Goal: Contribute content: Contribute content

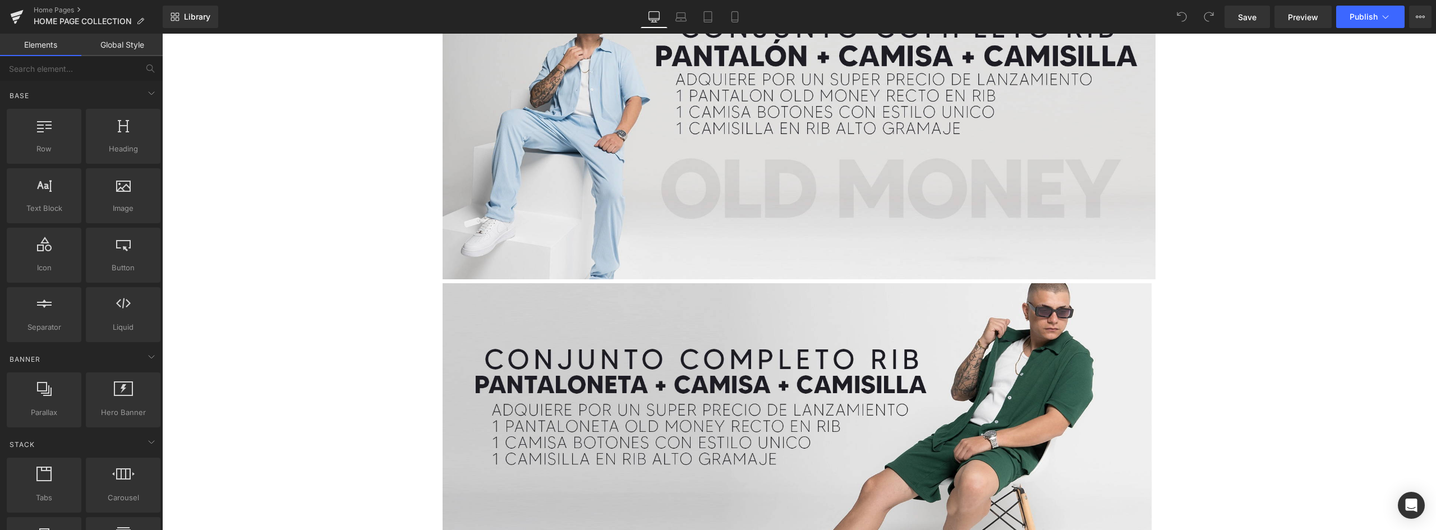
scroll to position [3309, 0]
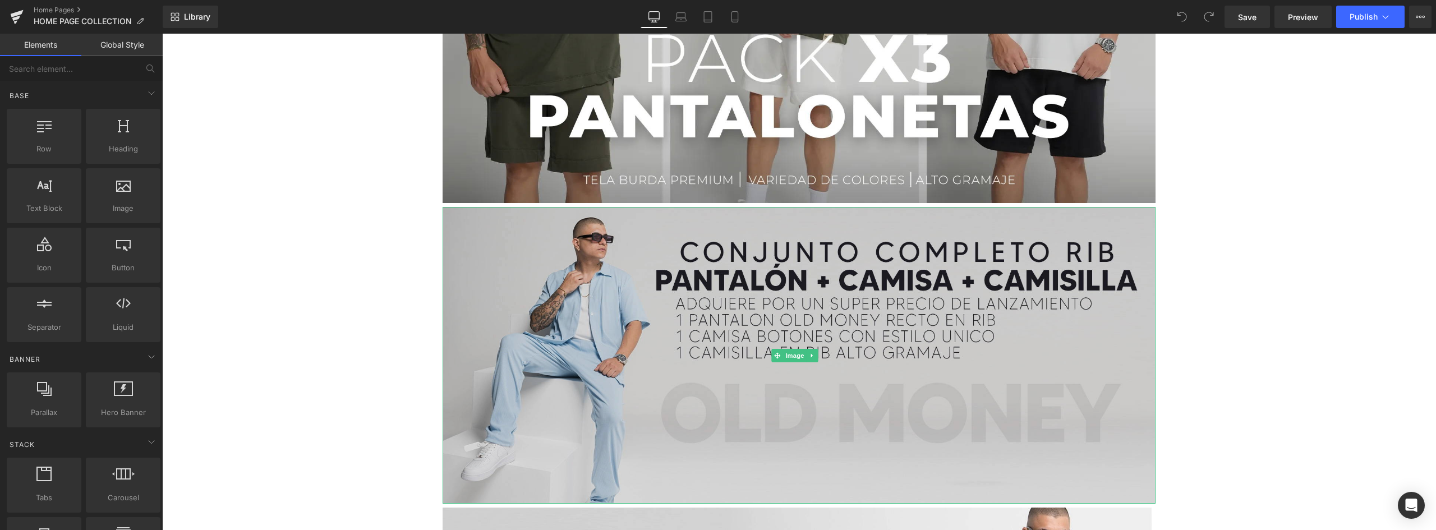
click at [712, 269] on img at bounding box center [798, 355] width 713 height 297
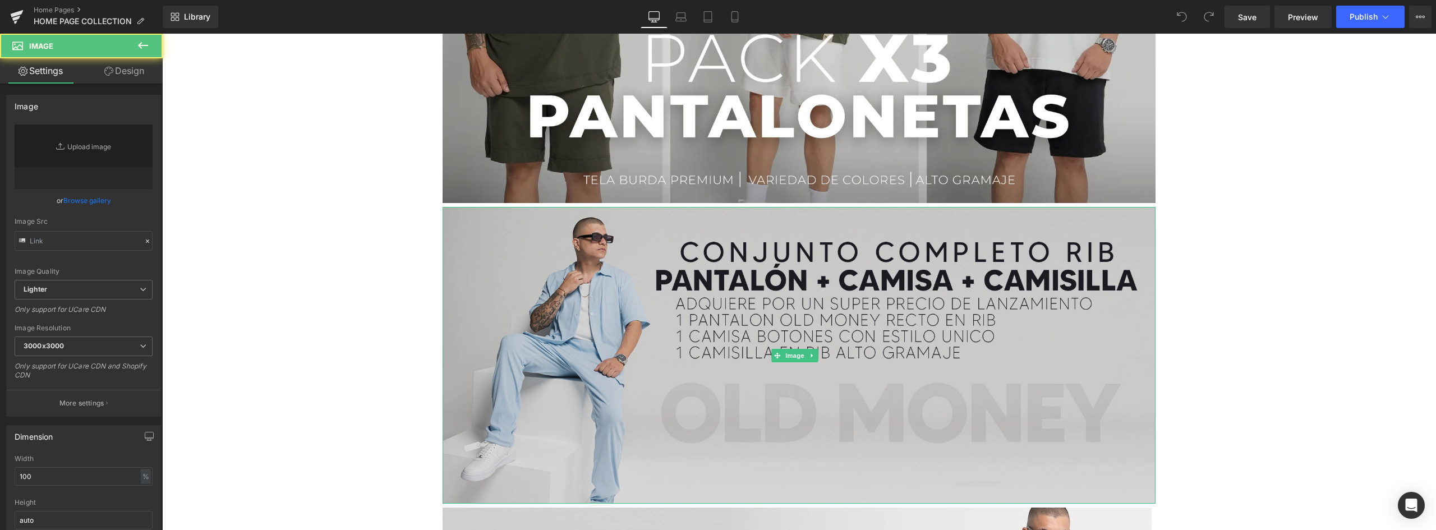
type input "[URL][DOMAIN_NAME]"
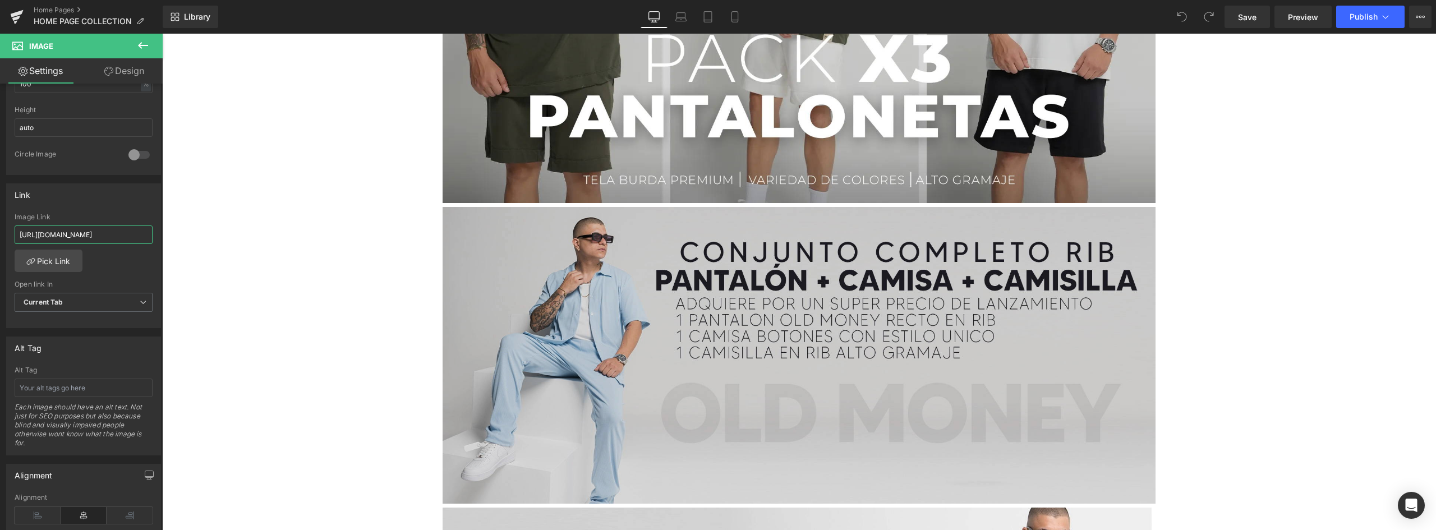
scroll to position [0, 141]
drag, startPoint x: 183, startPoint y: 265, endPoint x: 523, endPoint y: 234, distance: 341.2
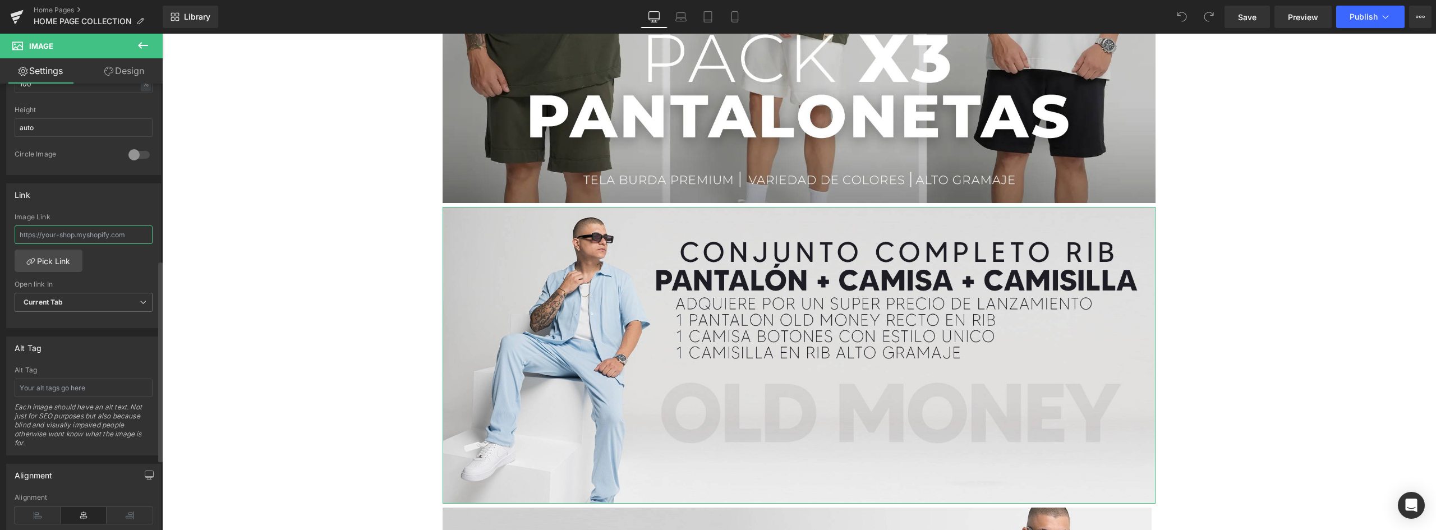
click at [86, 235] on input "text" at bounding box center [84, 234] width 138 height 19
click at [66, 230] on input "text" at bounding box center [84, 234] width 138 height 19
paste input "[URL][DOMAIN_NAME]"
type input "[URL][DOMAIN_NAME]"
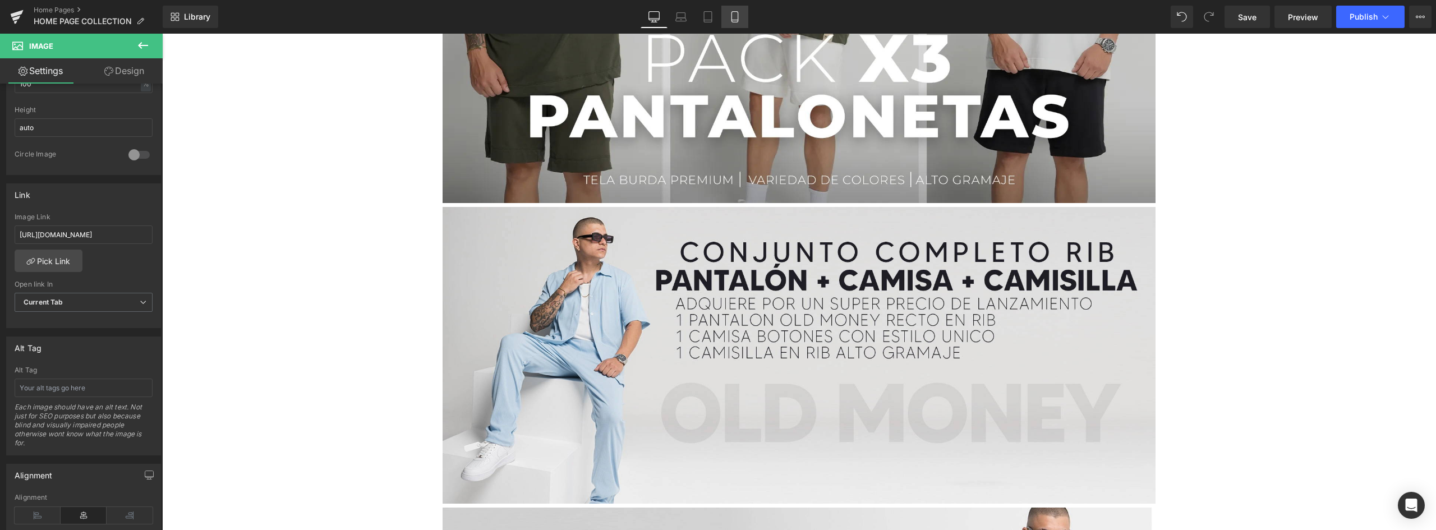
scroll to position [0, 0]
click at [737, 17] on icon at bounding box center [734, 17] width 6 height 11
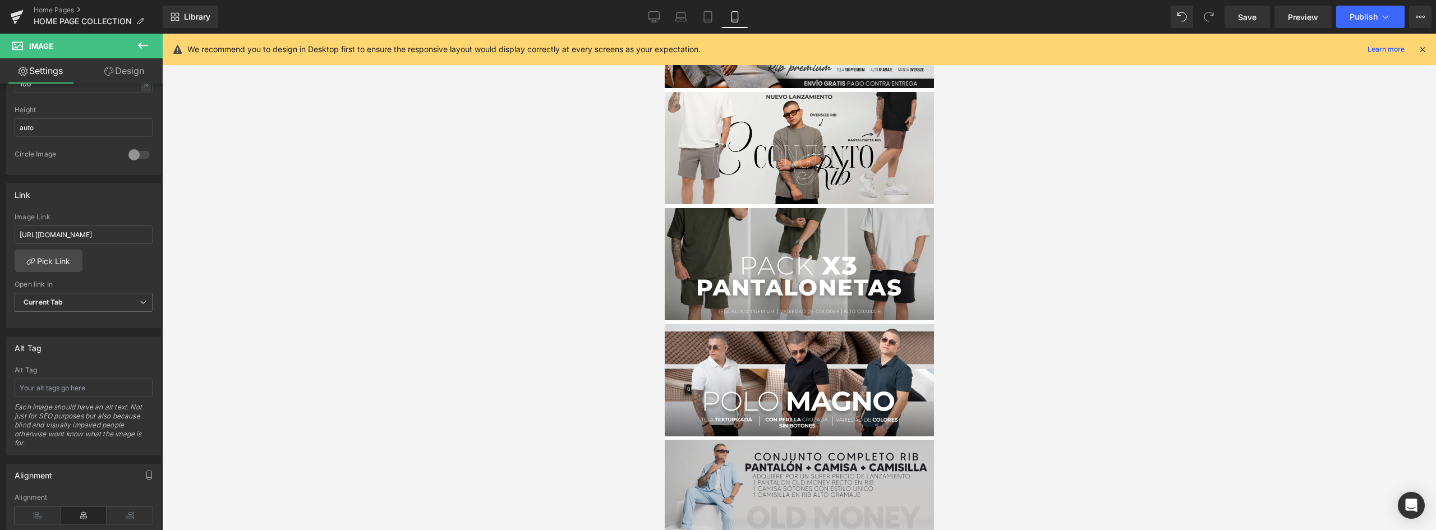
scroll to position [1066, 0]
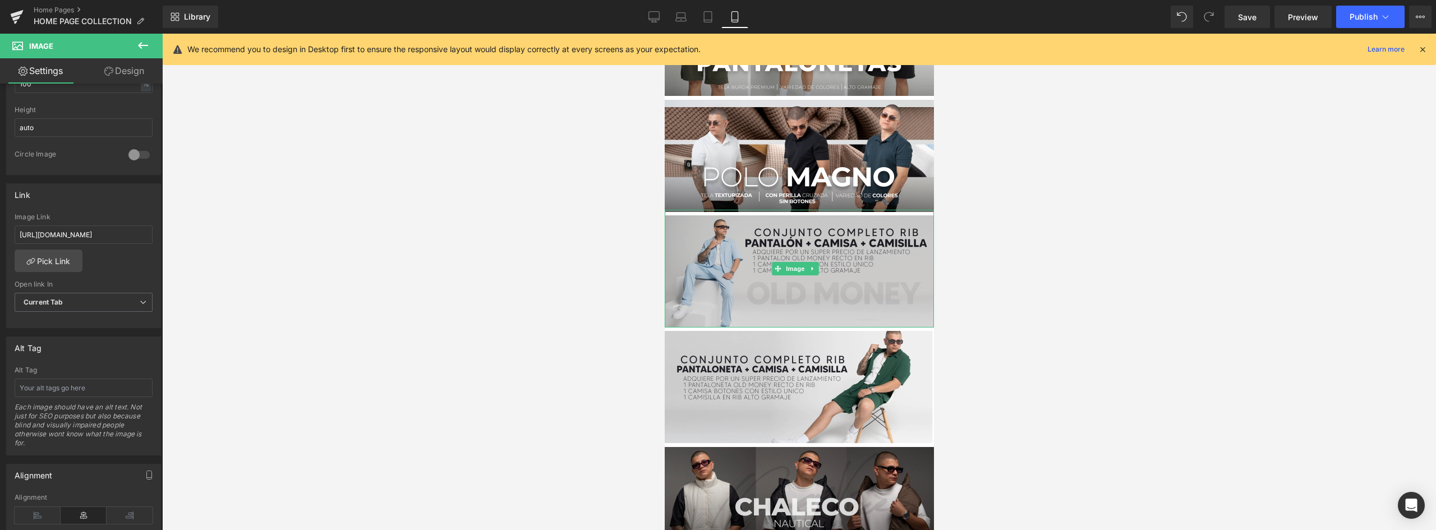
click at [845, 232] on img at bounding box center [798, 269] width 269 height 118
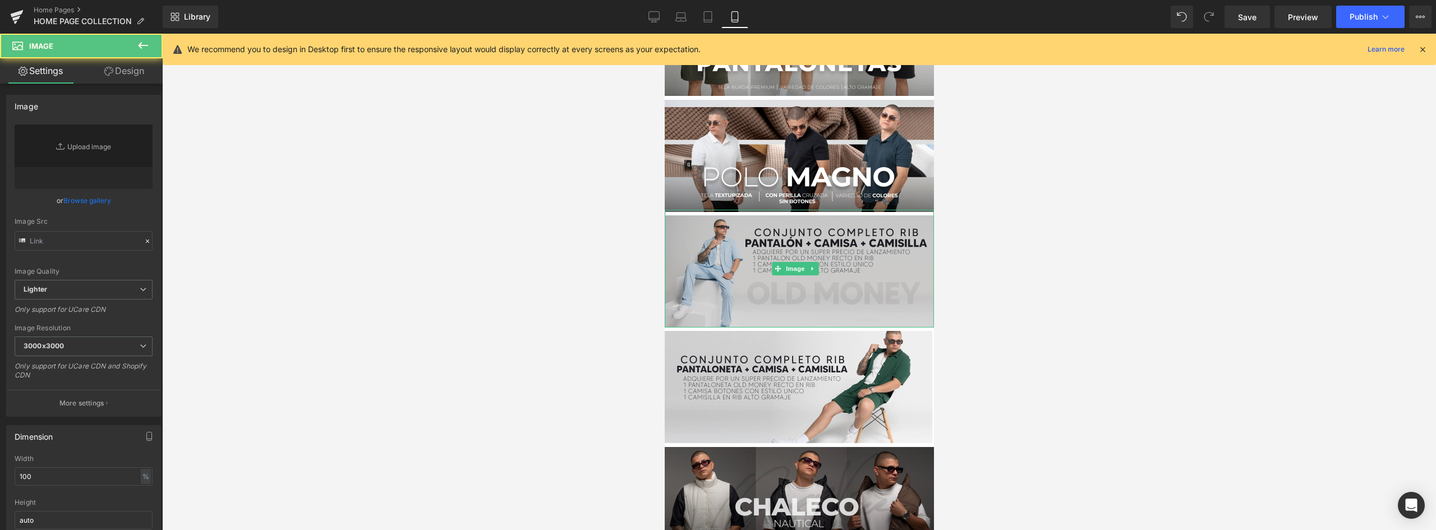
type input "[URL][DOMAIN_NAME]"
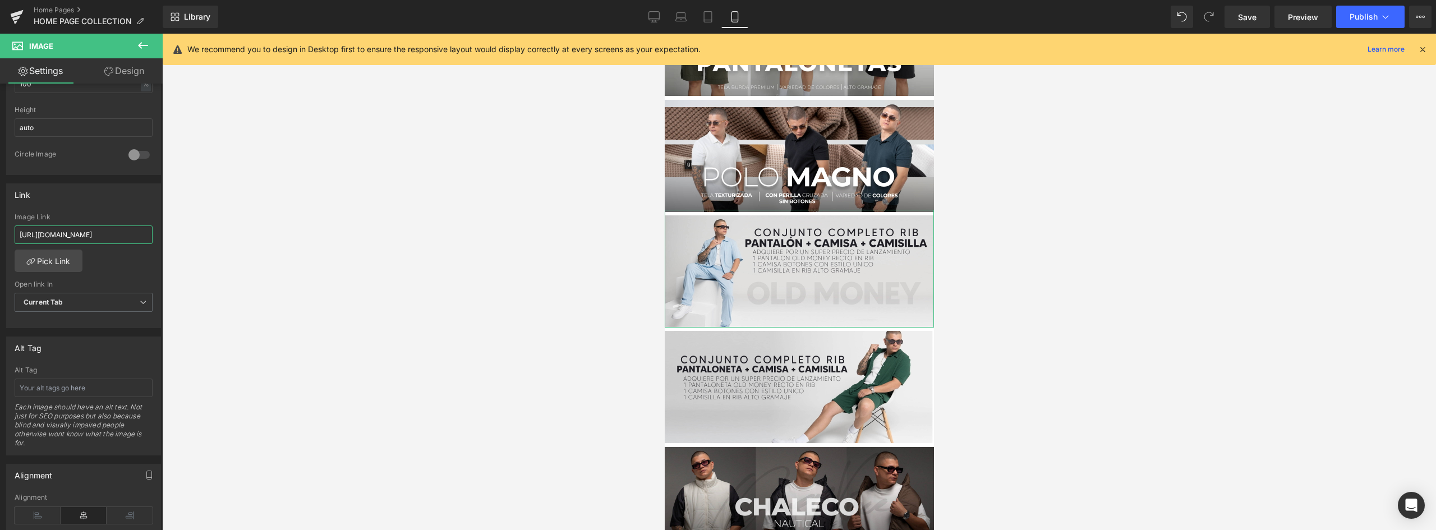
scroll to position [0, 141]
drag, startPoint x: 116, startPoint y: 235, endPoint x: 574, endPoint y: 232, distance: 458.2
click at [576, 237] on div "You are previewing how the will restyle your page. You can not edit Elements in…" at bounding box center [718, 274] width 1436 height 549
type input "h"
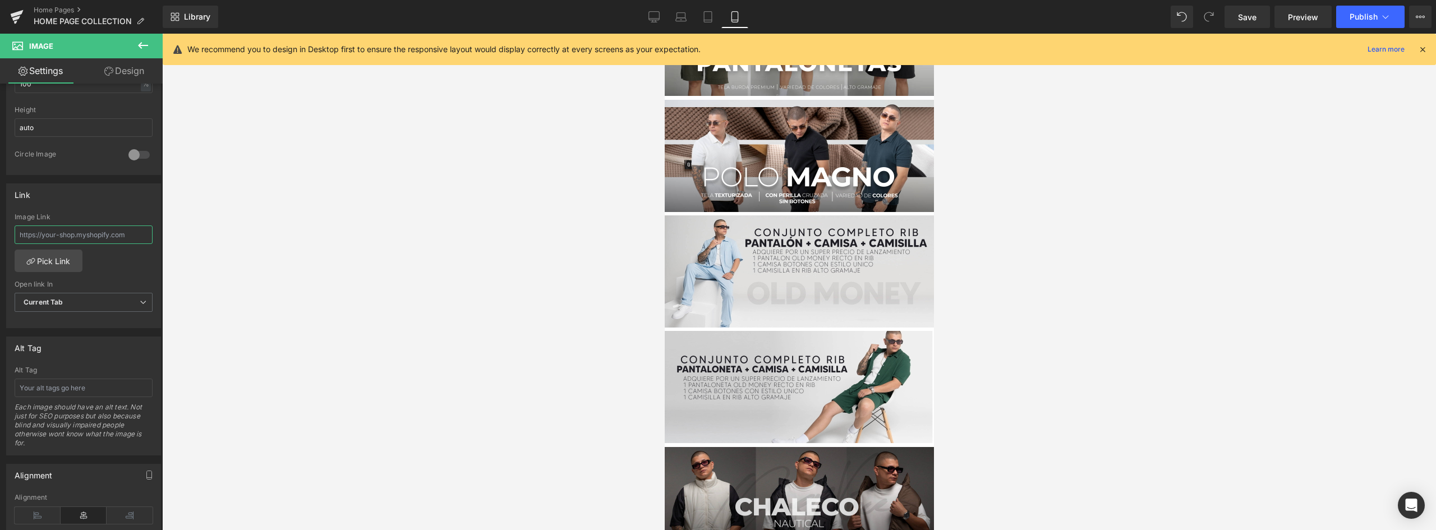
paste input "[URL][DOMAIN_NAME]"
type input "[URL][DOMAIN_NAME]"
click at [1373, 10] on button "Publish" at bounding box center [1370, 17] width 68 height 22
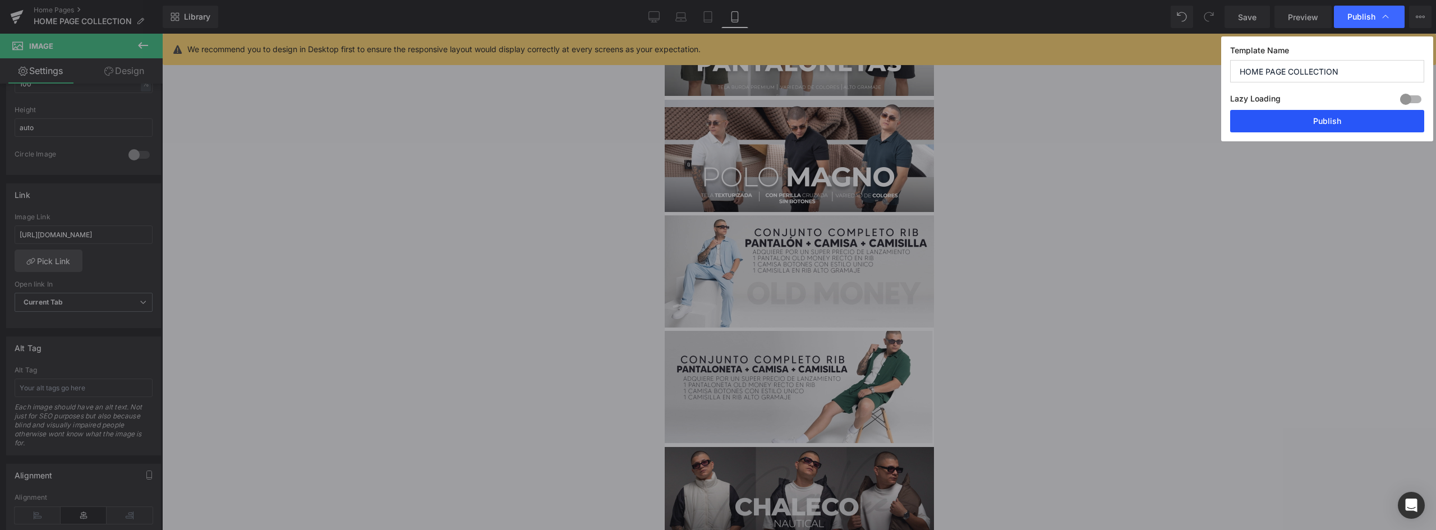
click at [1324, 113] on button "Publish" at bounding box center [1327, 121] width 194 height 22
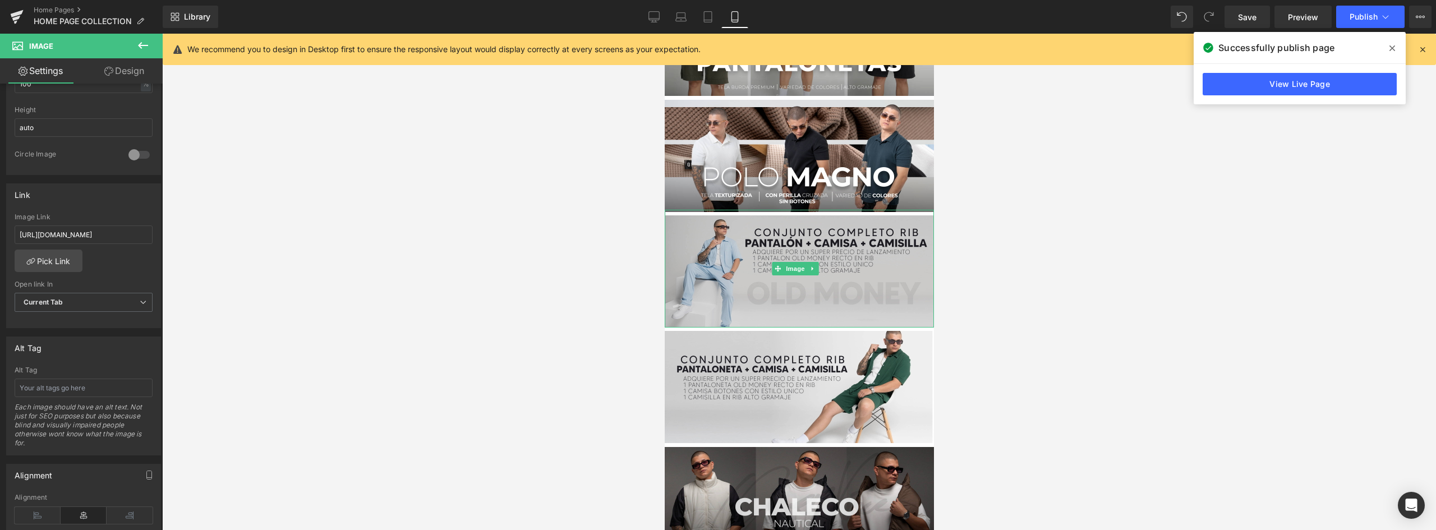
click at [844, 215] on img at bounding box center [798, 269] width 269 height 118
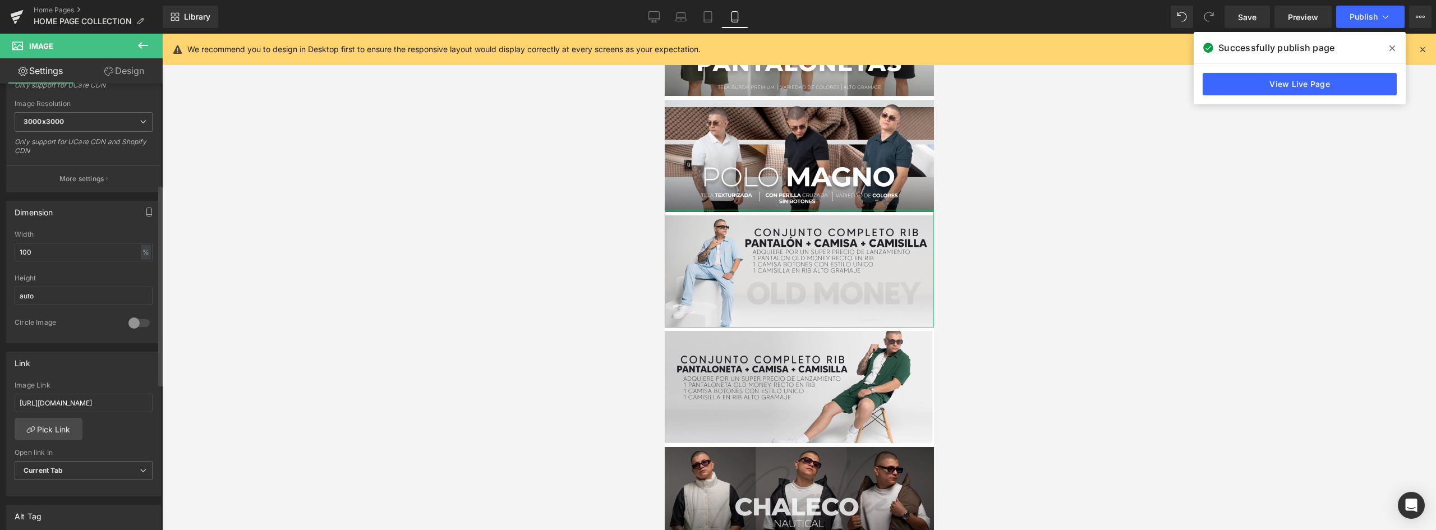
scroll to position [56, 0]
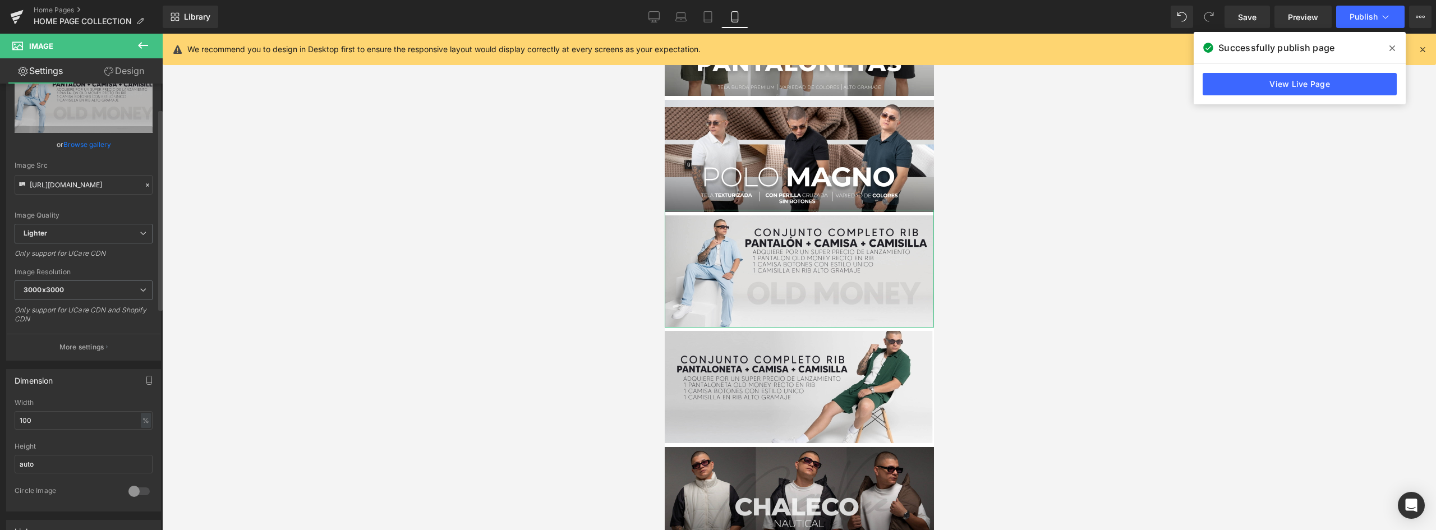
click at [92, 145] on link "Browse gallery" at bounding box center [87, 145] width 48 height 20
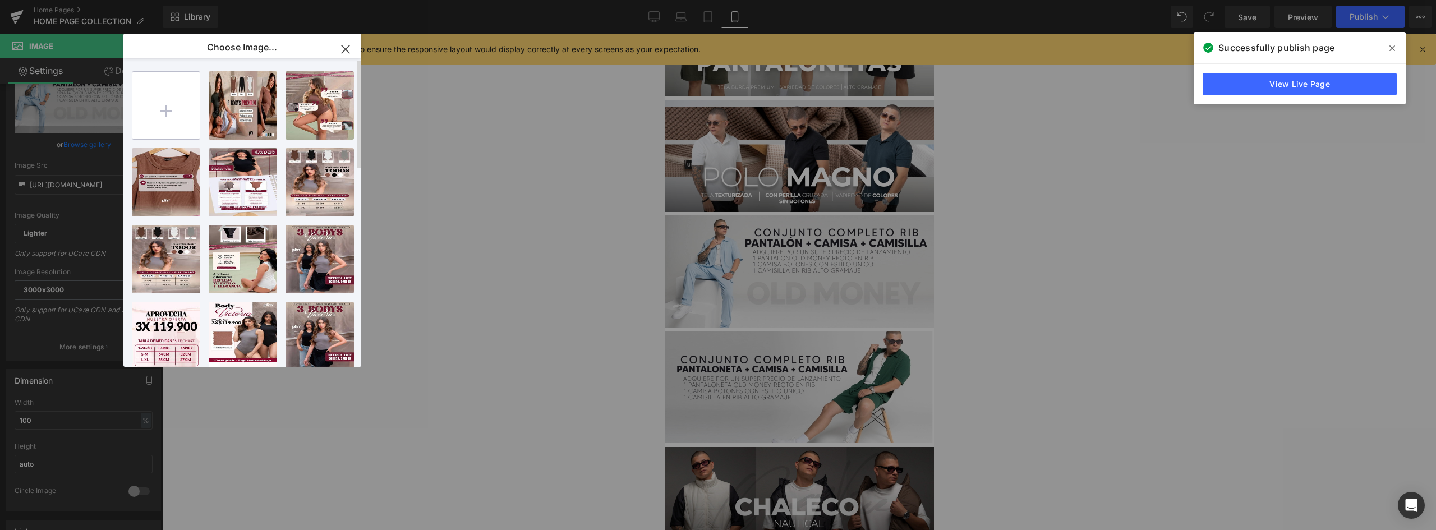
click at [185, 101] on input "file" at bounding box center [165, 105] width 67 height 67
type input "C:\fakepath\old money pantalon.png"
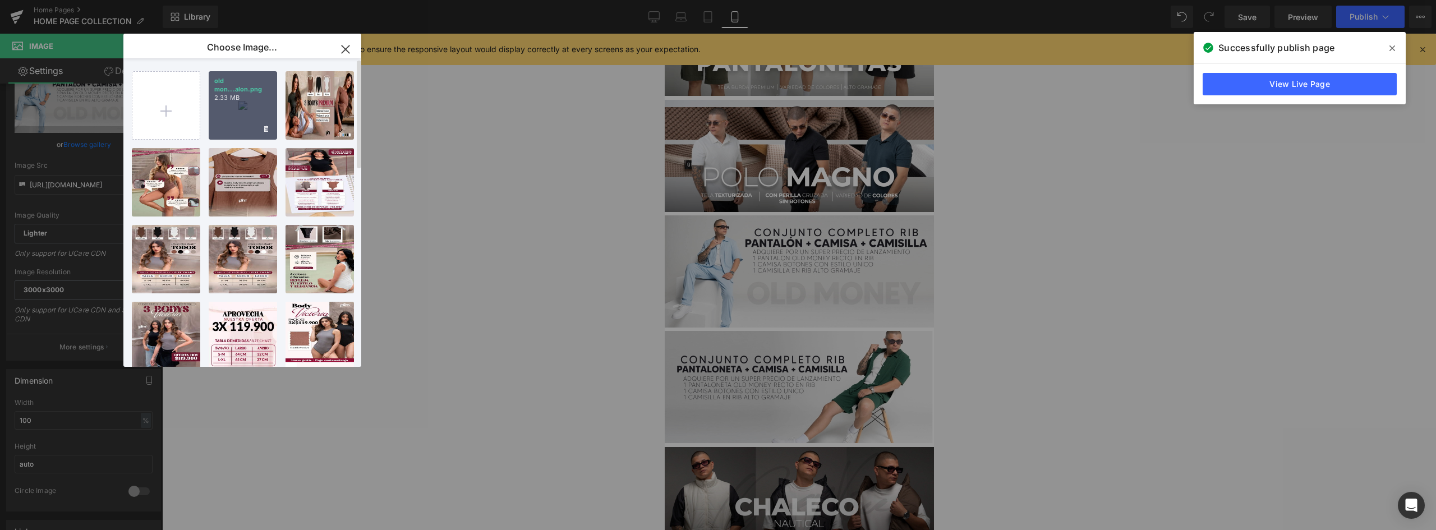
click at [222, 110] on div "old mon...alon.png 2.33 MB" at bounding box center [243, 105] width 68 height 68
type input "[URL][DOMAIN_NAME]"
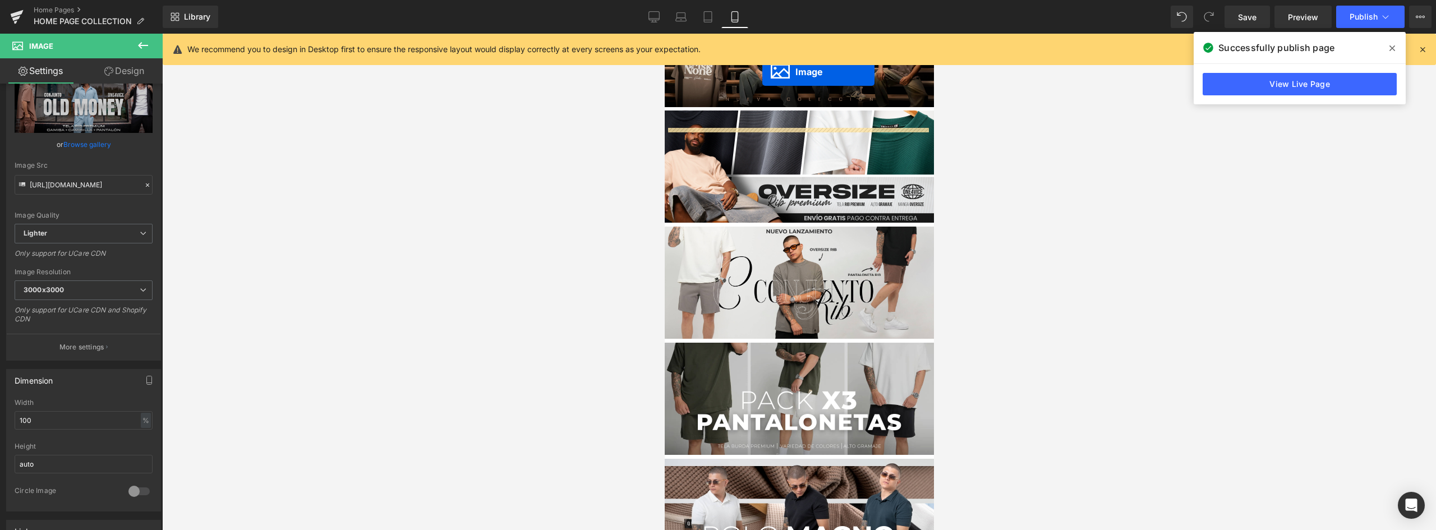
scroll to position [628, 0]
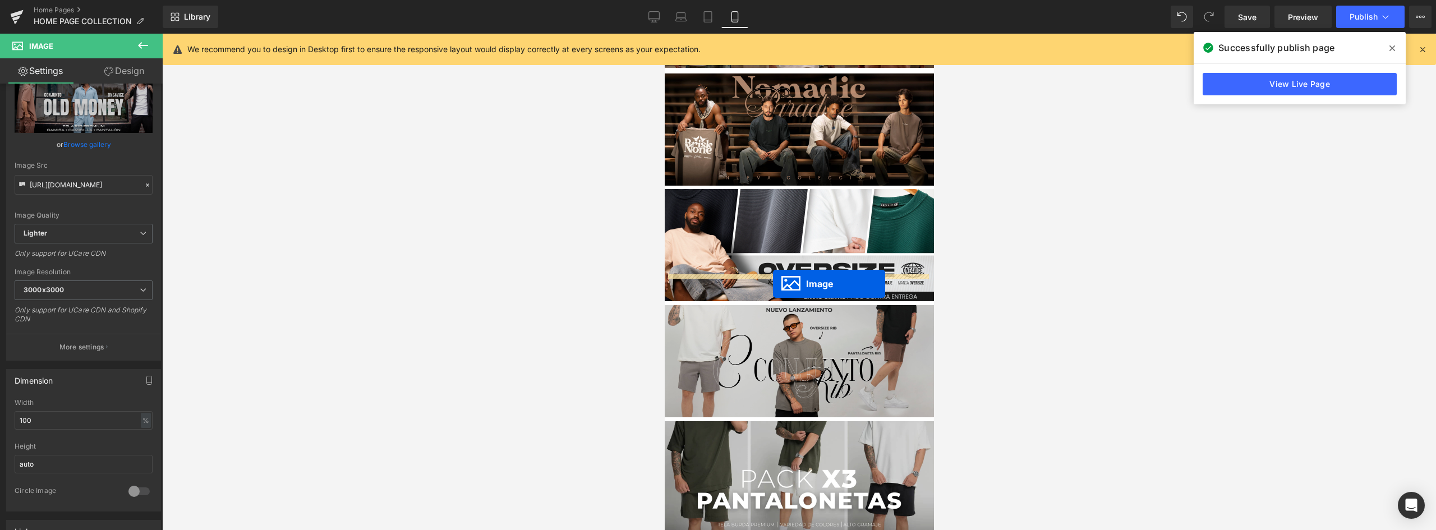
drag, startPoint x: 774, startPoint y: 231, endPoint x: 772, endPoint y: 284, distance: 52.7
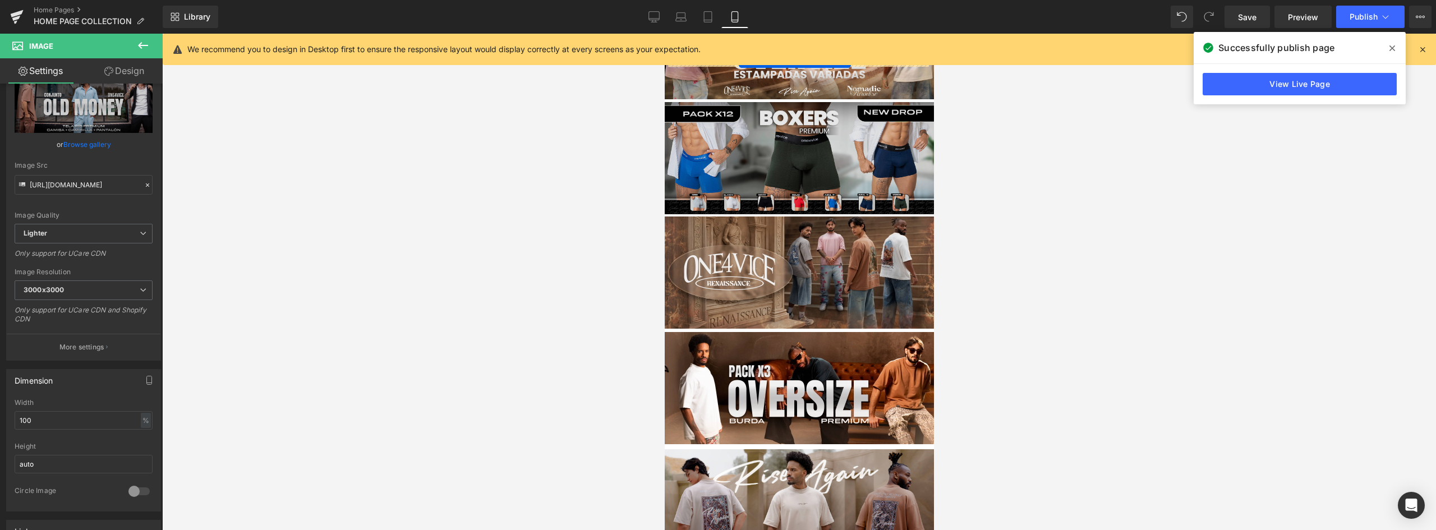
scroll to position [123, 0]
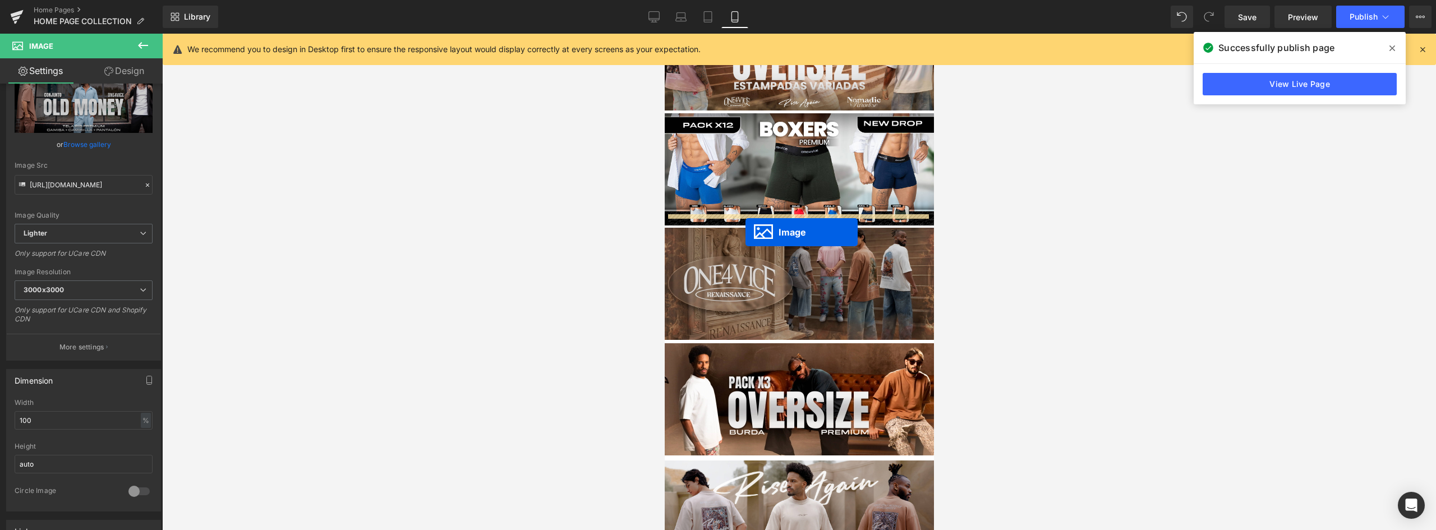
drag, startPoint x: 774, startPoint y: 423, endPoint x: 745, endPoint y: 232, distance: 193.5
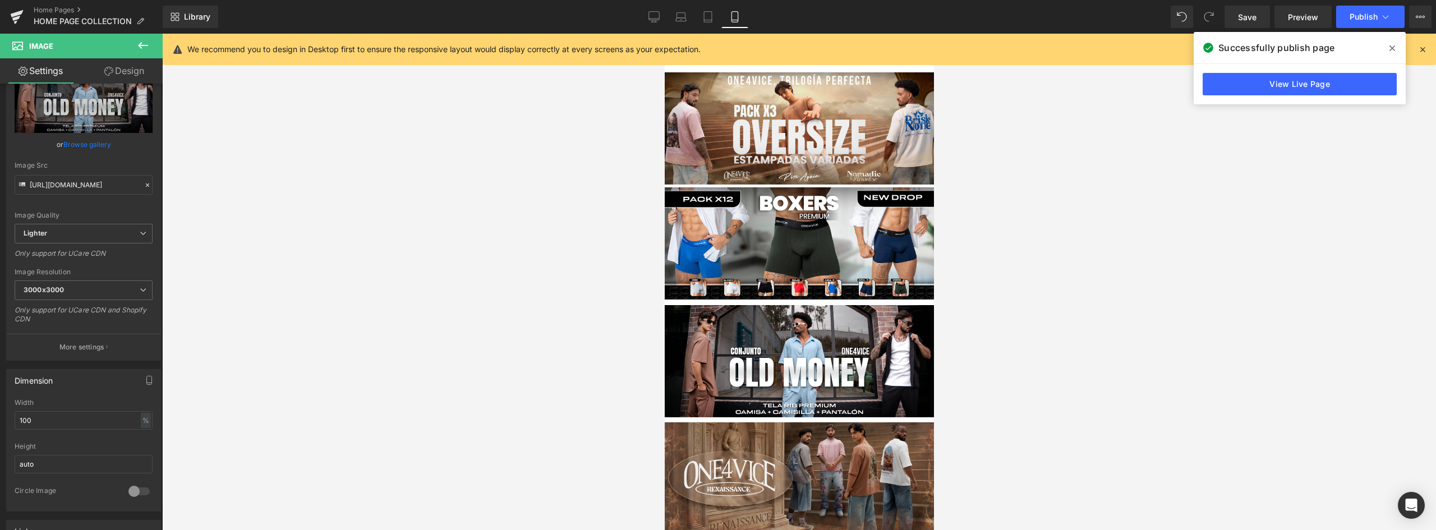
scroll to position [53, 0]
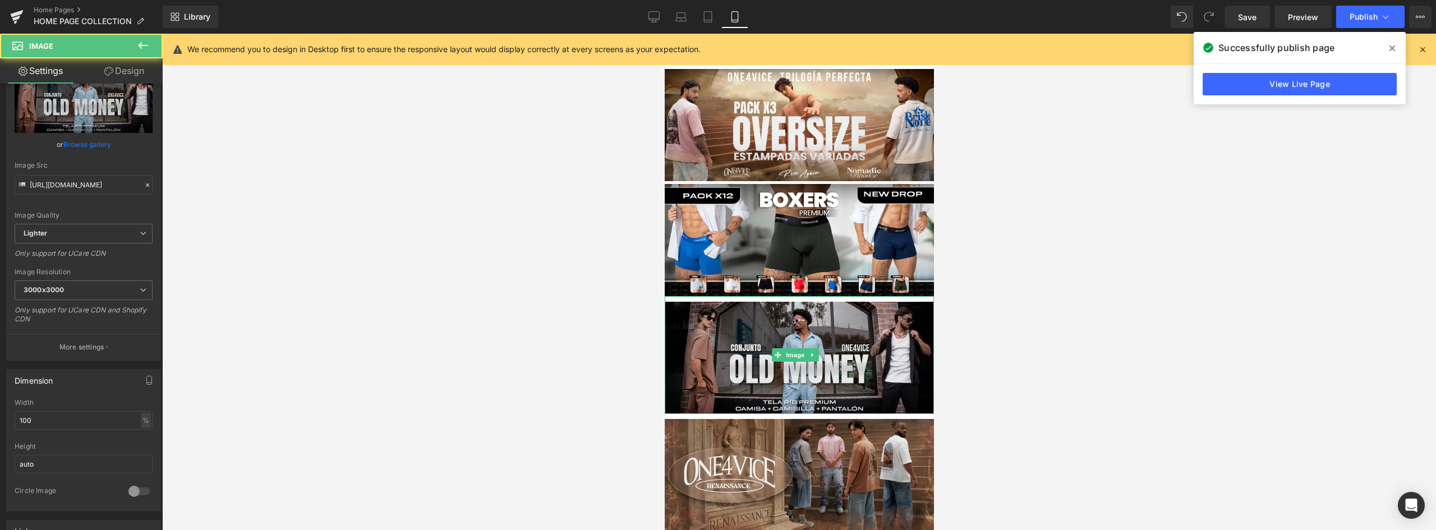
click at [832, 322] on img at bounding box center [798, 355] width 269 height 118
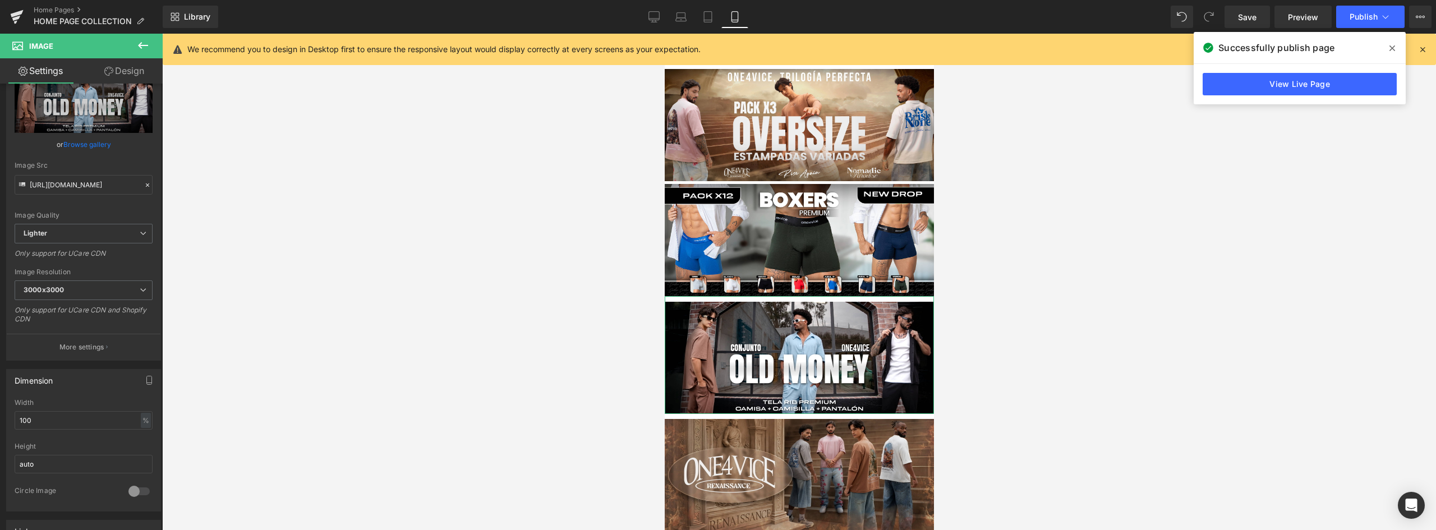
drag, startPoint x: 125, startPoint y: 71, endPoint x: 79, endPoint y: 156, distance: 97.1
click at [124, 71] on link "Design" at bounding box center [124, 70] width 81 height 25
click at [0, 0] on div "Spacing" at bounding box center [0, 0] width 0 height 0
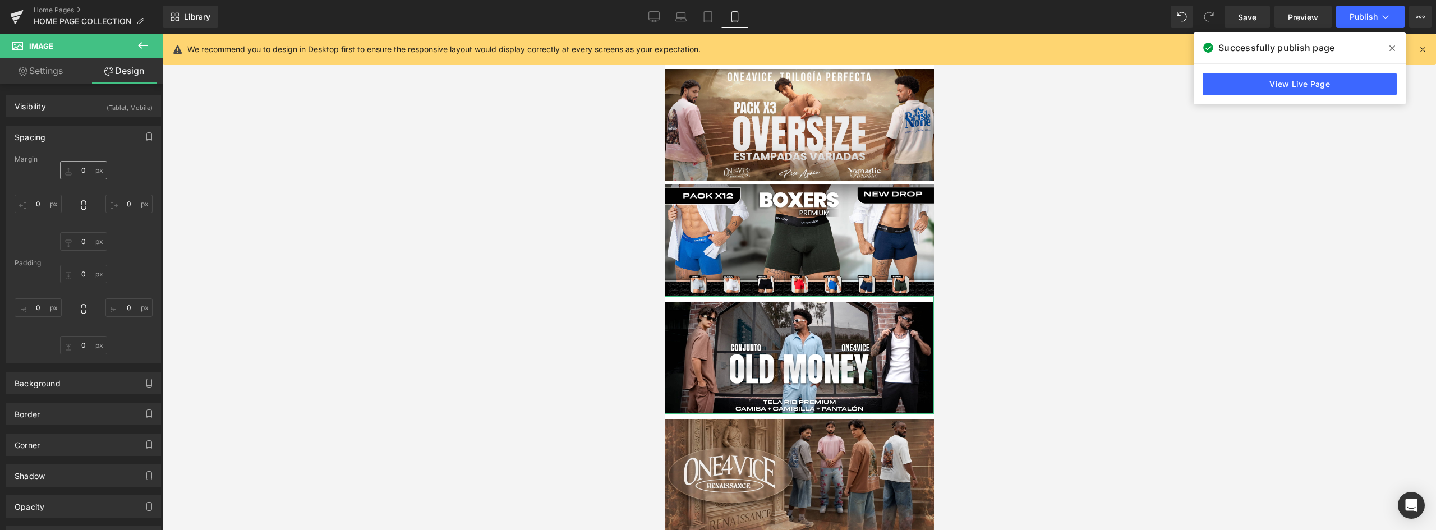
type input "0"
type input "5"
type input "0"
type input "10"
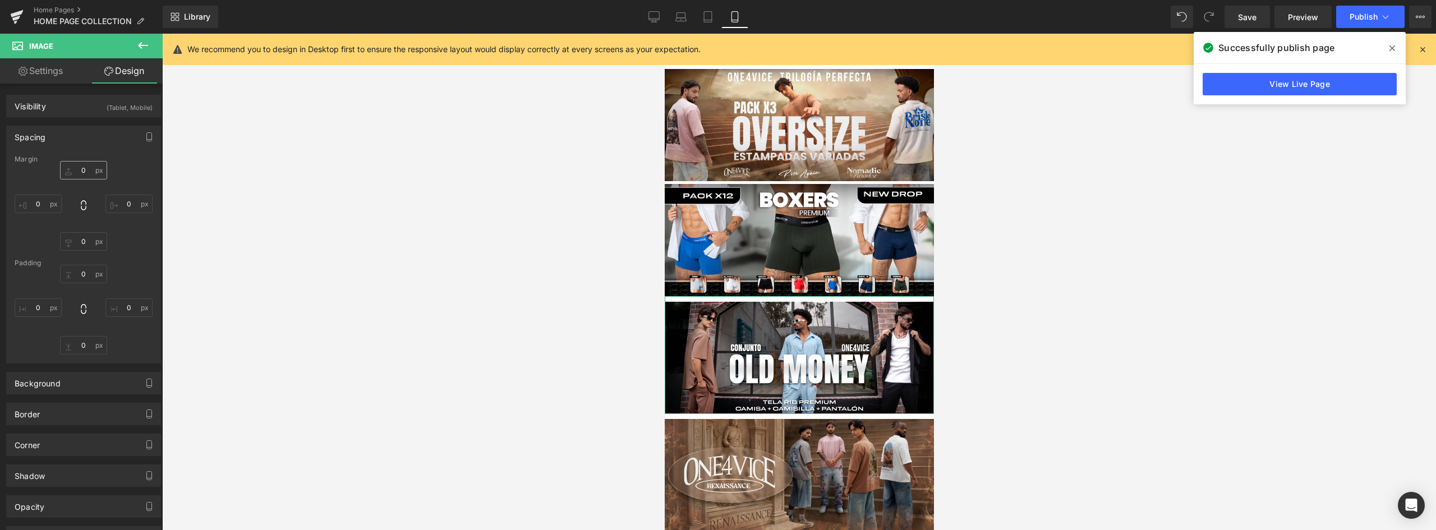
type input "0"
click at [84, 169] on input "0" at bounding box center [83, 170] width 47 height 19
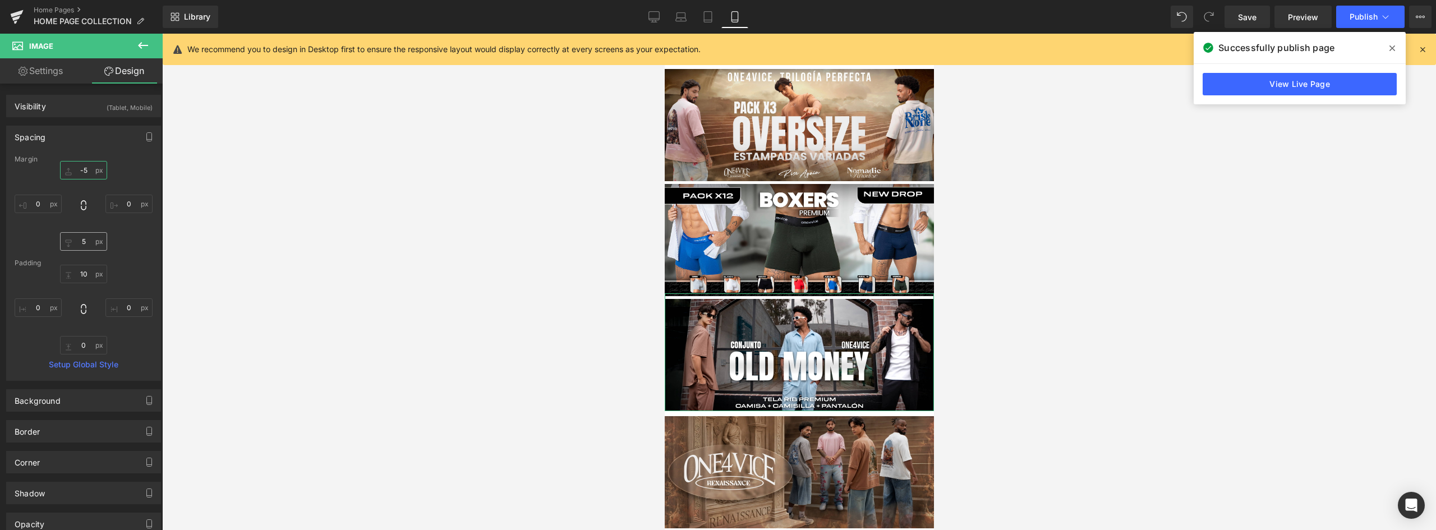
type input "-5"
drag, startPoint x: 79, startPoint y: 241, endPoint x: 89, endPoint y: 233, distance: 12.0
click at [79, 240] on input "5" at bounding box center [83, 241] width 47 height 19
type input "2"
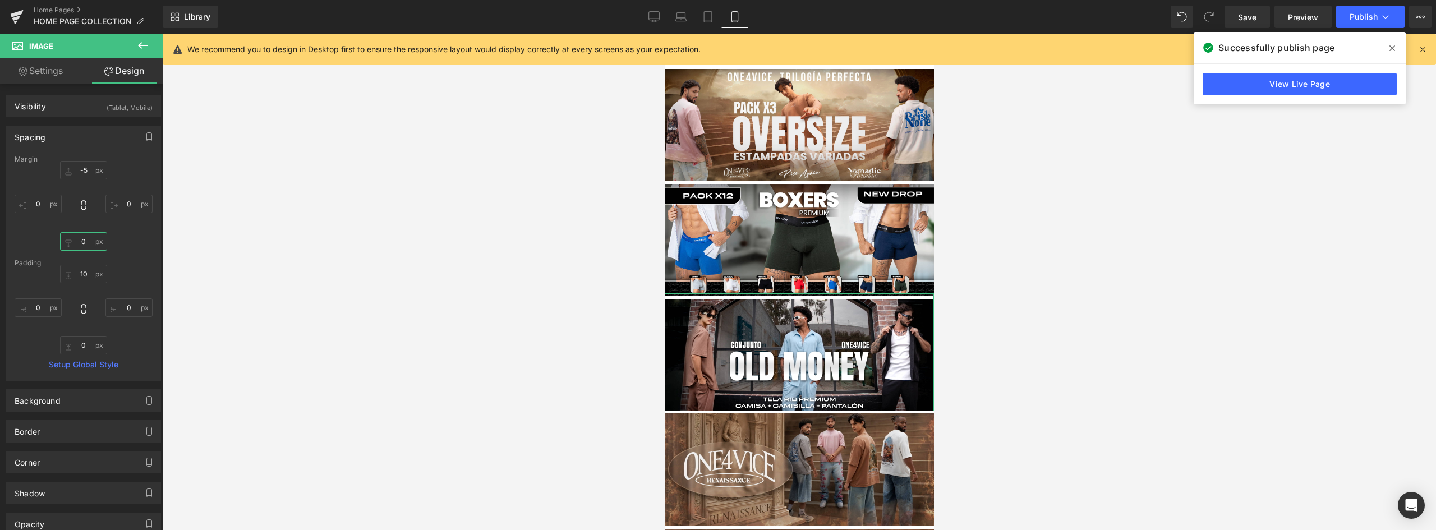
type input "1"
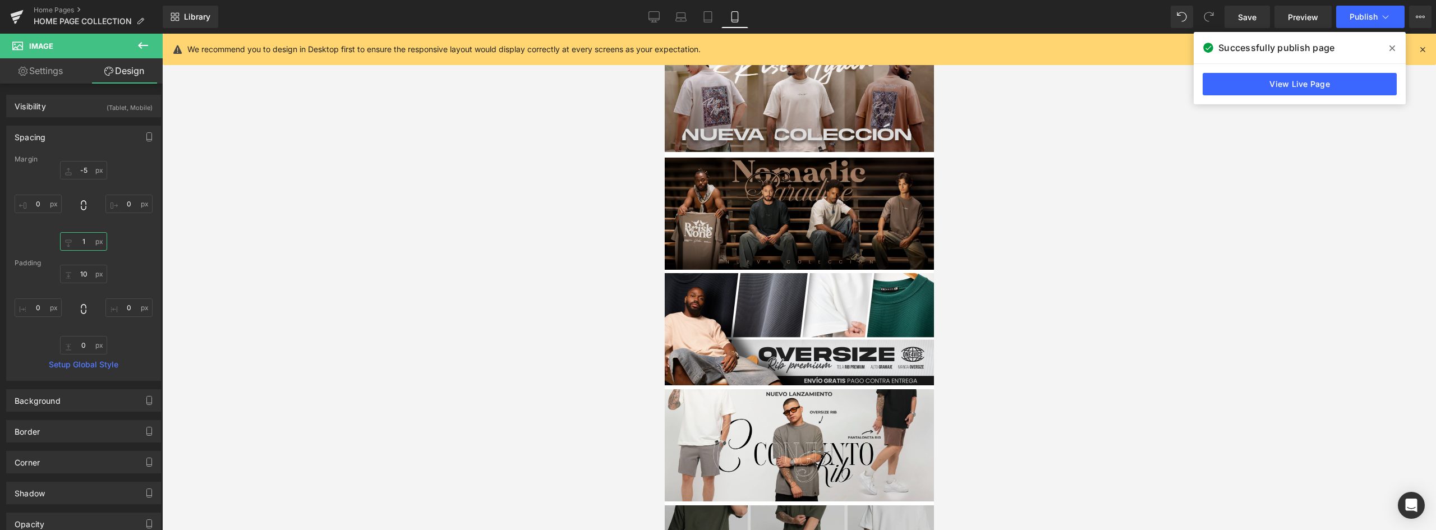
scroll to position [656, 0]
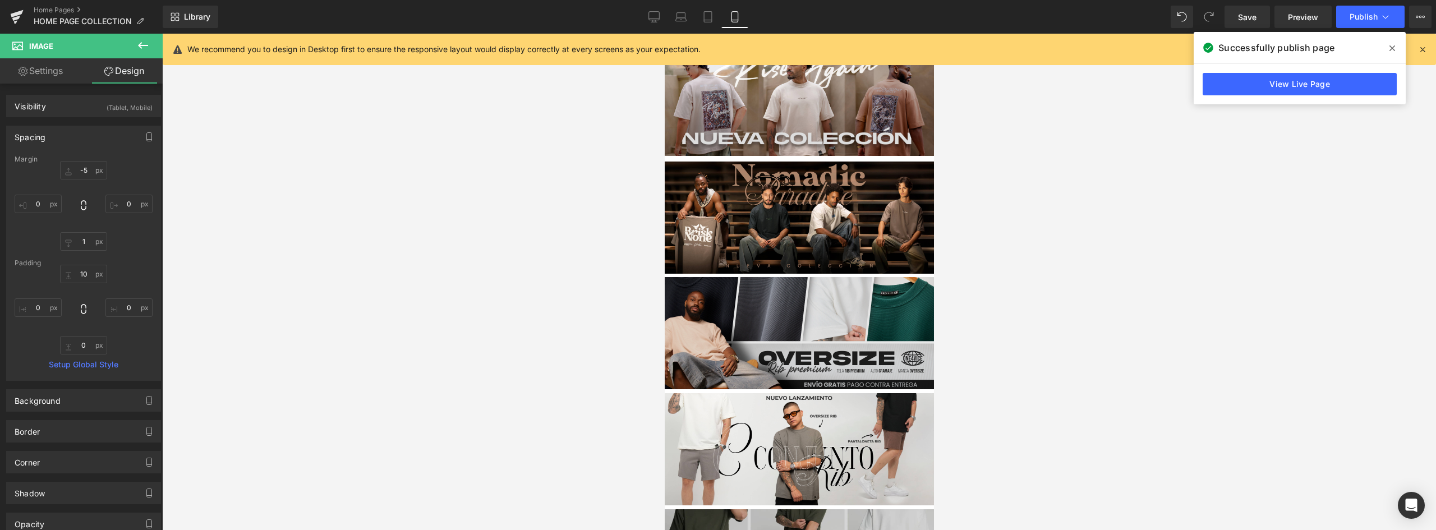
click at [736, 313] on img at bounding box center [798, 330] width 269 height 118
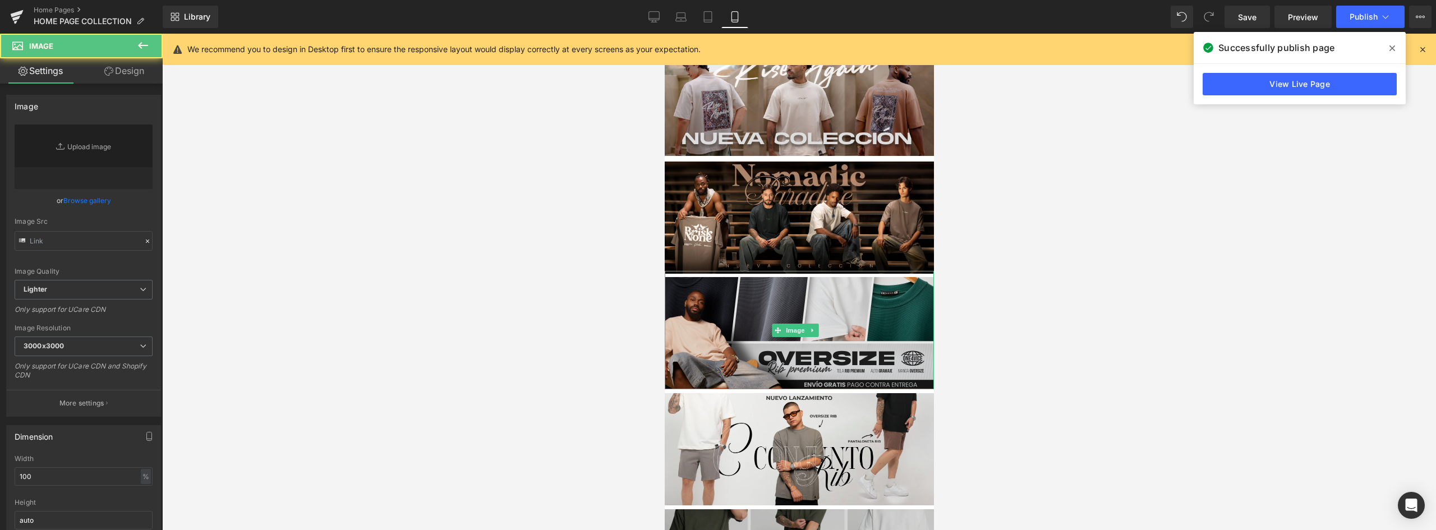
type input "[URL][DOMAIN_NAME]"
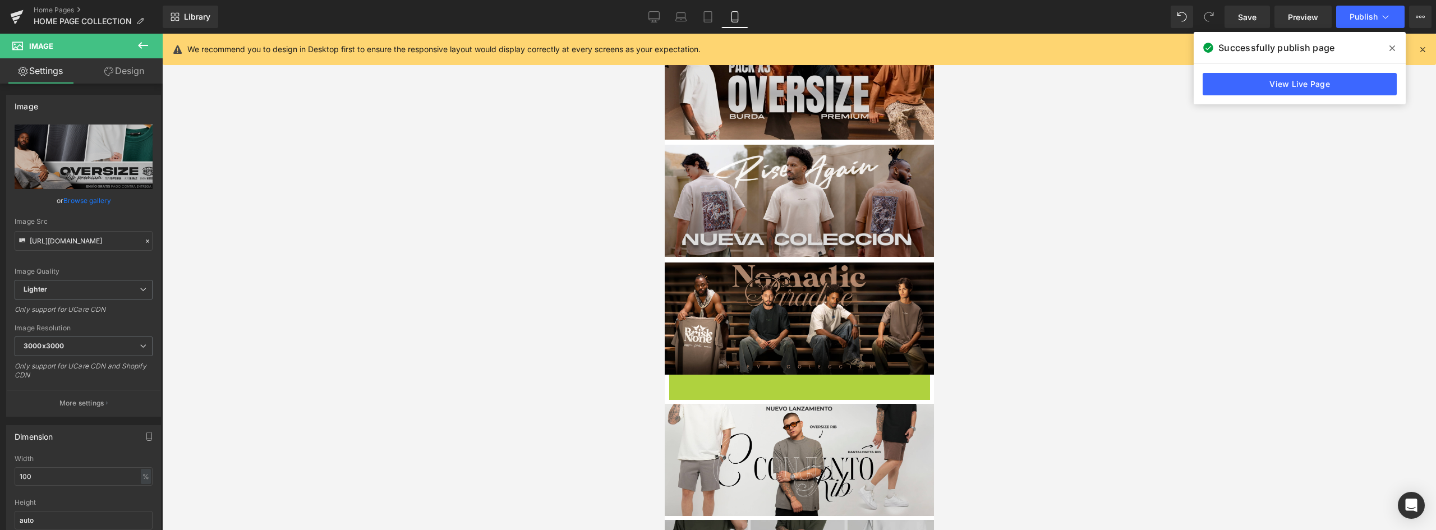
scroll to position [510, 0]
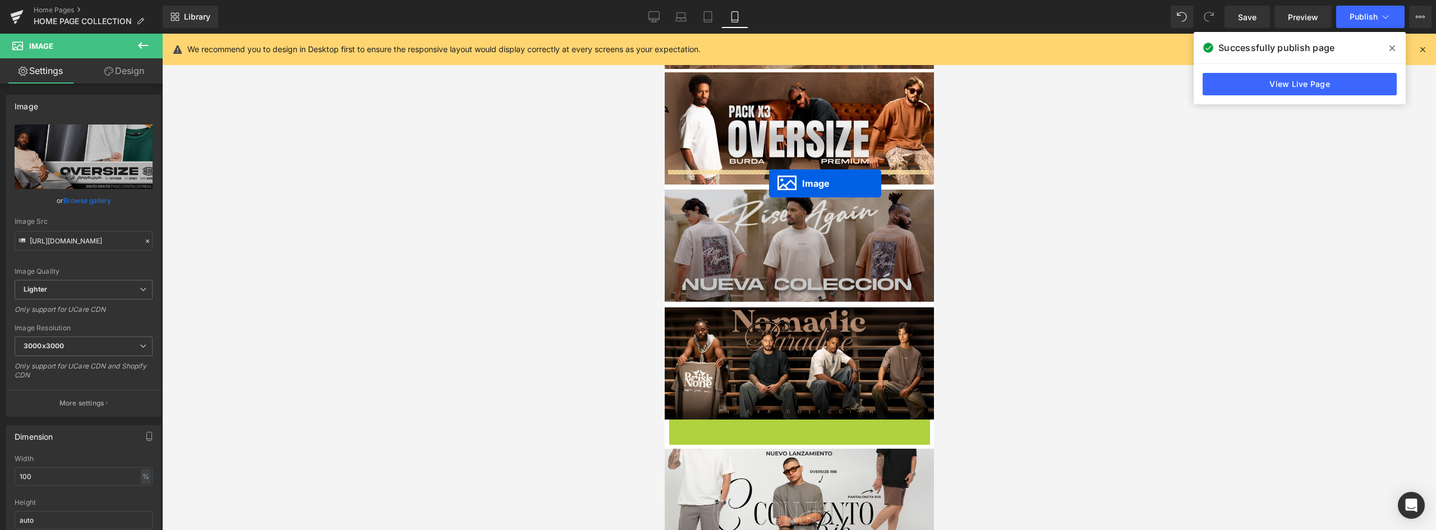
drag, startPoint x: 776, startPoint y: 302, endPoint x: 768, endPoint y: 183, distance: 119.1
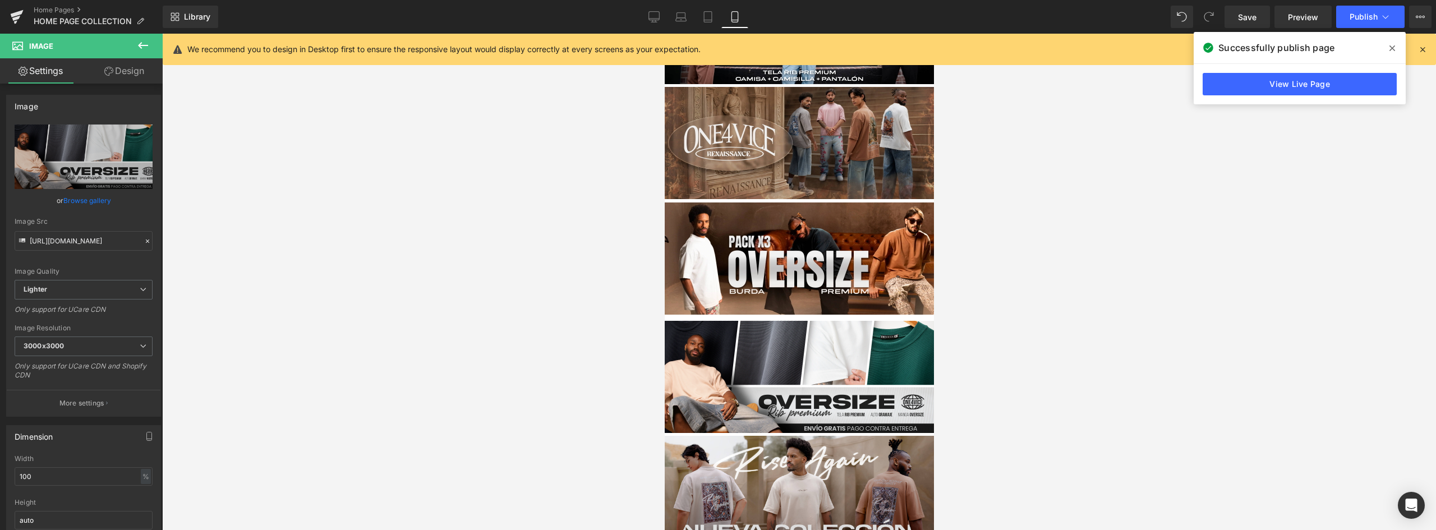
scroll to position [357, 0]
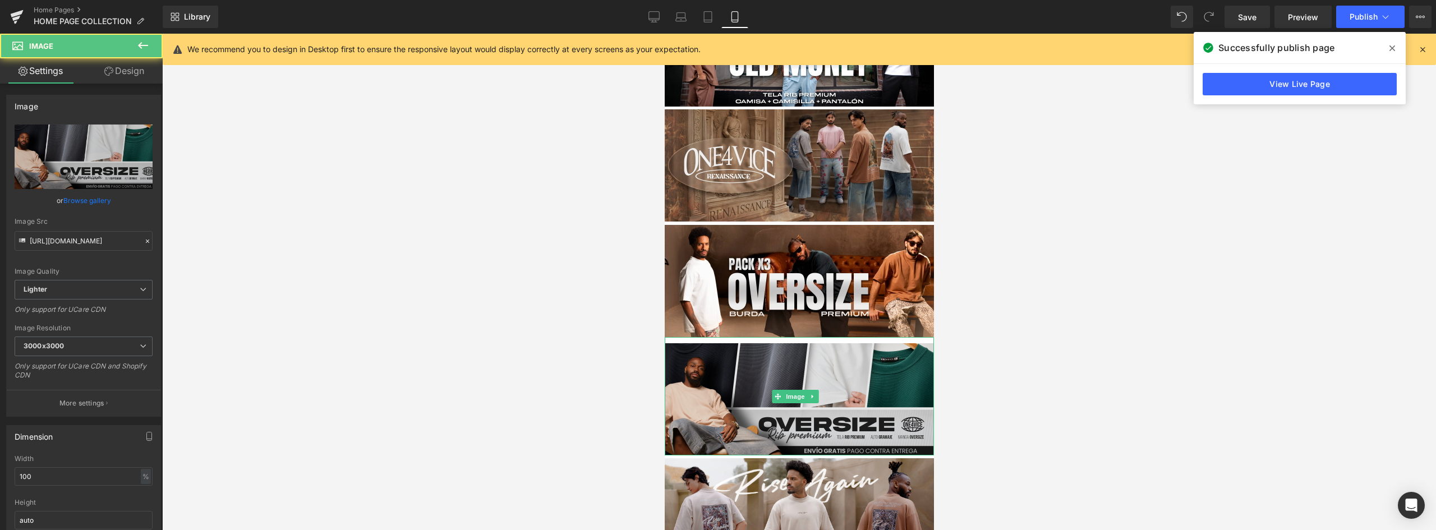
click at [833, 343] on img at bounding box center [798, 396] width 269 height 118
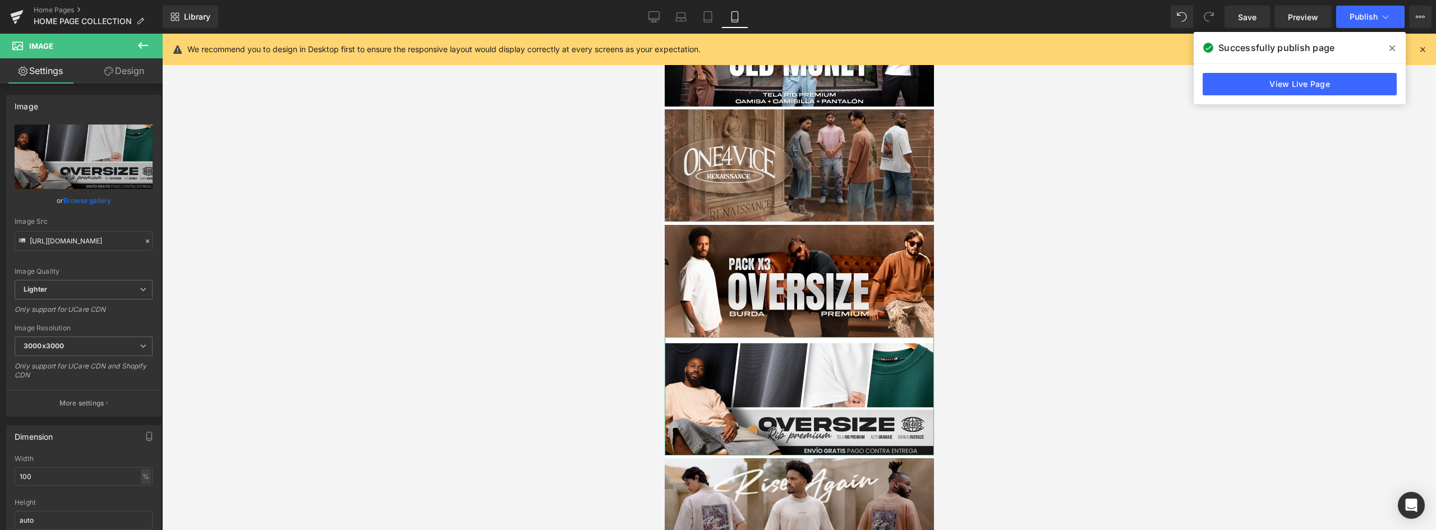
click at [123, 74] on link "Design" at bounding box center [124, 70] width 81 height 25
click at [0, 0] on div "Spacing" at bounding box center [0, 0] width 0 height 0
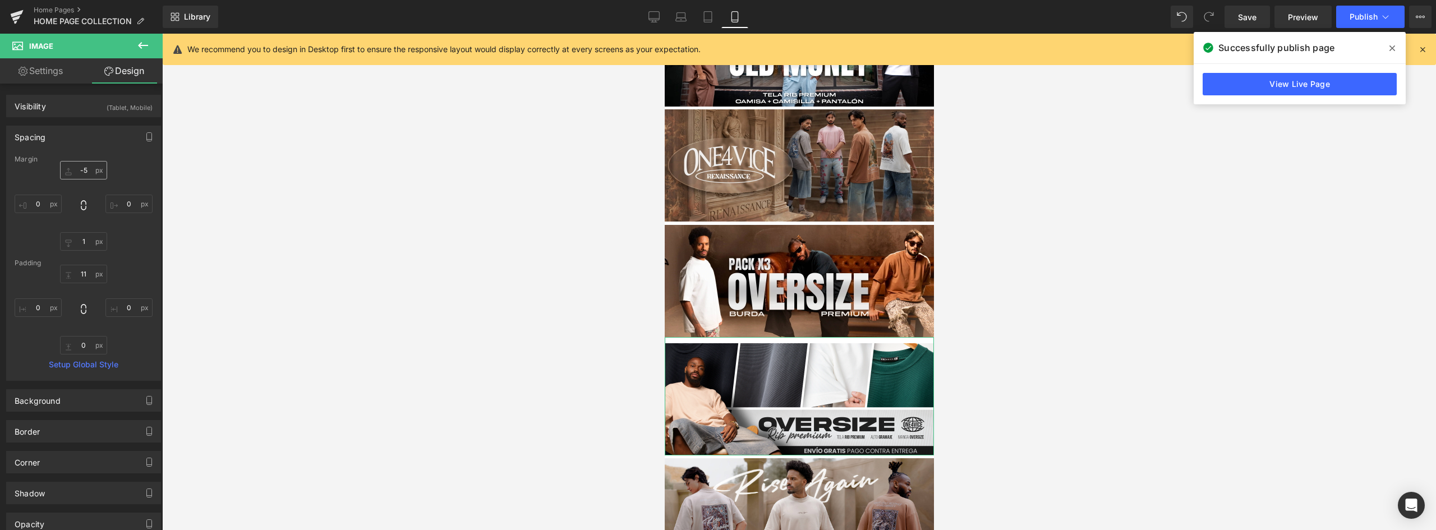
type input "-5"
type input "0"
type input "1"
type input "0"
type input "11"
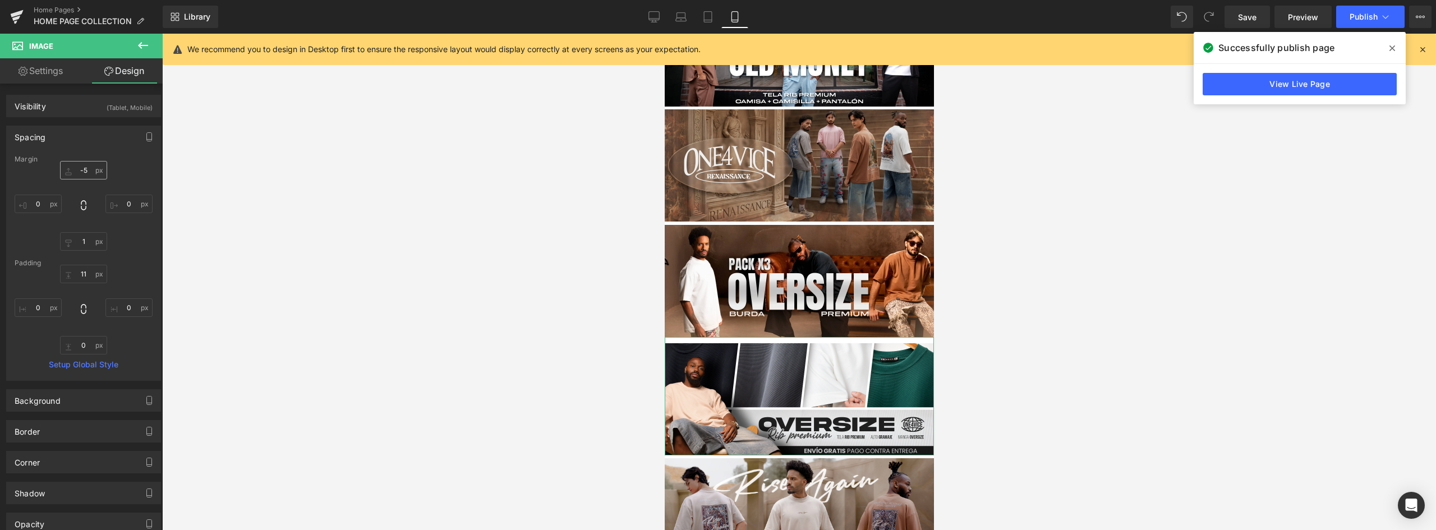
type input "0"
click at [84, 169] on input "-5" at bounding box center [83, 170] width 47 height 19
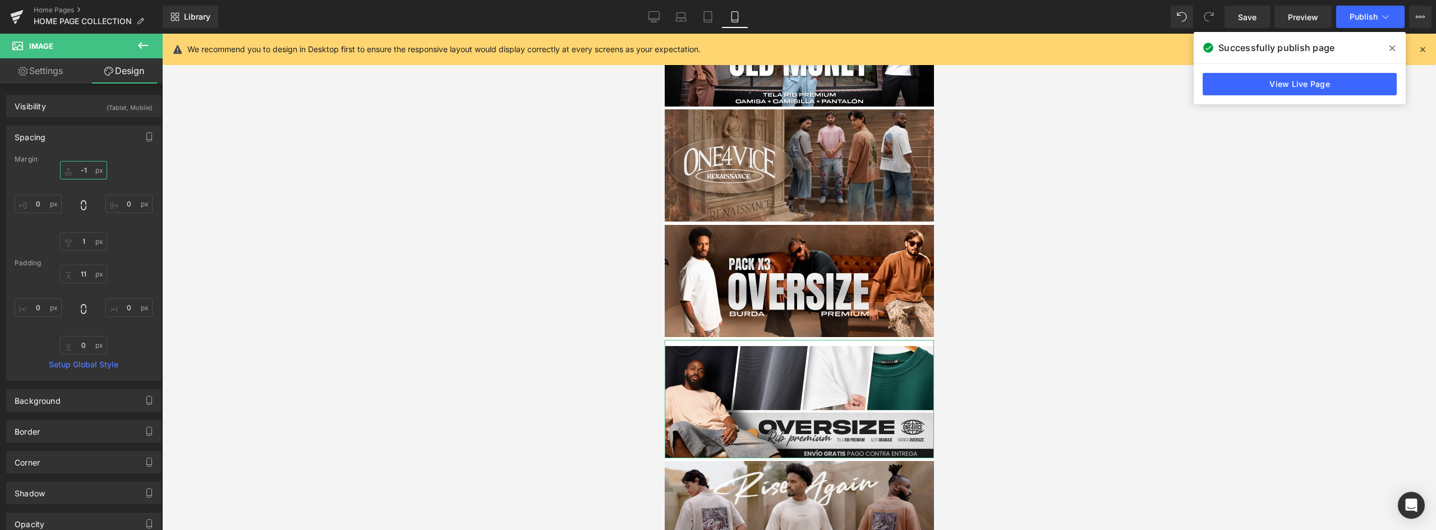
type input "-10"
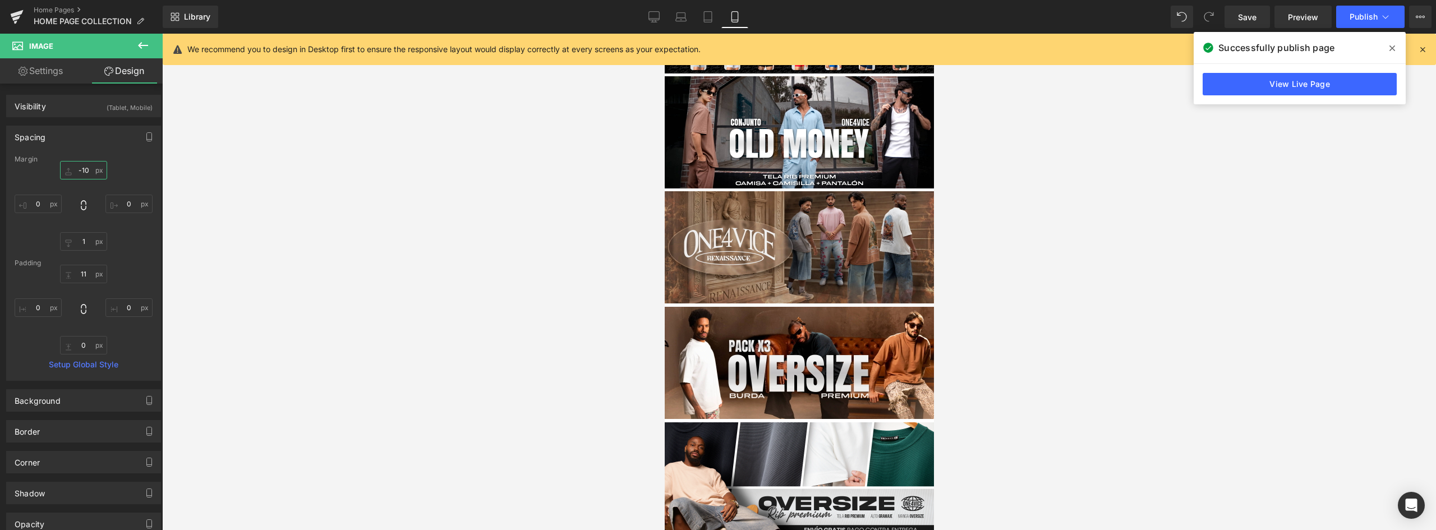
scroll to position [271, 0]
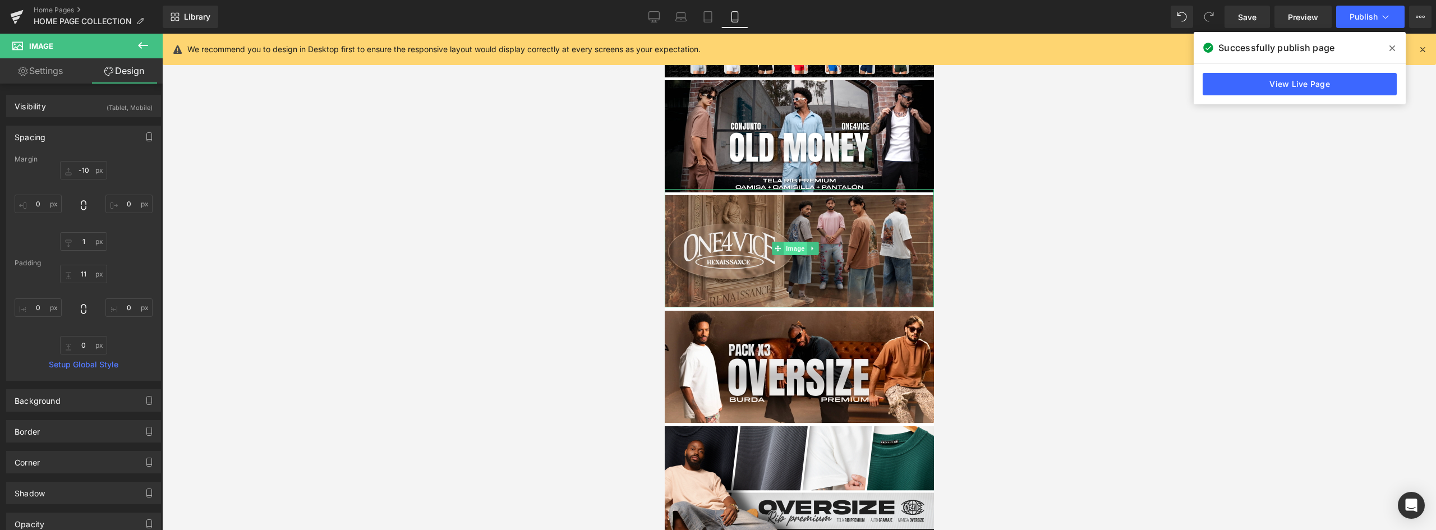
click at [795, 242] on span "Image" at bounding box center [795, 248] width 24 height 13
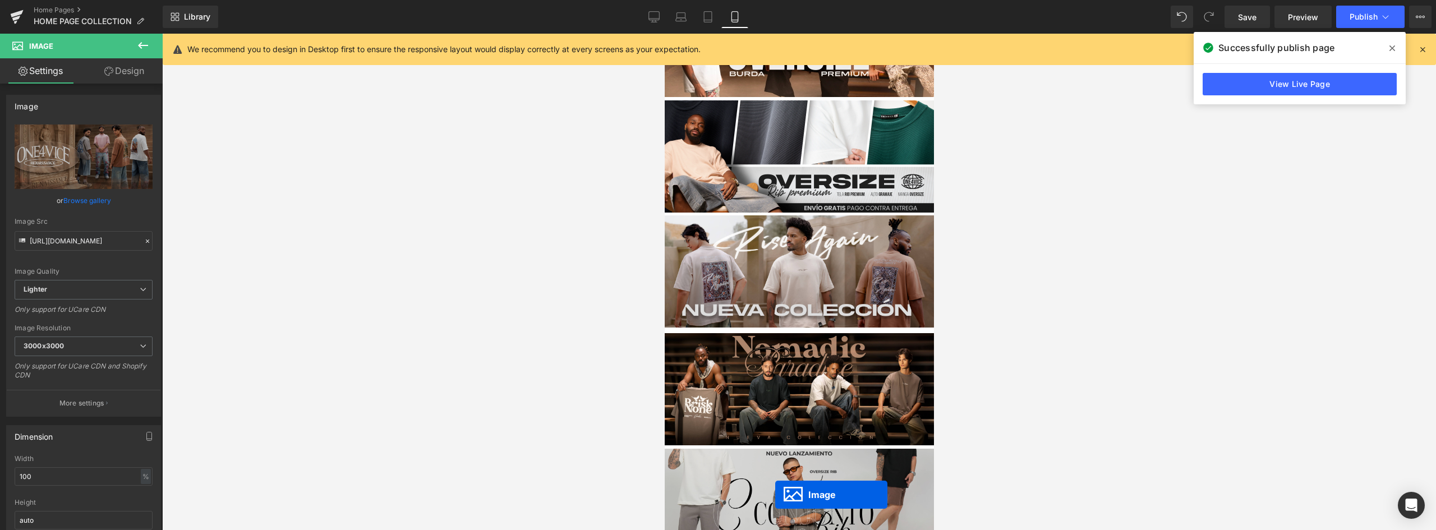
scroll to position [541, 0]
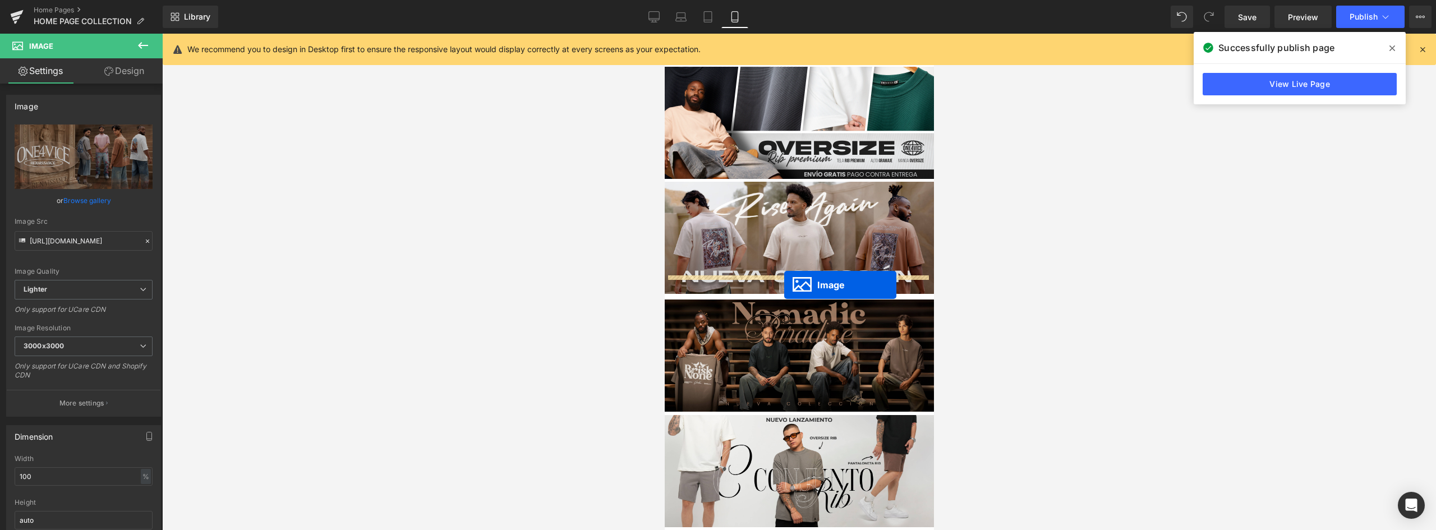
drag, startPoint x: 777, startPoint y: 235, endPoint x: 783, endPoint y: 285, distance: 50.3
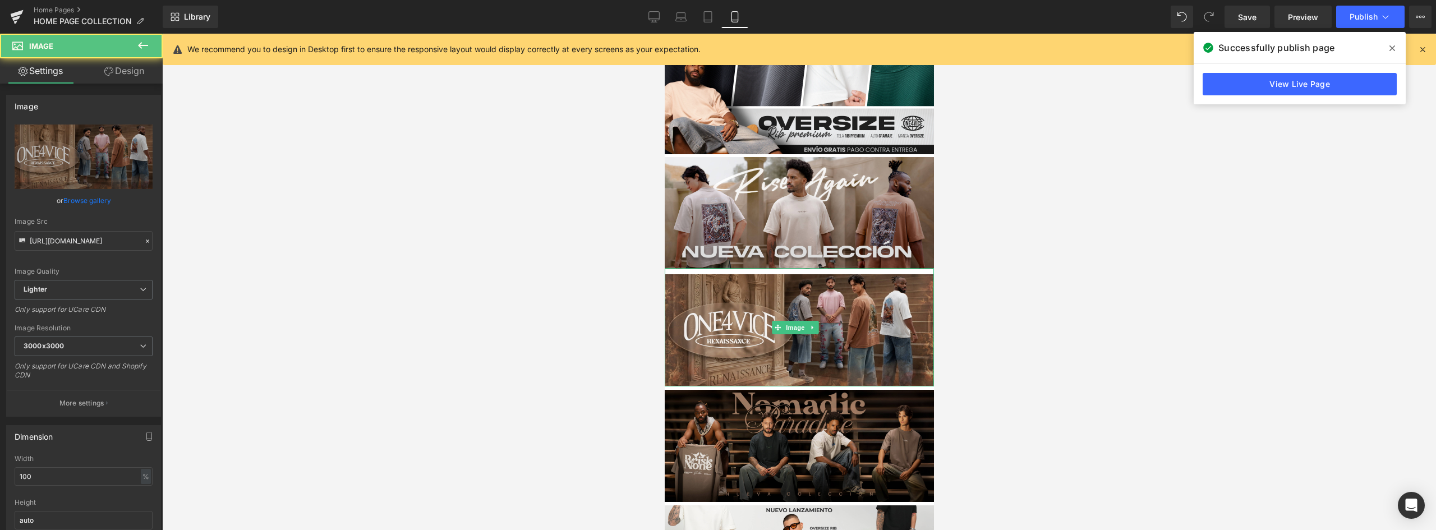
scroll to position [516, 0]
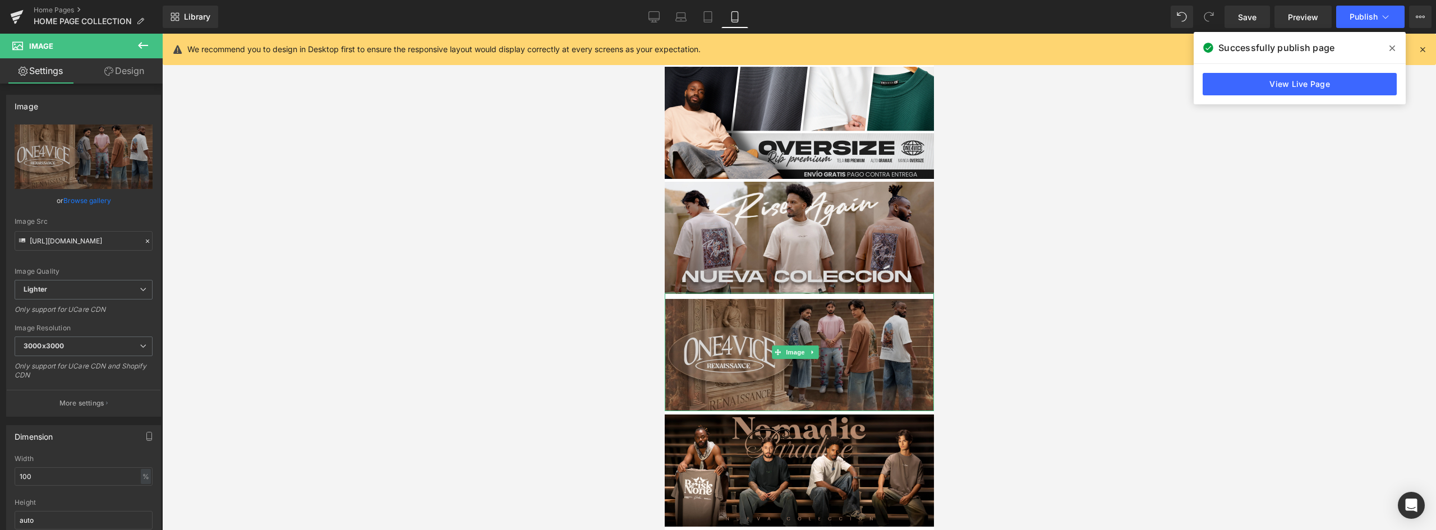
click at [854, 313] on img at bounding box center [798, 352] width 269 height 118
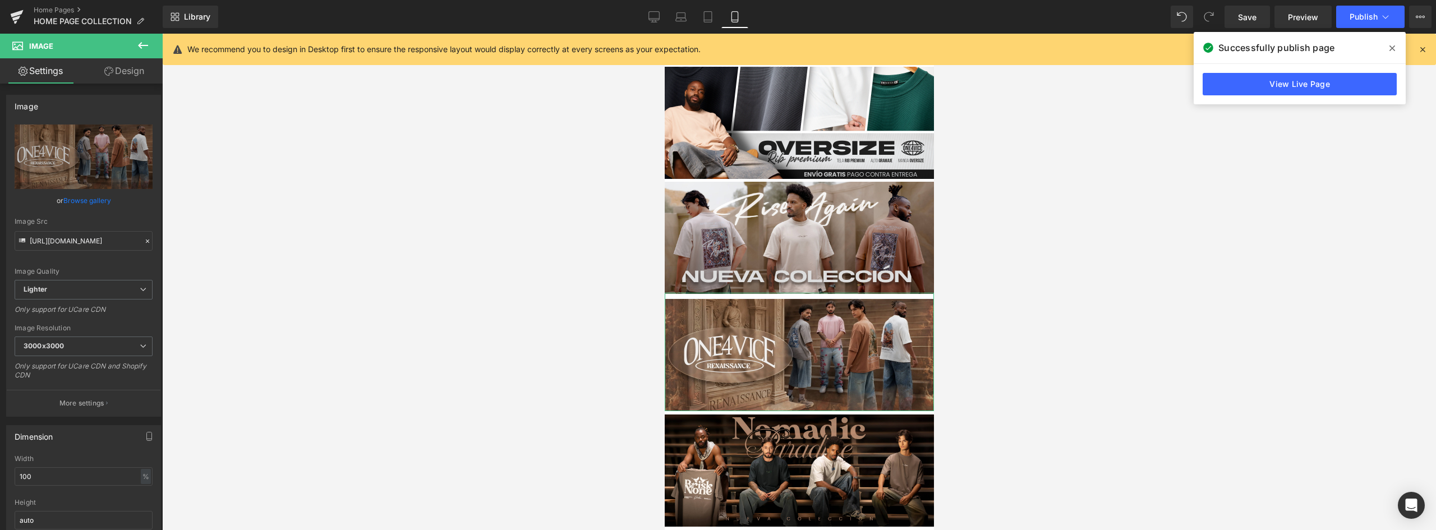
click at [124, 71] on link "Design" at bounding box center [124, 70] width 81 height 25
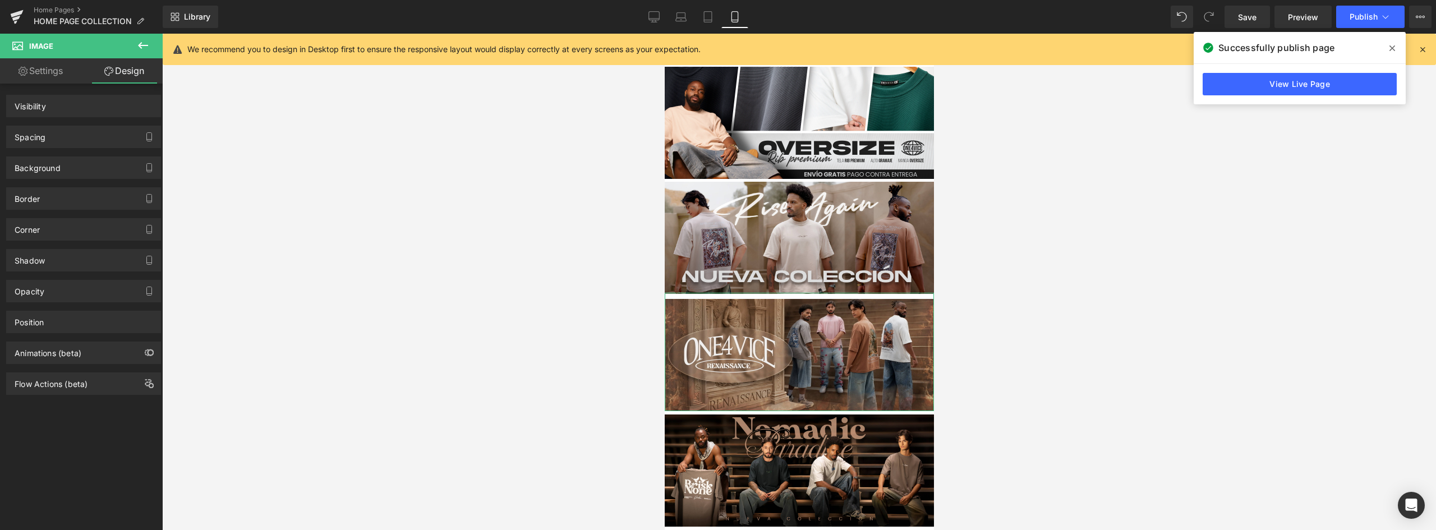
click at [49, 141] on div "Spacing" at bounding box center [84, 136] width 154 height 21
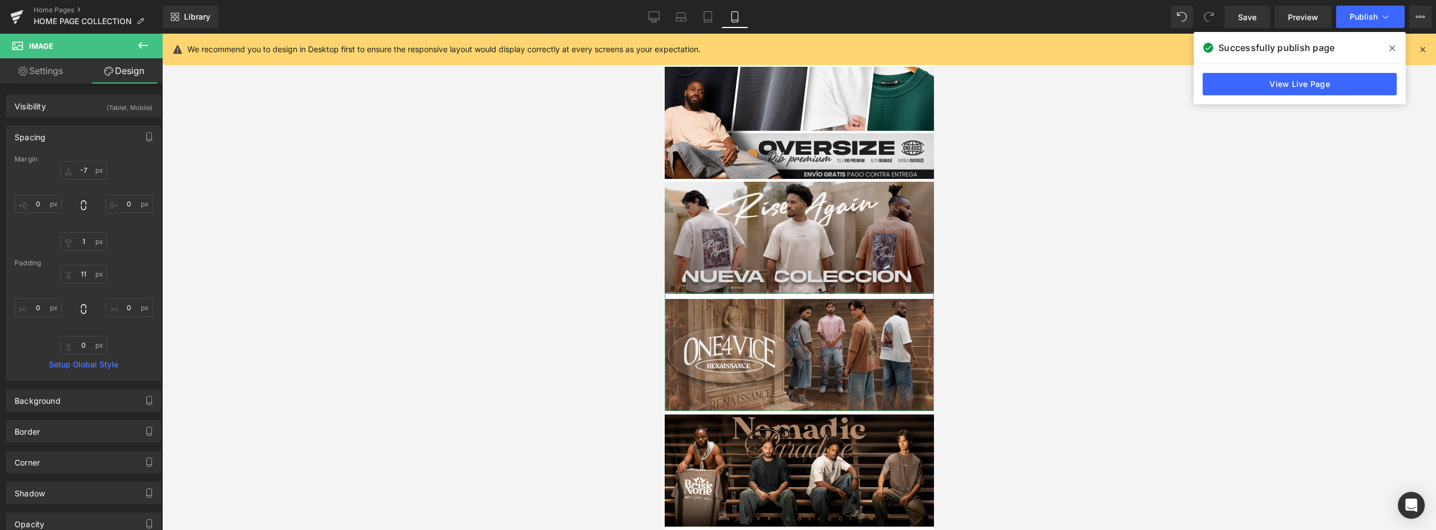
type input "-7"
type input "0"
type input "1"
type input "0"
type input "11"
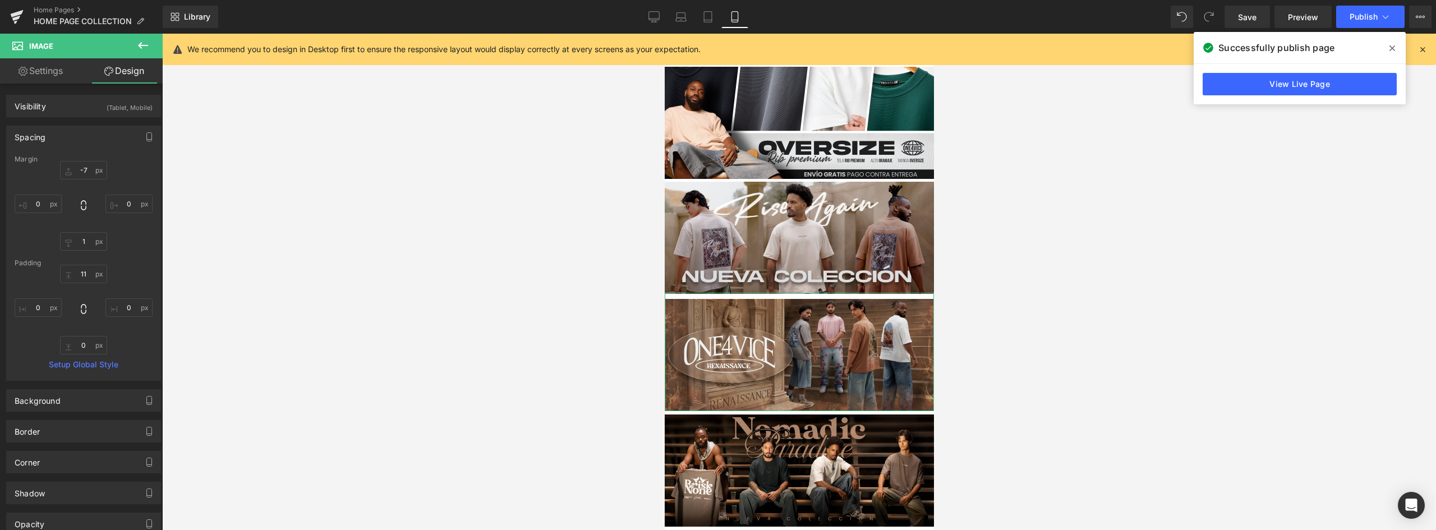
type input "0"
click at [77, 169] on input "-7" at bounding box center [83, 170] width 47 height 19
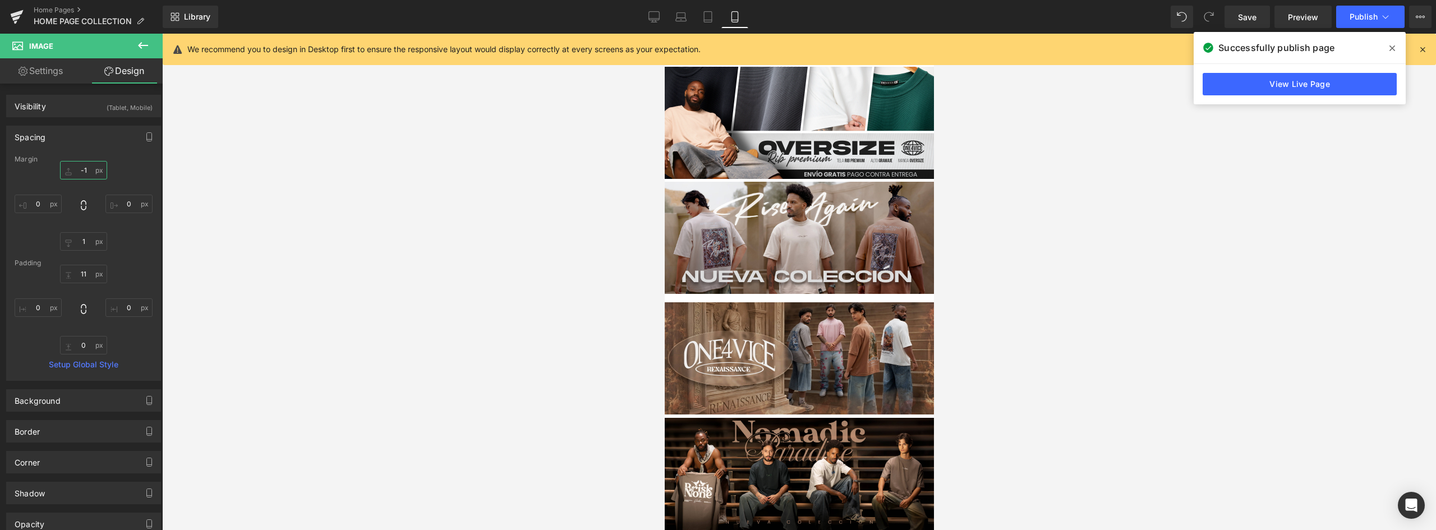
type input "-11"
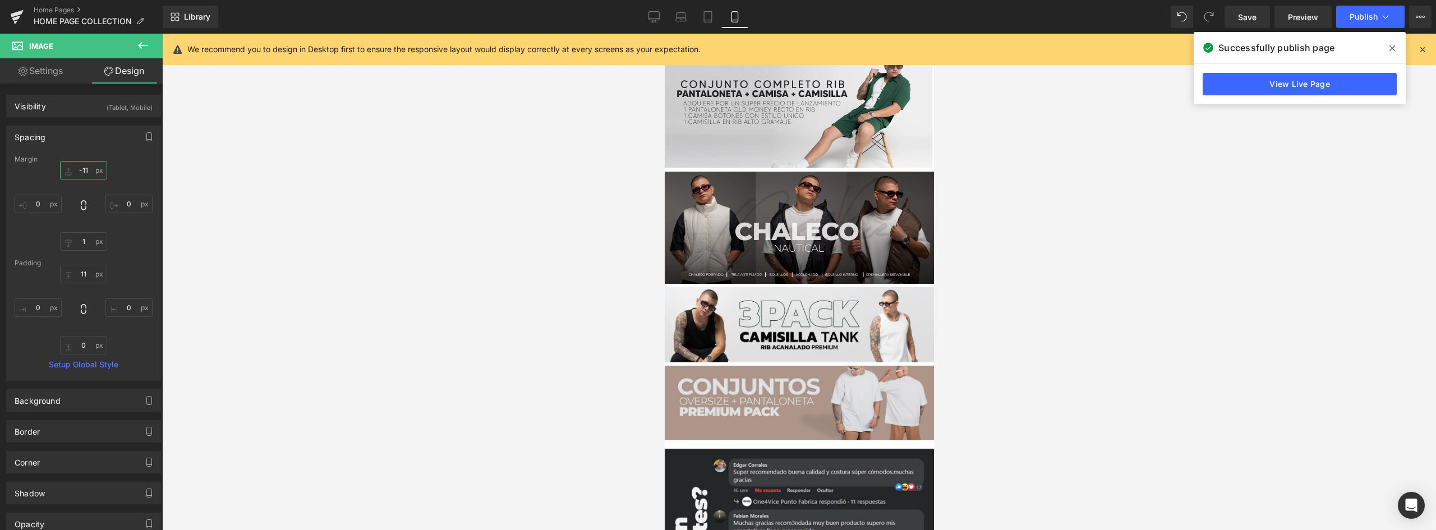
scroll to position [1316, 0]
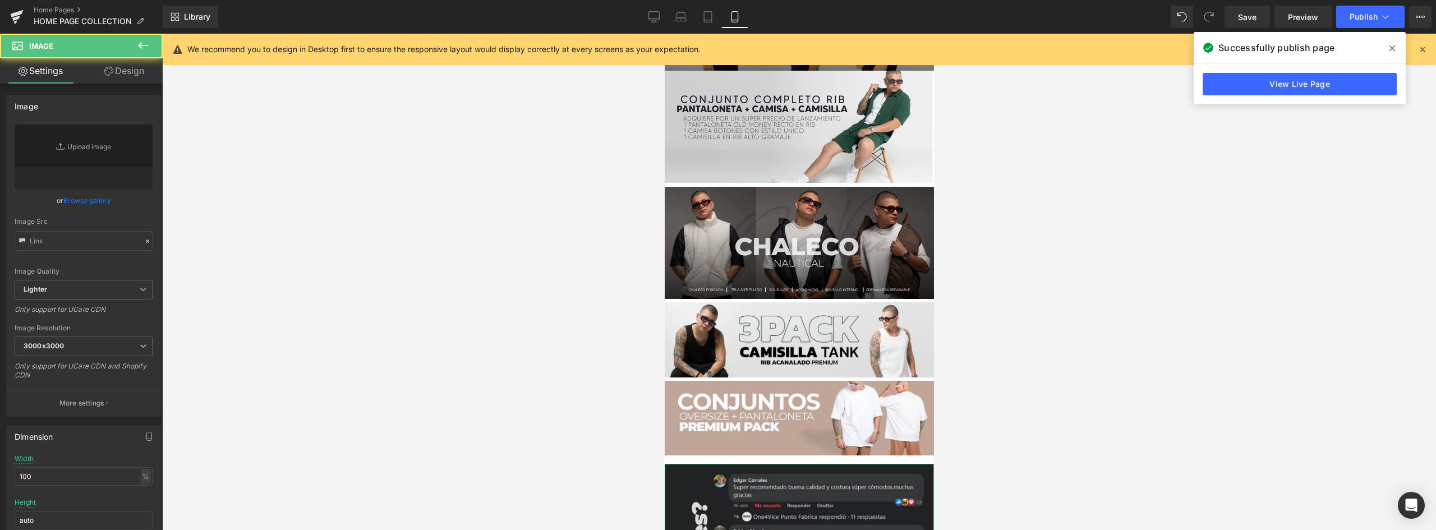
type input "[URL][DOMAIN_NAME]"
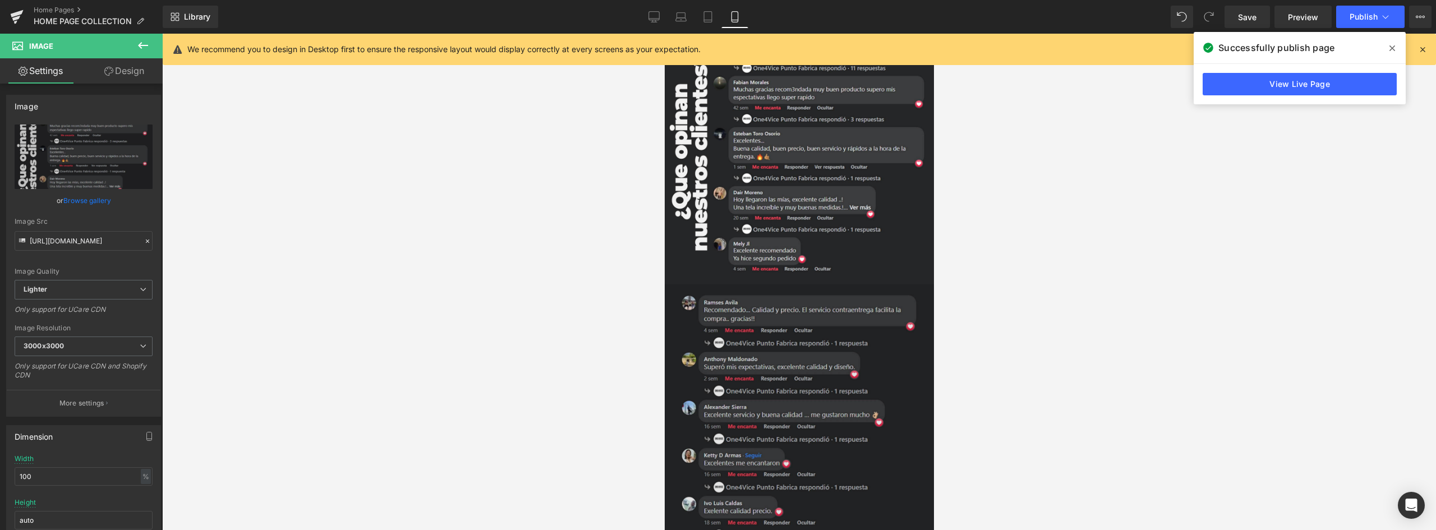
scroll to position [1596, 0]
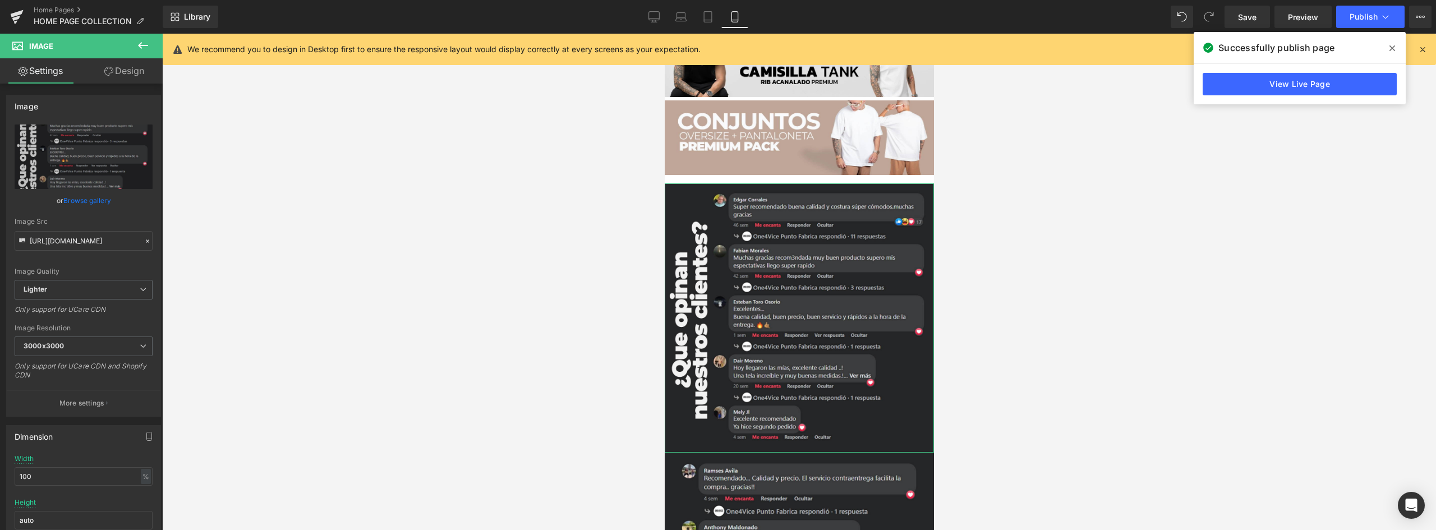
click at [135, 70] on link "Design" at bounding box center [124, 70] width 81 height 25
click at [0, 0] on div "Spacing" at bounding box center [0, 0] width 0 height 0
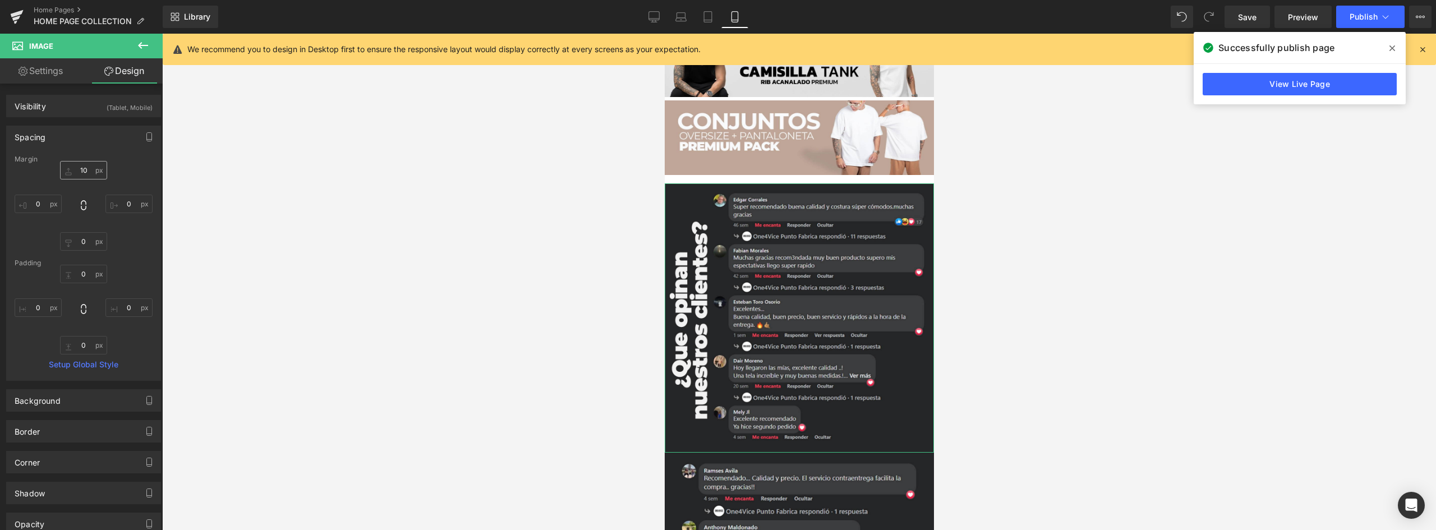
type input "10"
type input "0"
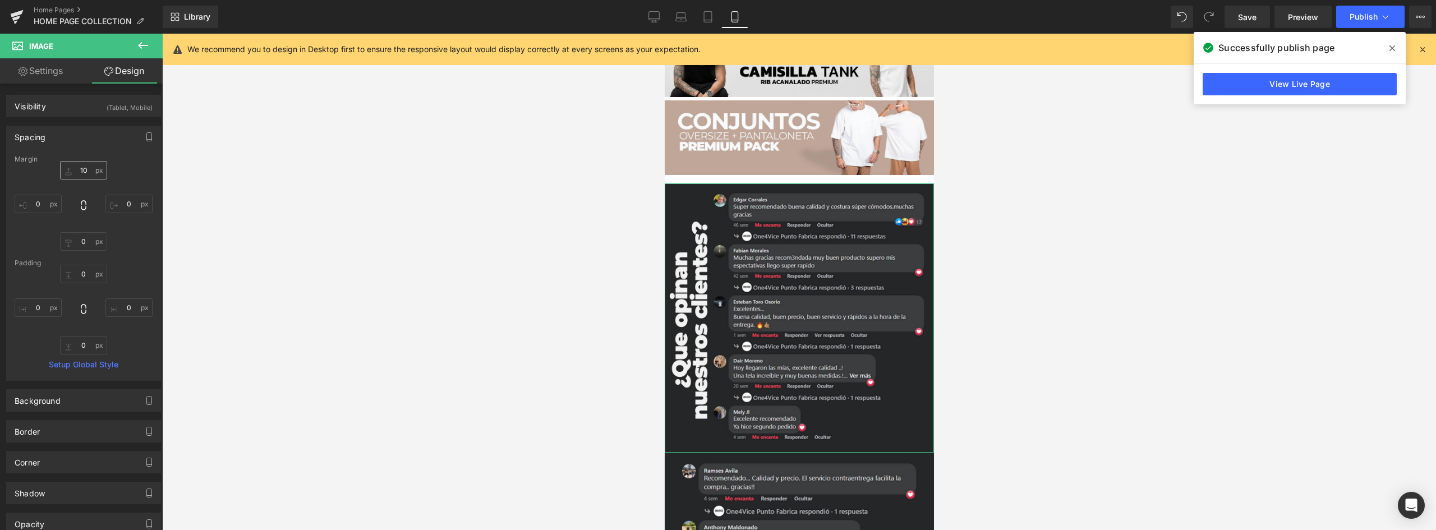
type input "0"
click at [84, 168] on input "10" at bounding box center [83, 170] width 47 height 19
type input "5"
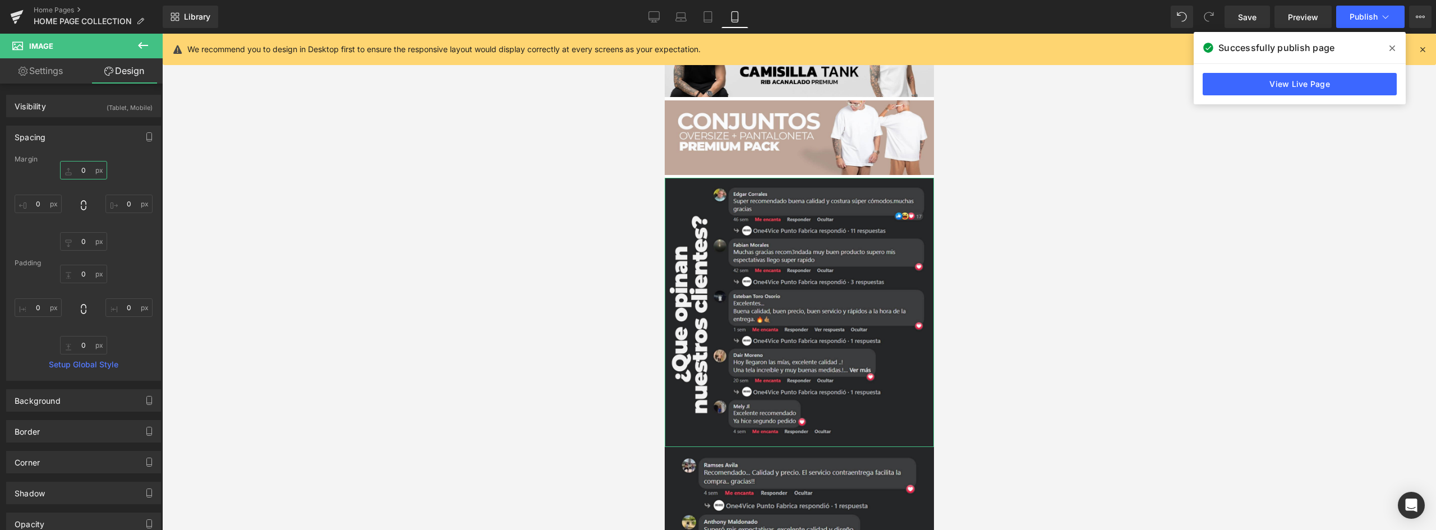
type input "0"
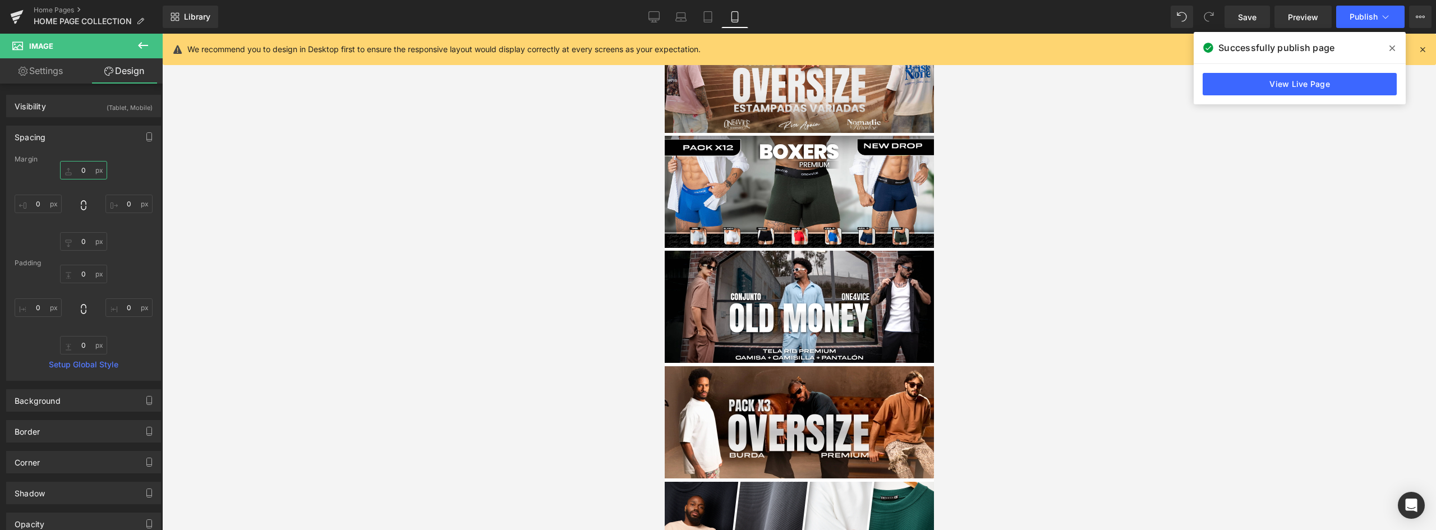
scroll to position [112, 0]
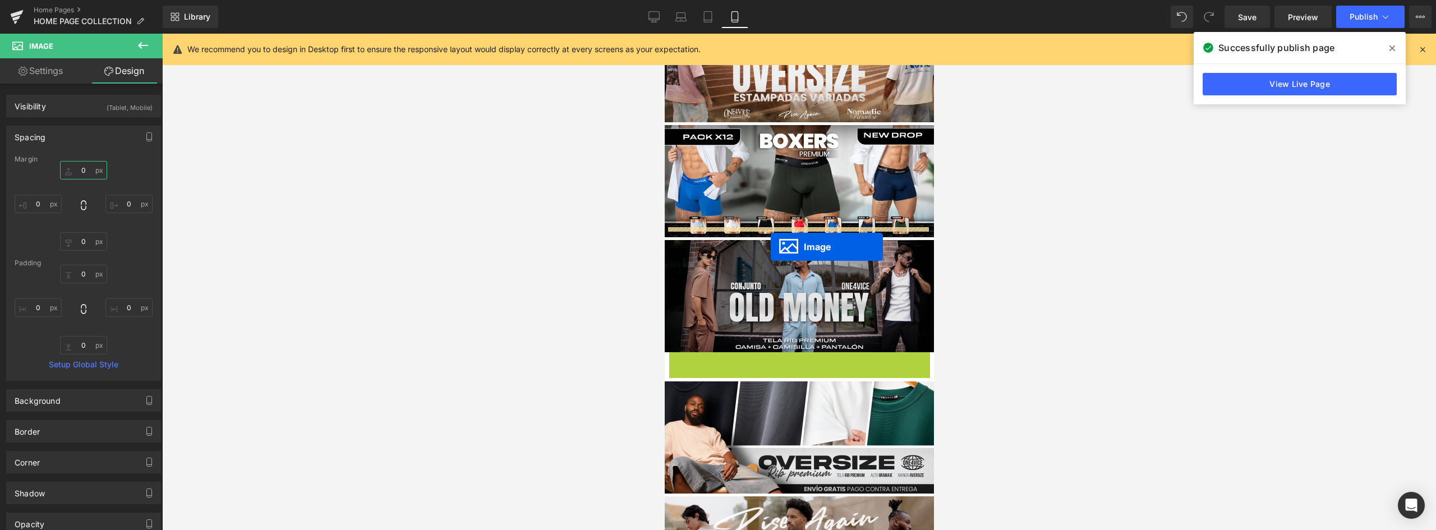
drag, startPoint x: 776, startPoint y: 397, endPoint x: 770, endPoint y: 247, distance: 150.4
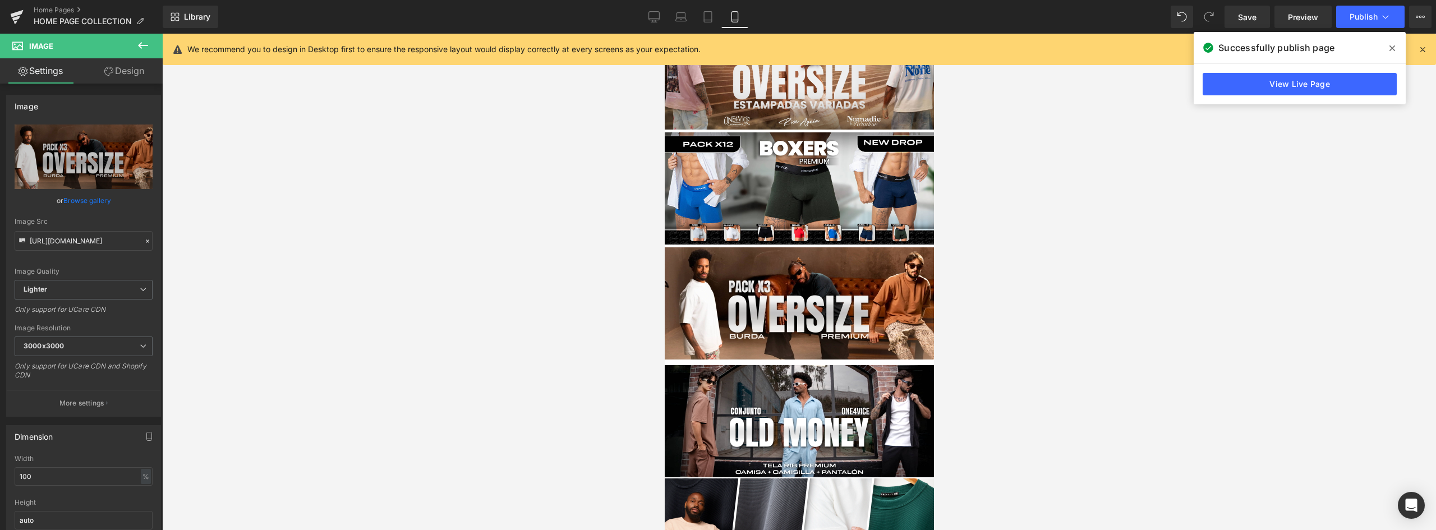
scroll to position [123, 0]
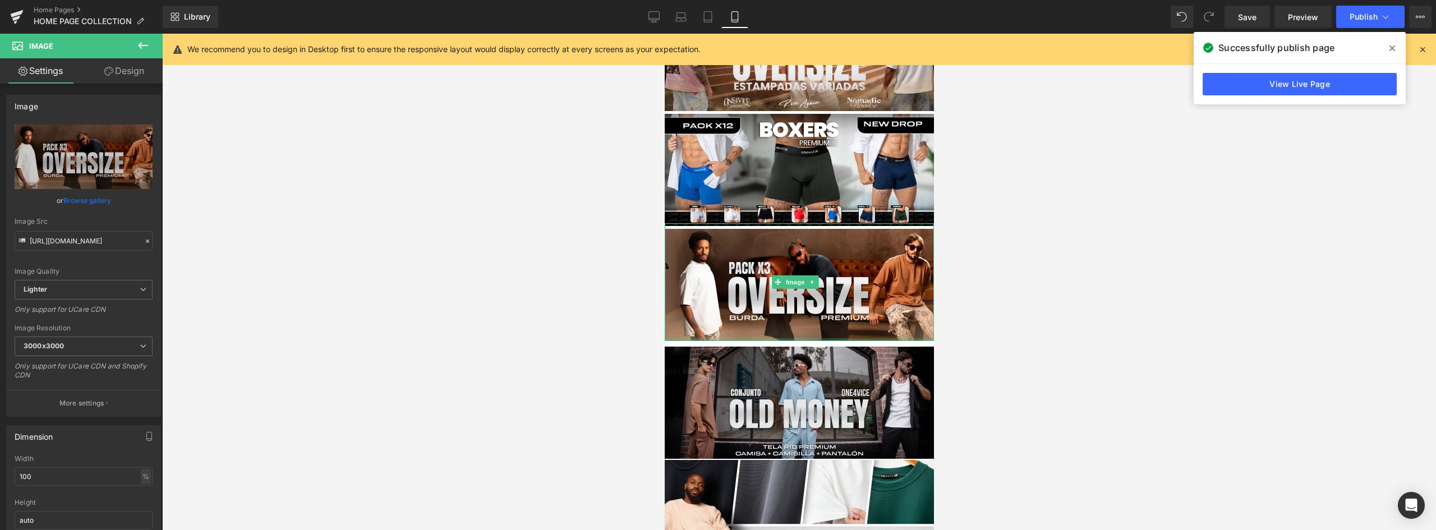
click at [829, 354] on img at bounding box center [798, 400] width 269 height 118
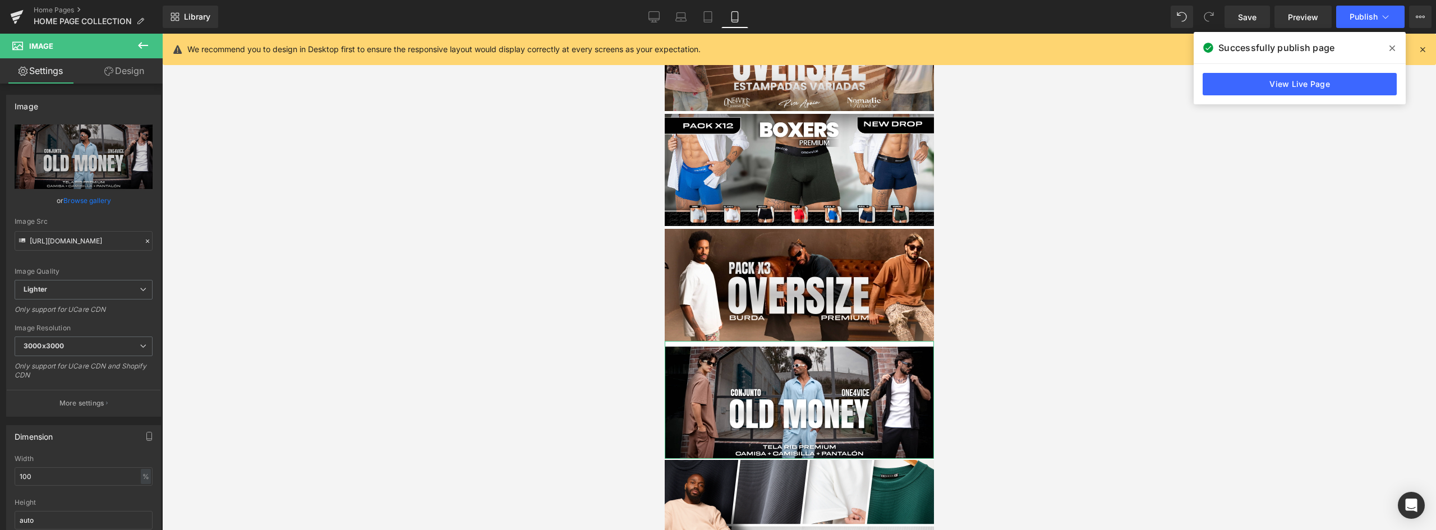
click at [131, 70] on link "Design" at bounding box center [124, 70] width 81 height 25
click at [0, 0] on div "Spacing" at bounding box center [0, 0] width 0 height 0
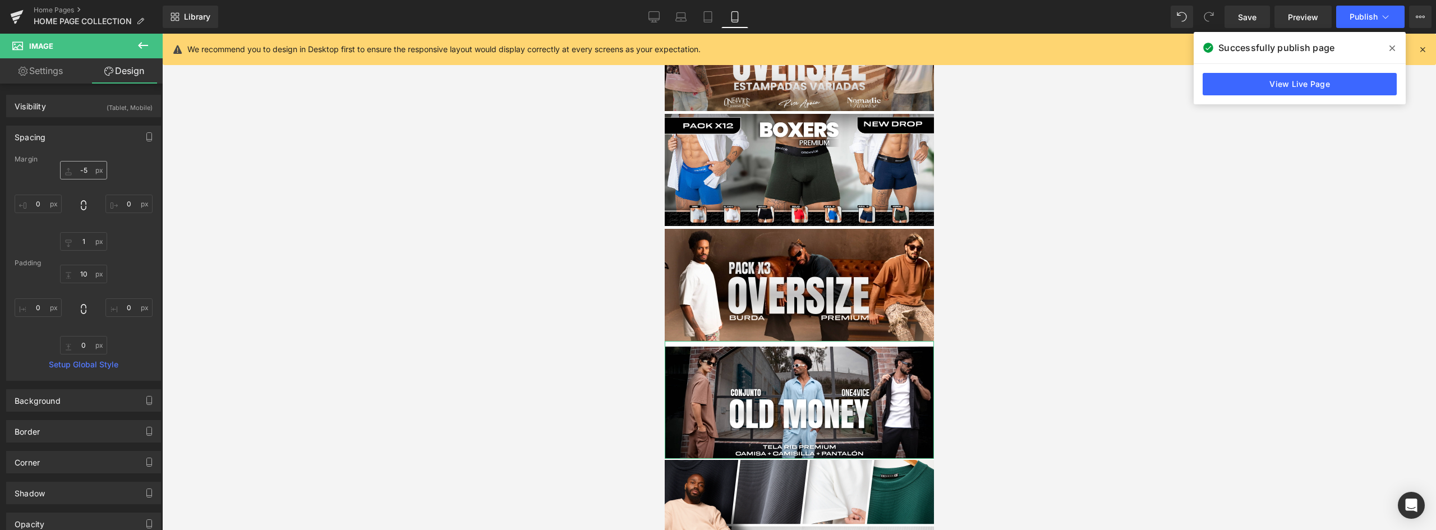
type input "-5"
type input "0"
type input "1"
type input "0"
type input "10"
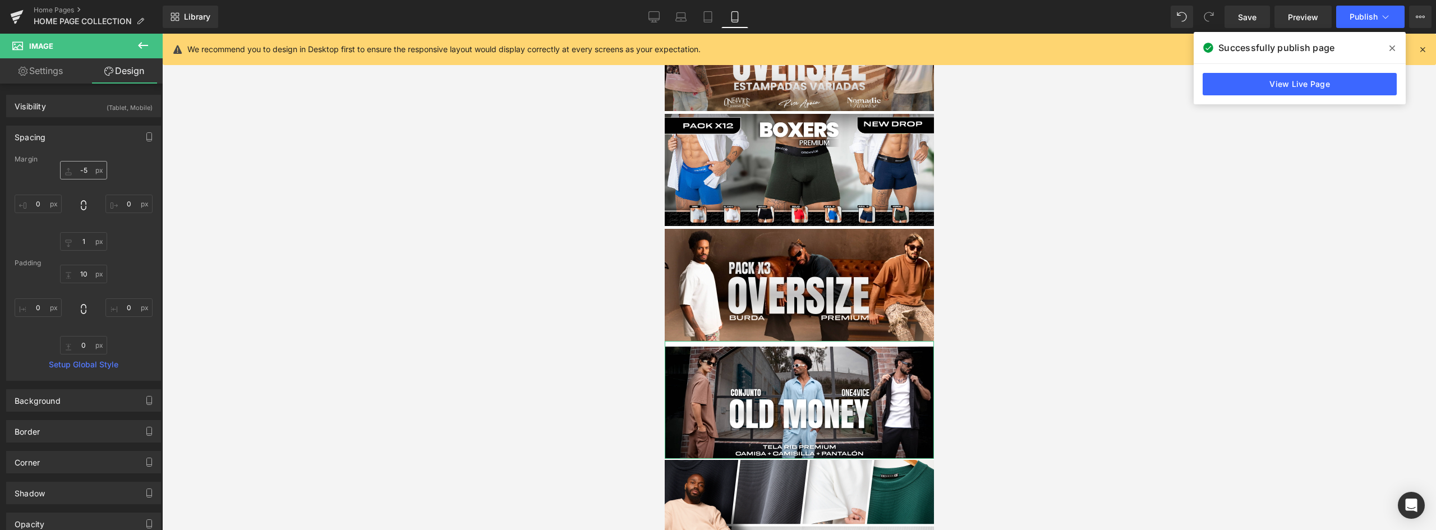
type input "0"
click at [81, 172] on input "-5" at bounding box center [83, 170] width 47 height 19
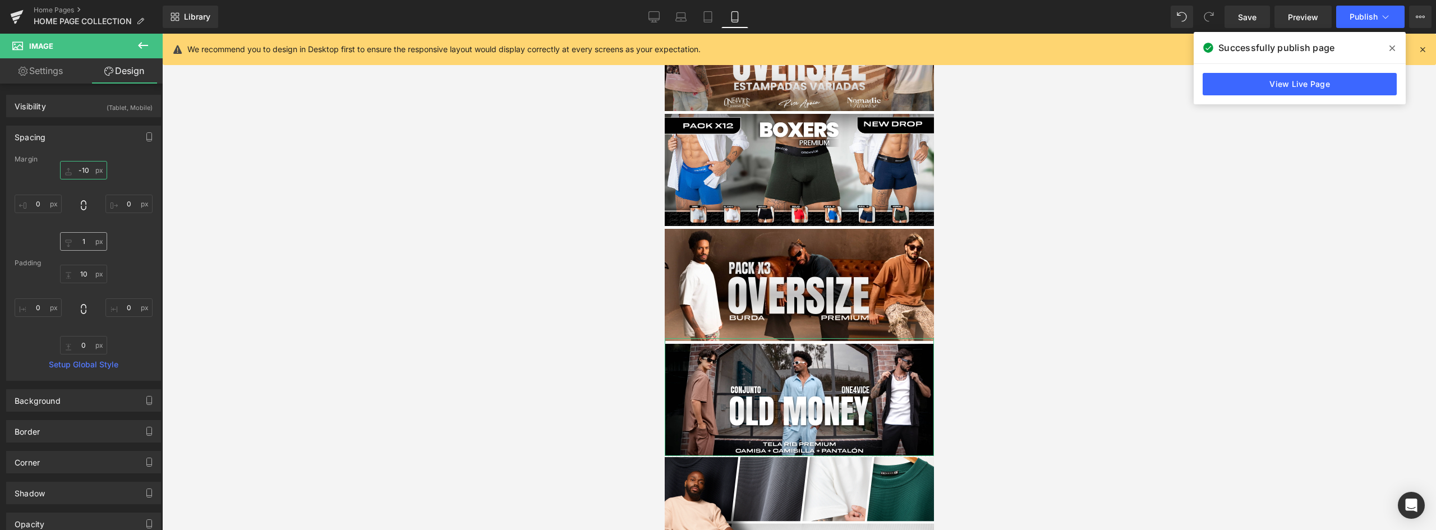
type input "-10"
click at [88, 247] on input "1" at bounding box center [83, 241] width 47 height 19
type input "3"
click at [1357, 17] on span "Publish" at bounding box center [1363, 16] width 28 height 9
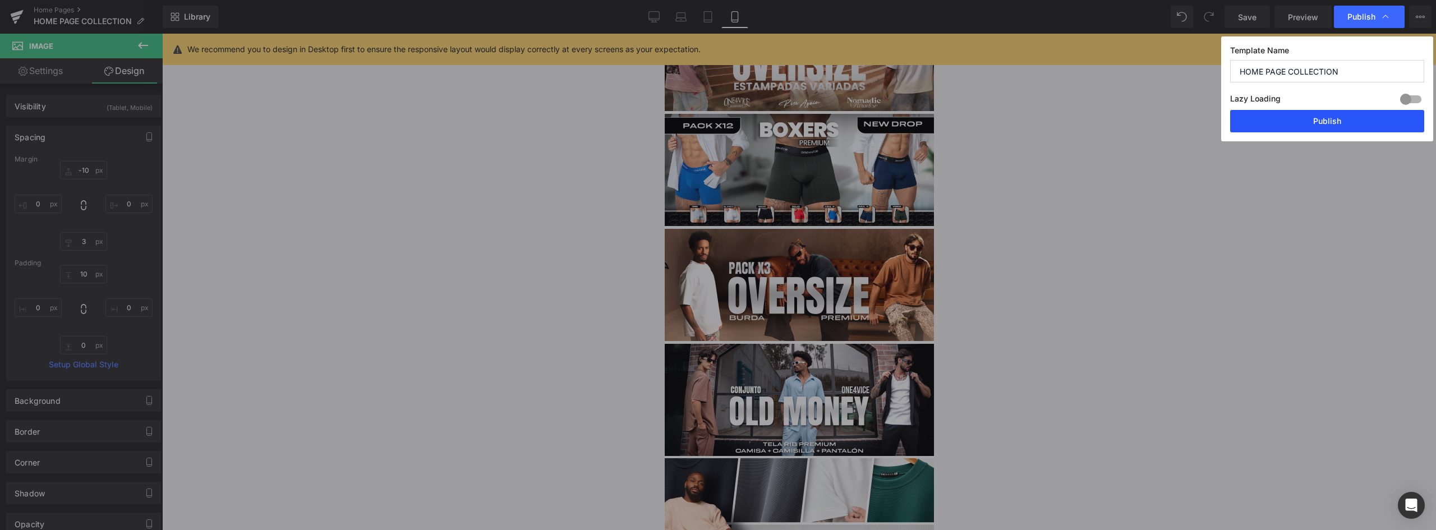
click at [1323, 121] on button "Publish" at bounding box center [1327, 121] width 194 height 22
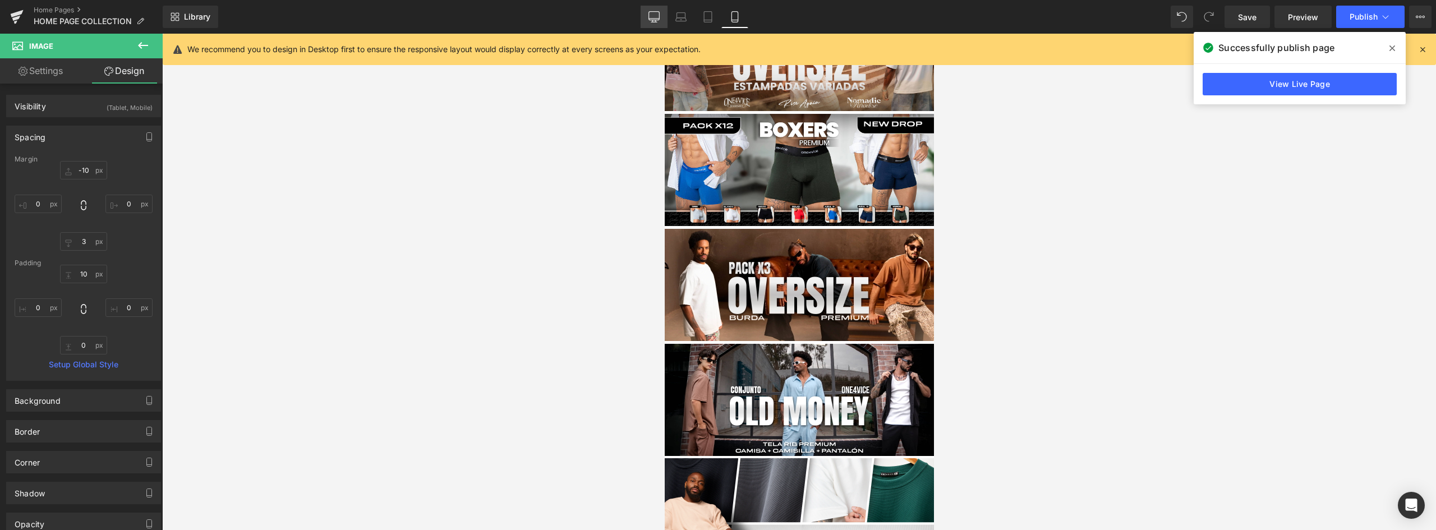
click at [648, 20] on link "Desktop" at bounding box center [653, 17] width 27 height 22
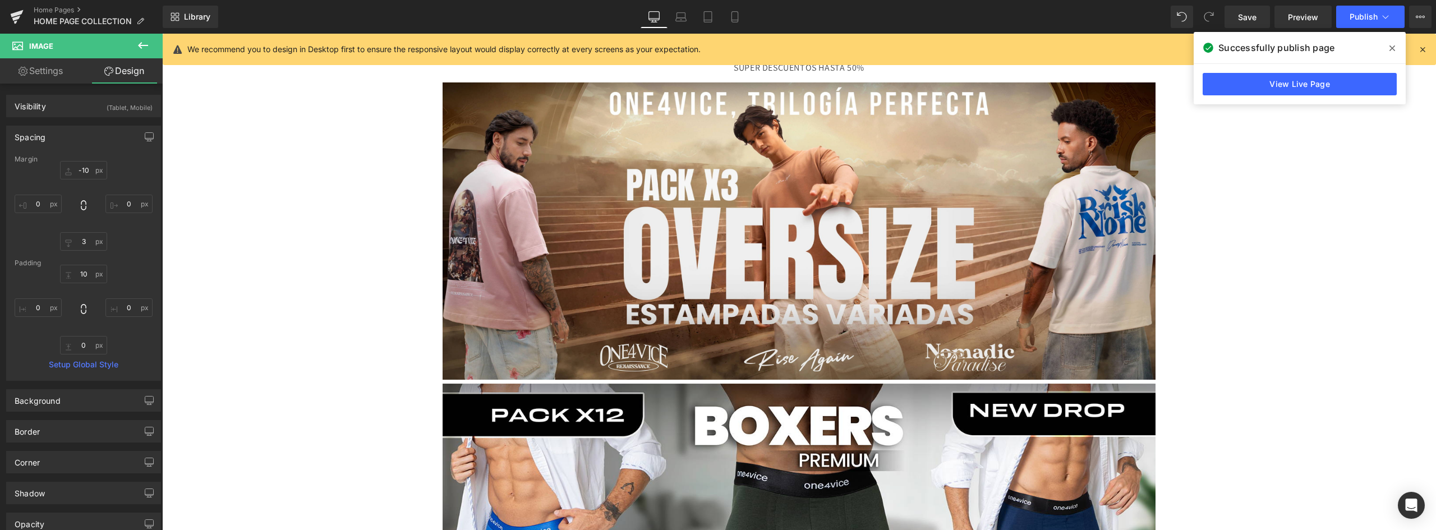
type input "0"
type input "7"
type input "0"
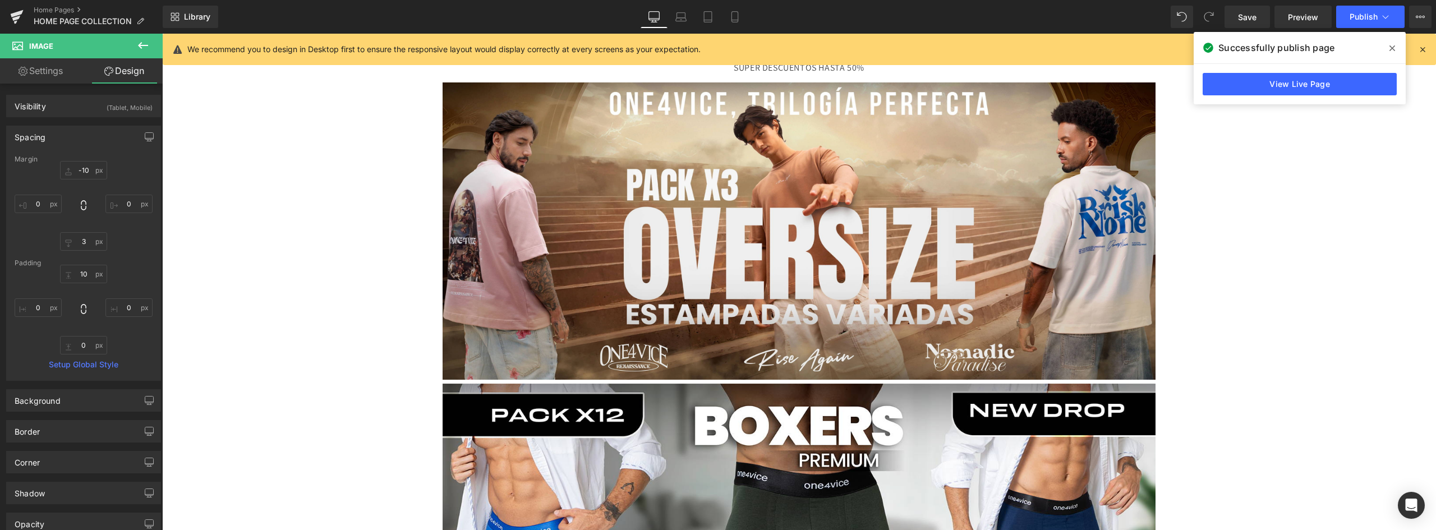
type input "0"
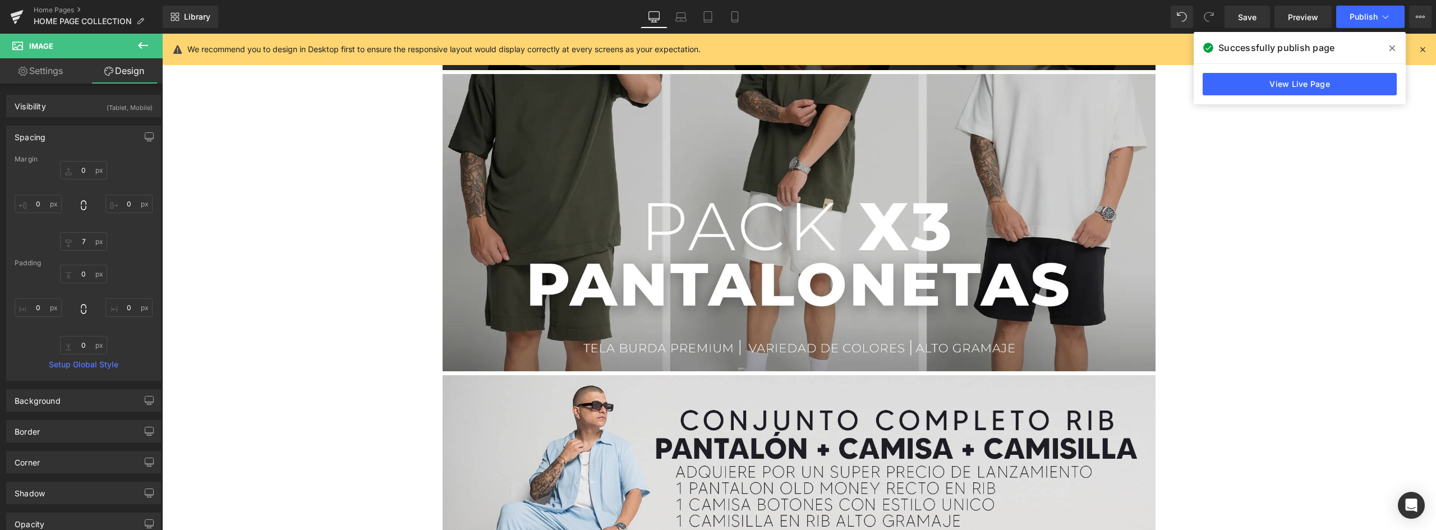
scroll to position [3421, 0]
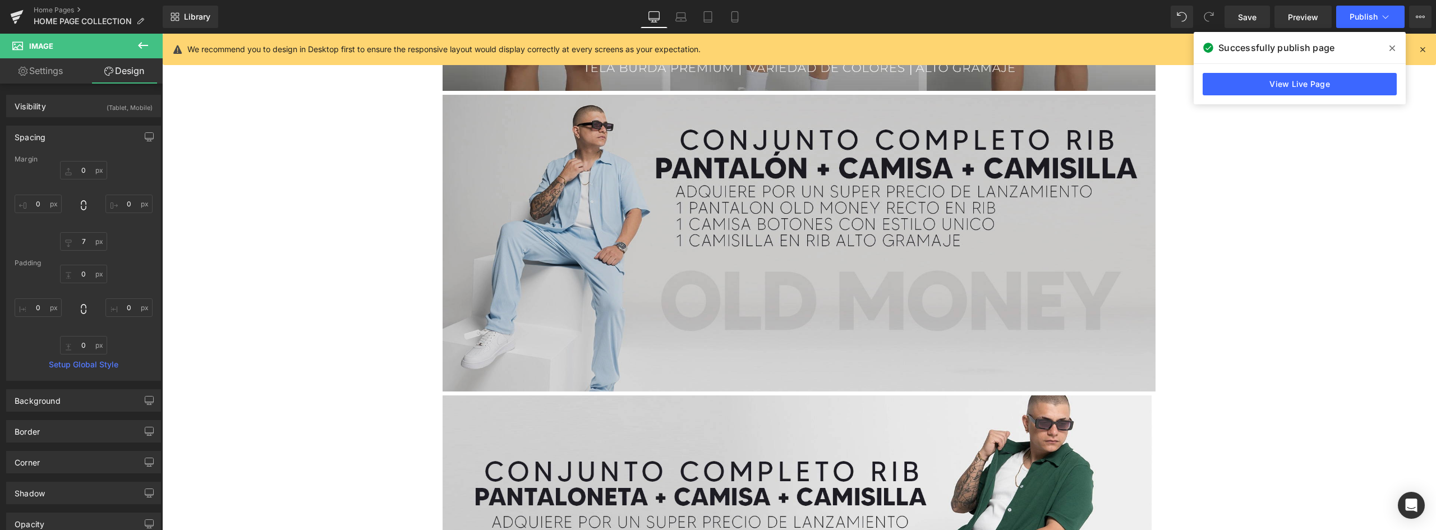
click at [808, 181] on img at bounding box center [798, 243] width 713 height 297
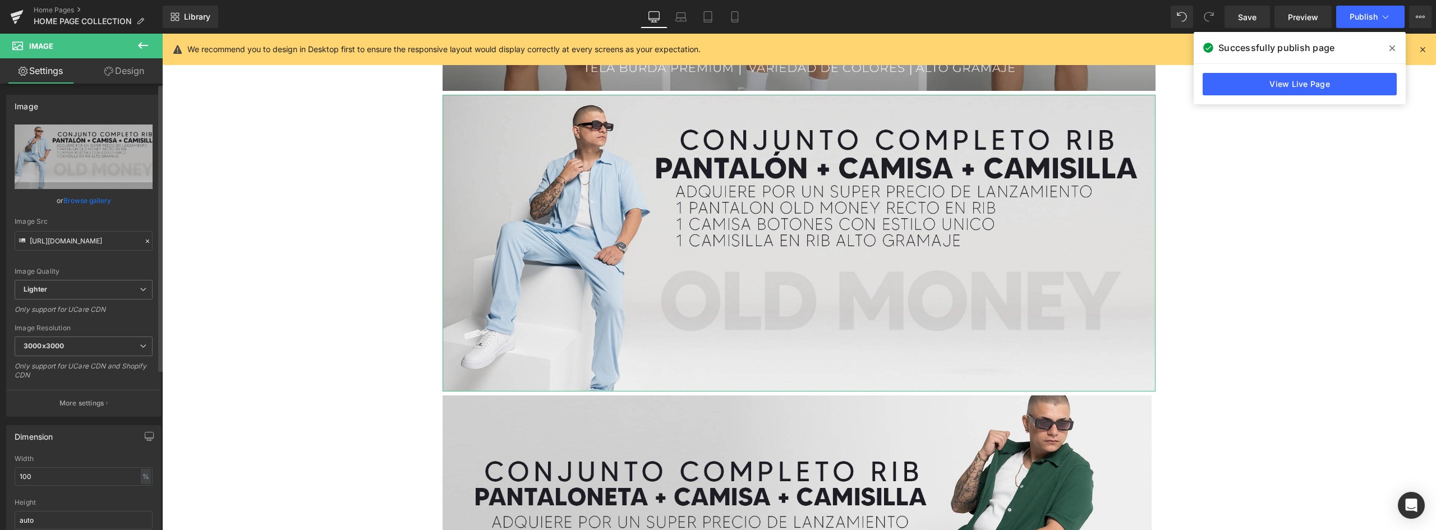
click at [81, 199] on link "Browse gallery" at bounding box center [87, 201] width 48 height 20
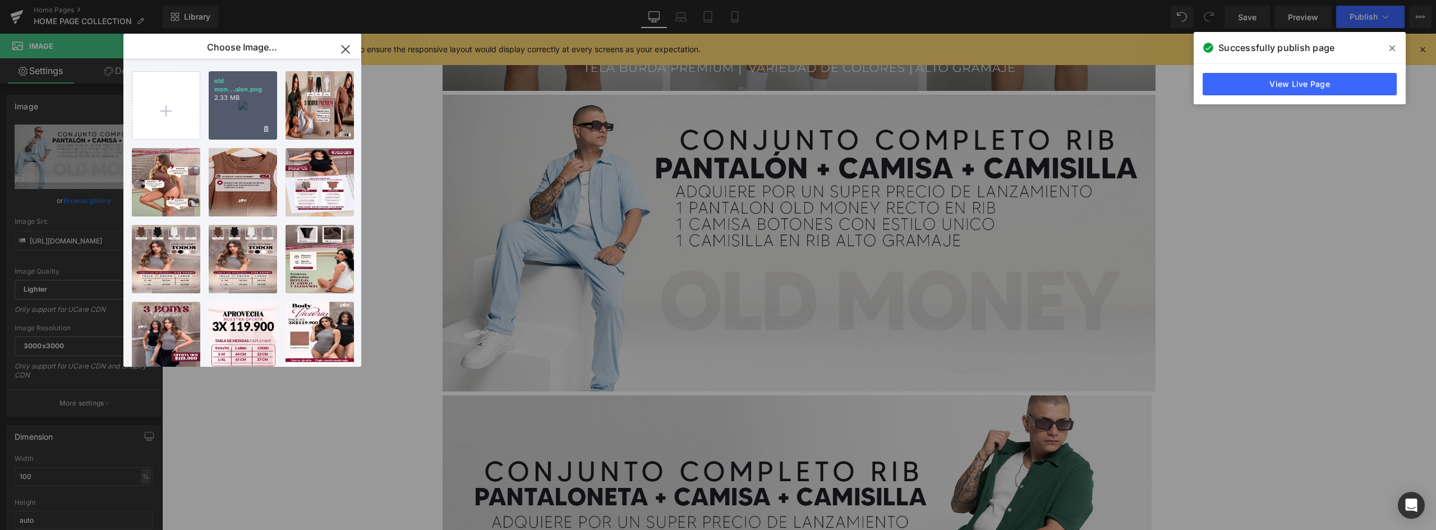
click at [252, 107] on div "old mon...alon.png 2.33 MB" at bounding box center [243, 105] width 68 height 68
type input "[URL][DOMAIN_NAME]"
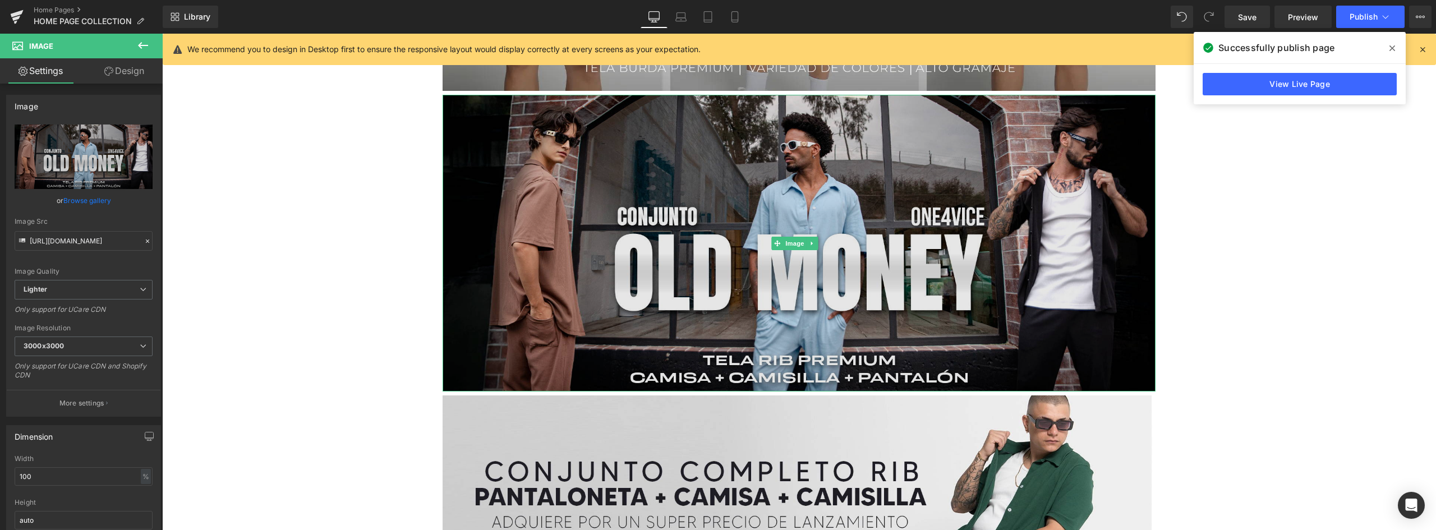
click at [639, 137] on img at bounding box center [798, 243] width 713 height 297
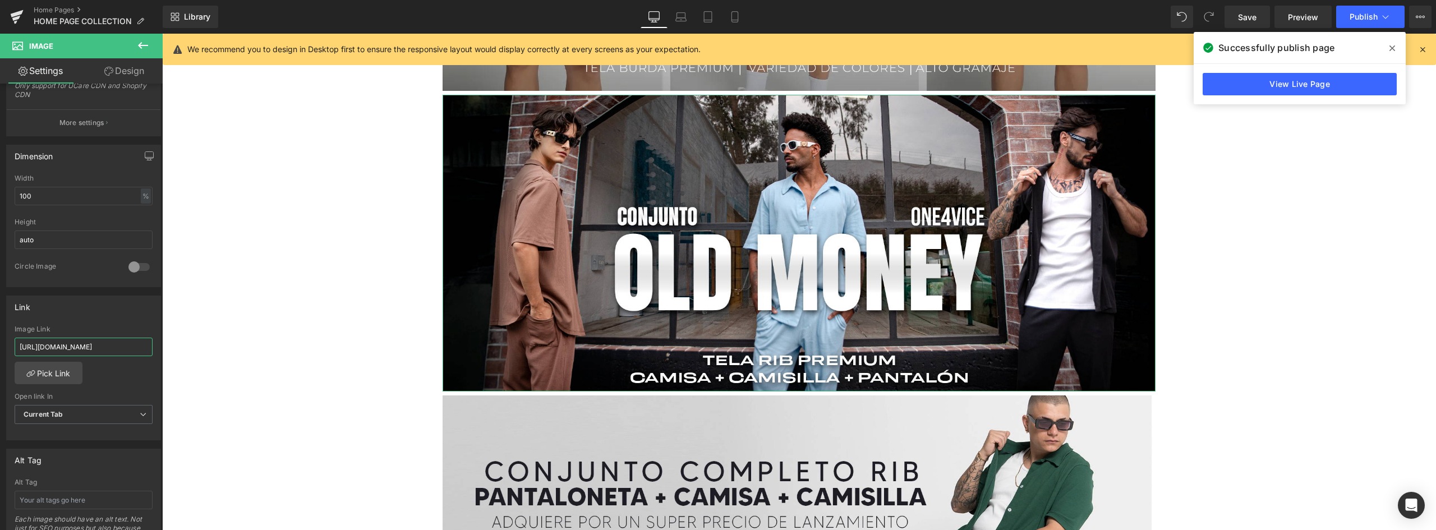
scroll to position [0, 149]
drag, startPoint x: 223, startPoint y: 379, endPoint x: 370, endPoint y: 345, distance: 150.7
type input "h"
paste input "[URL][DOMAIN_NAME]"
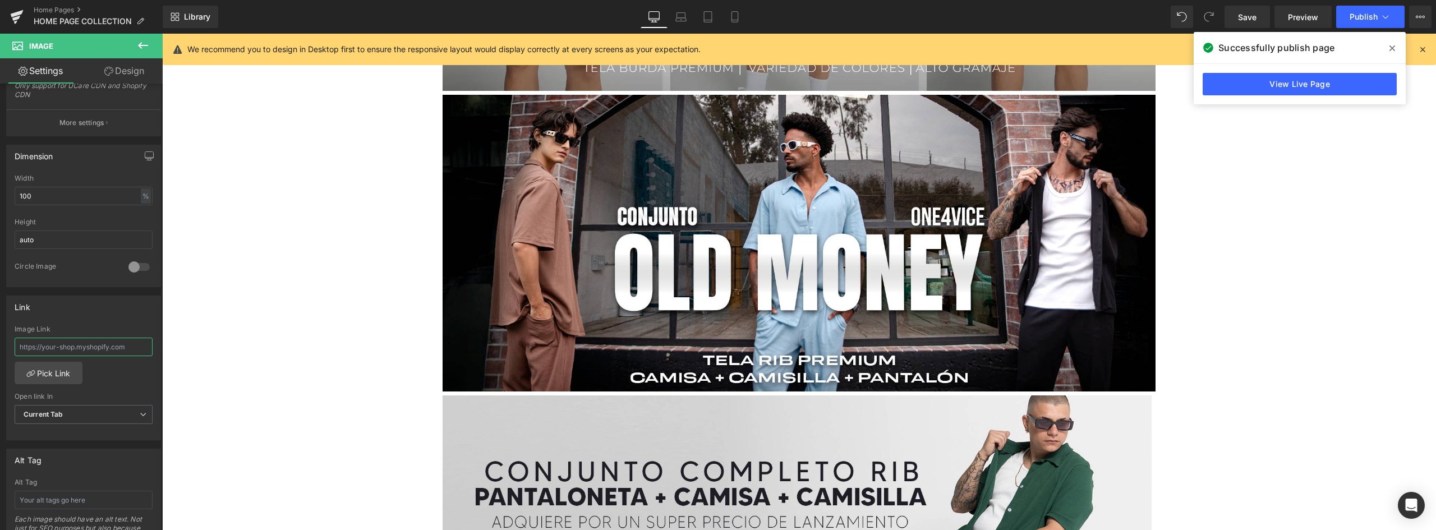
type input "[URL][DOMAIN_NAME]"
click at [1368, 15] on span "Publish" at bounding box center [1363, 16] width 28 height 9
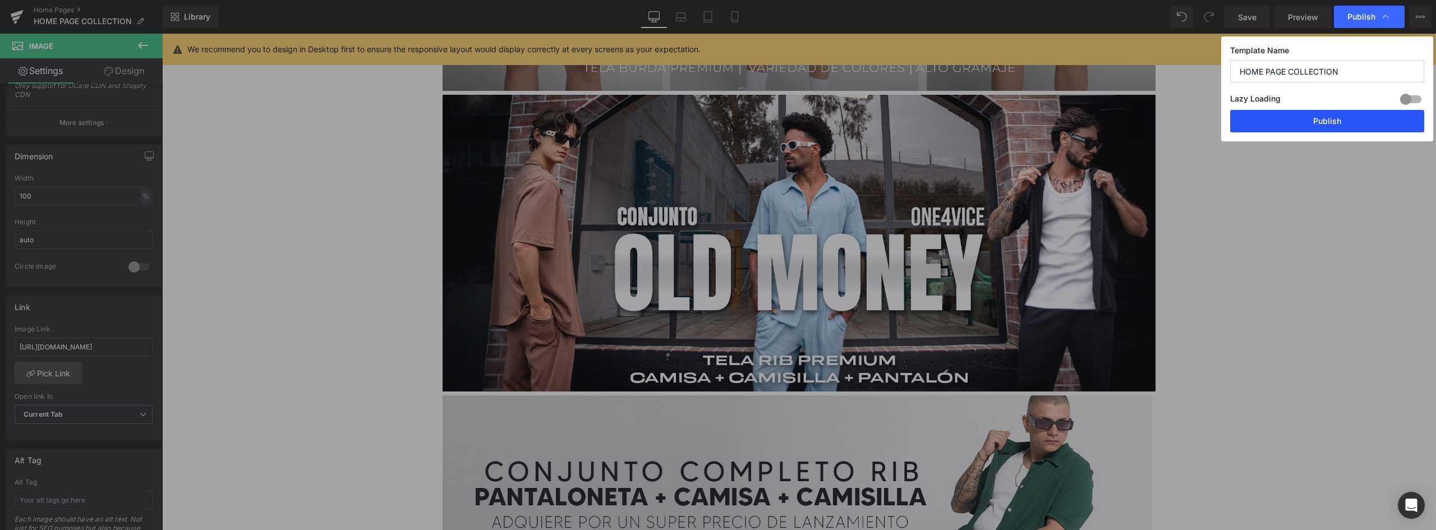
click at [1338, 123] on button "Publish" at bounding box center [1327, 121] width 194 height 22
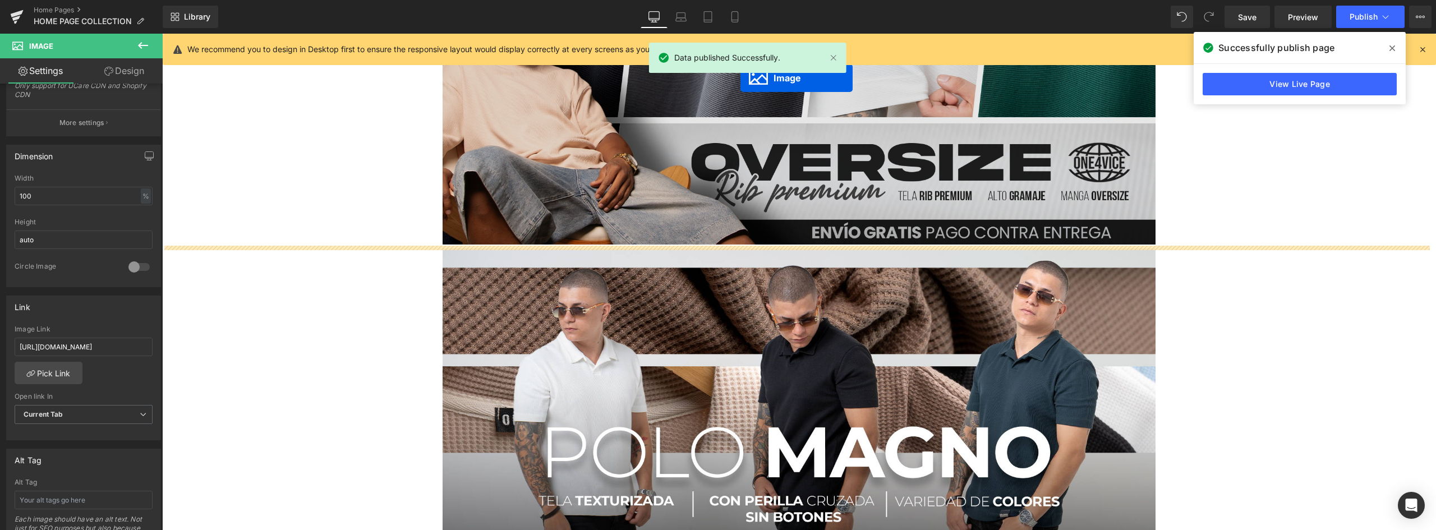
scroll to position [2008, 0]
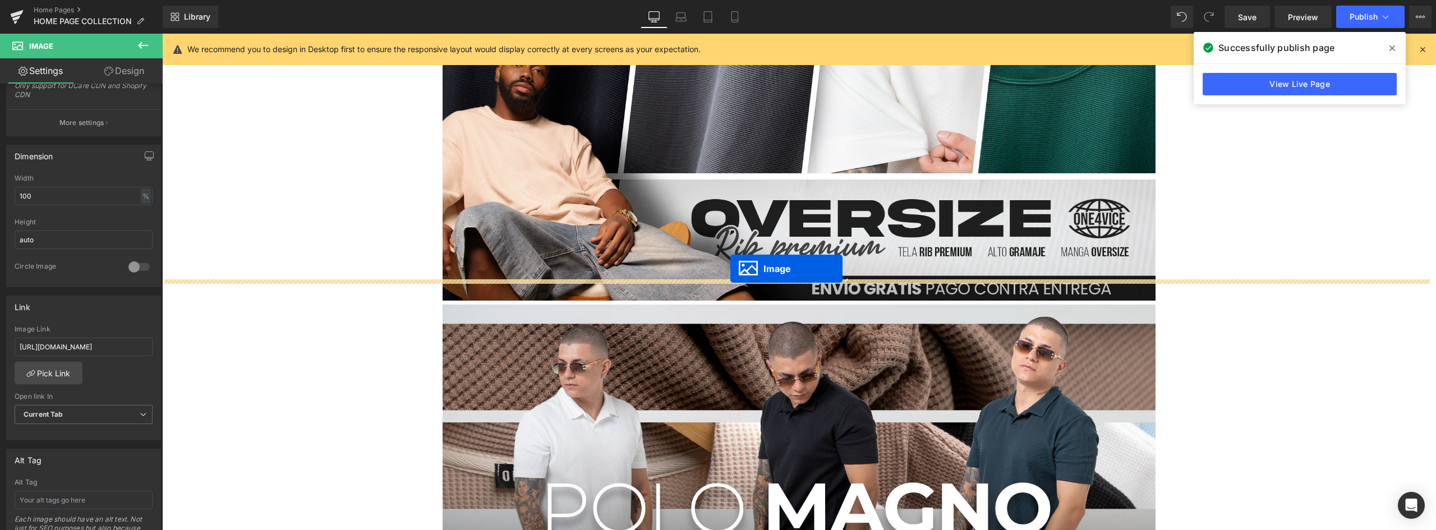
drag, startPoint x: 774, startPoint y: 368, endPoint x: 736, endPoint y: 276, distance: 99.4
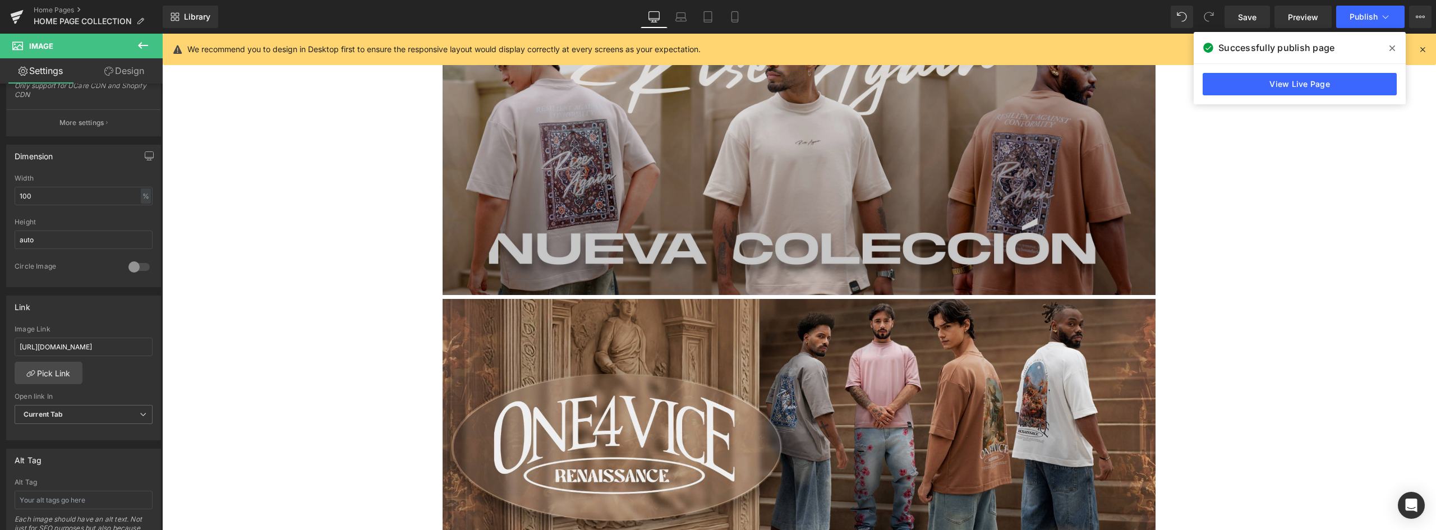
scroll to position [942, 0]
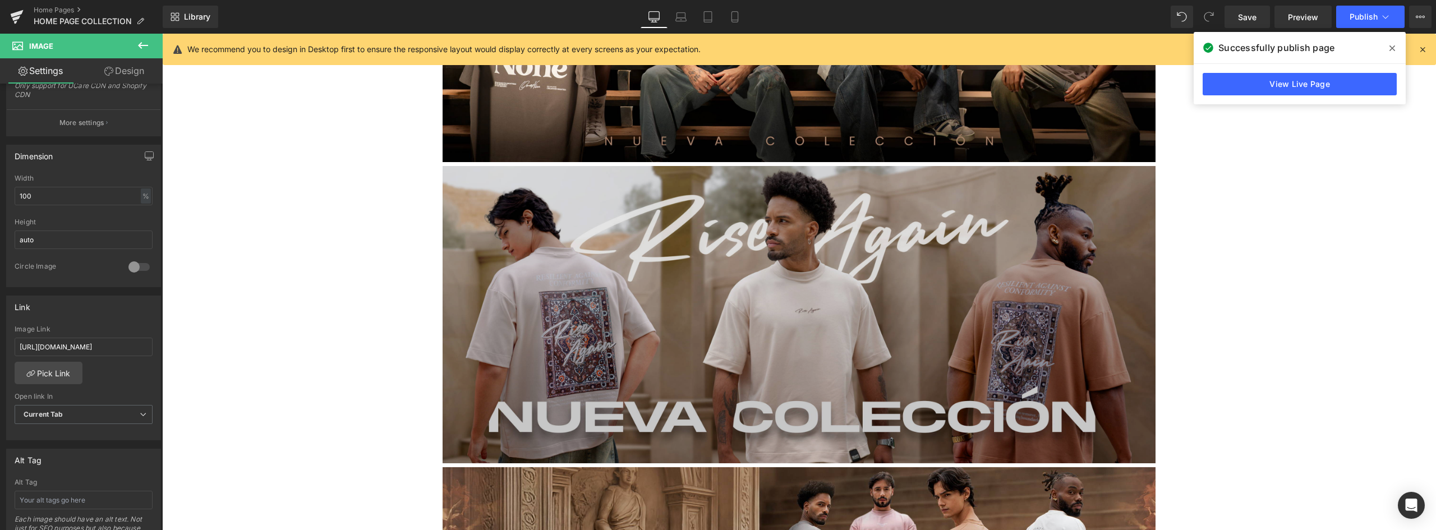
click at [758, 332] on img at bounding box center [798, 314] width 713 height 297
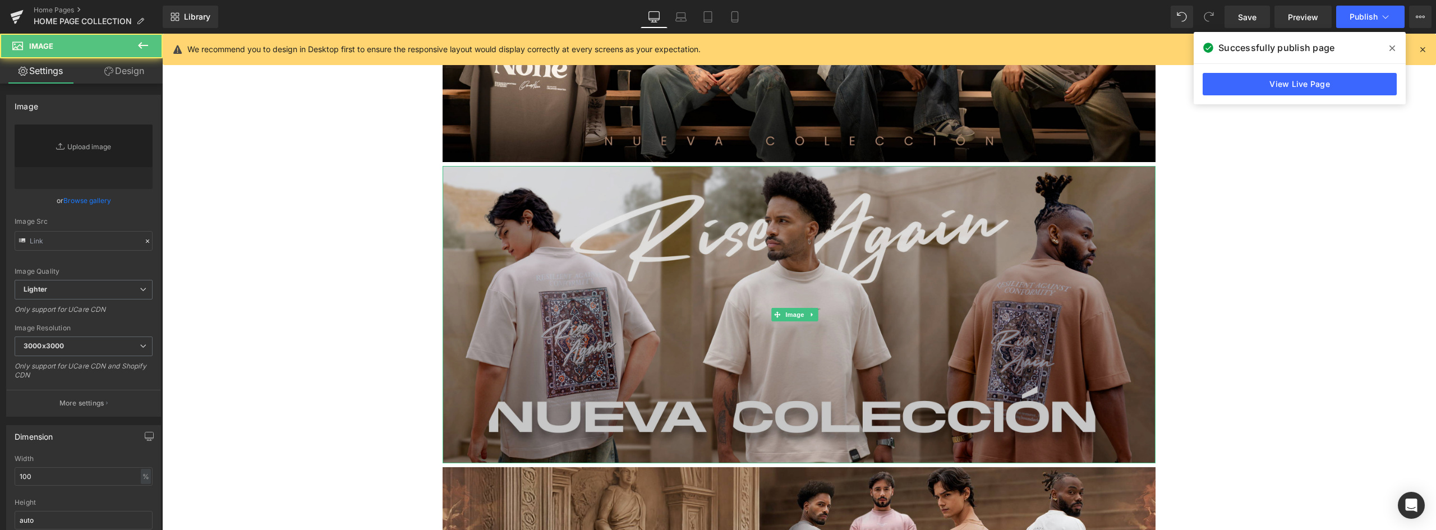
type input "[URL][DOMAIN_NAME]"
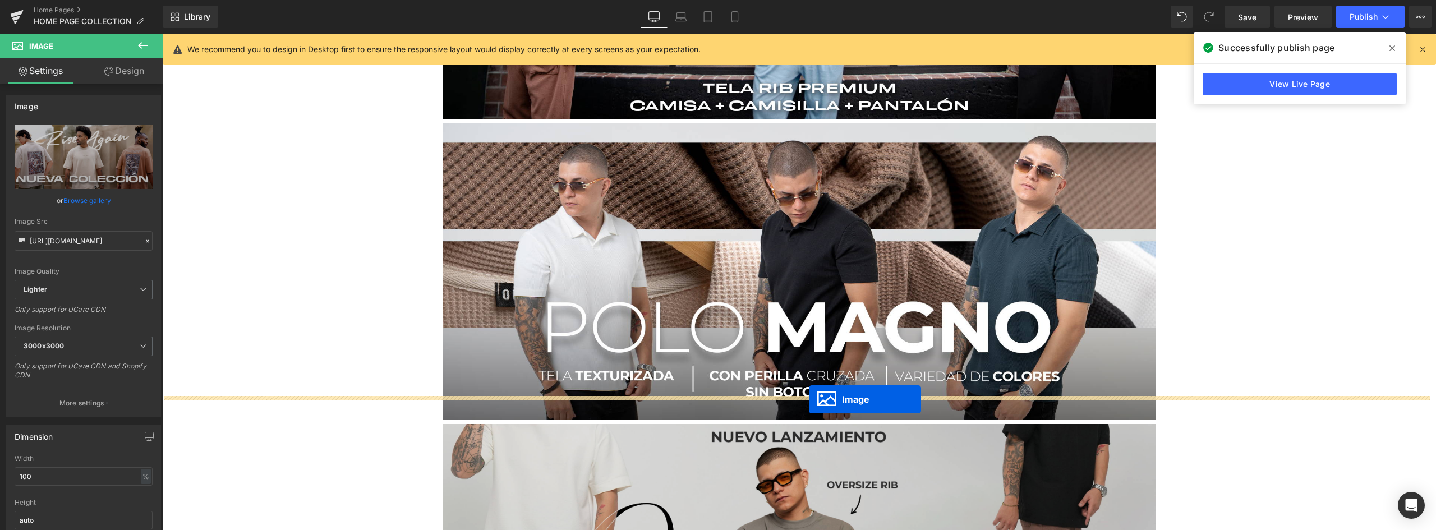
drag, startPoint x: 776, startPoint y: 304, endPoint x: 808, endPoint y: 399, distance: 100.6
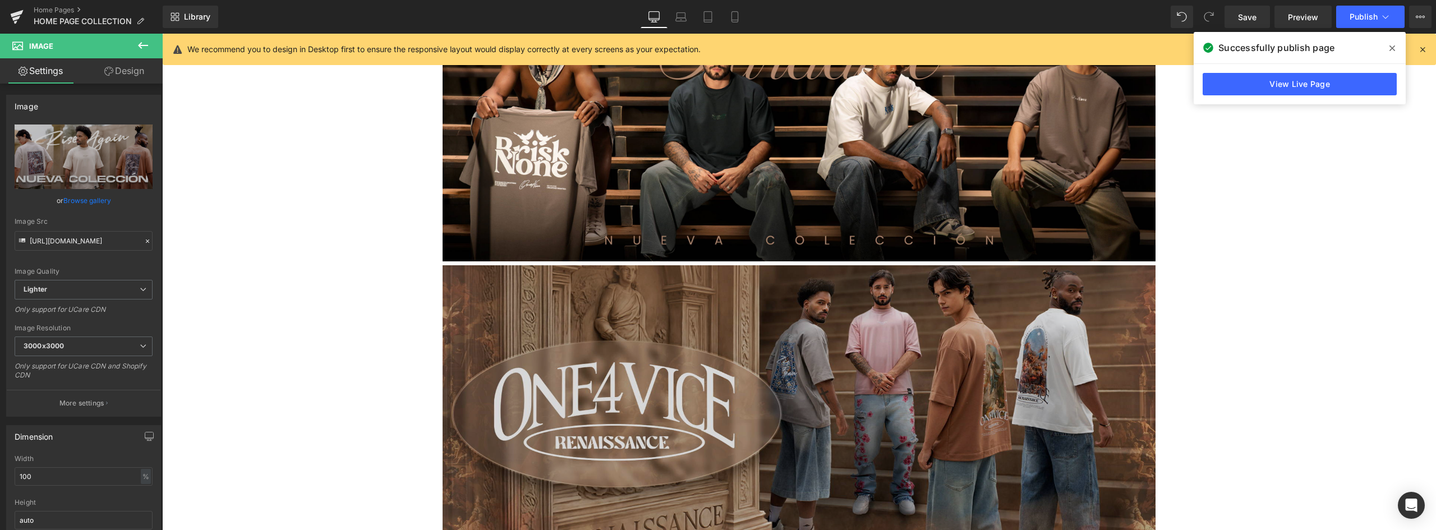
scroll to position [619, 0]
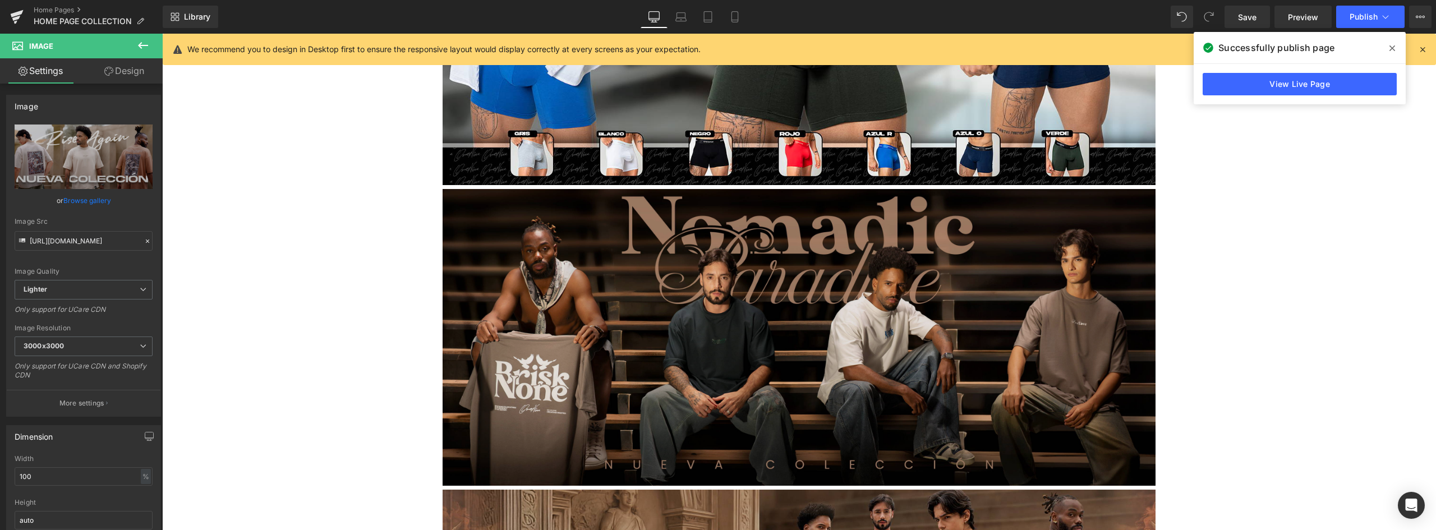
click at [774, 207] on img at bounding box center [798, 337] width 713 height 297
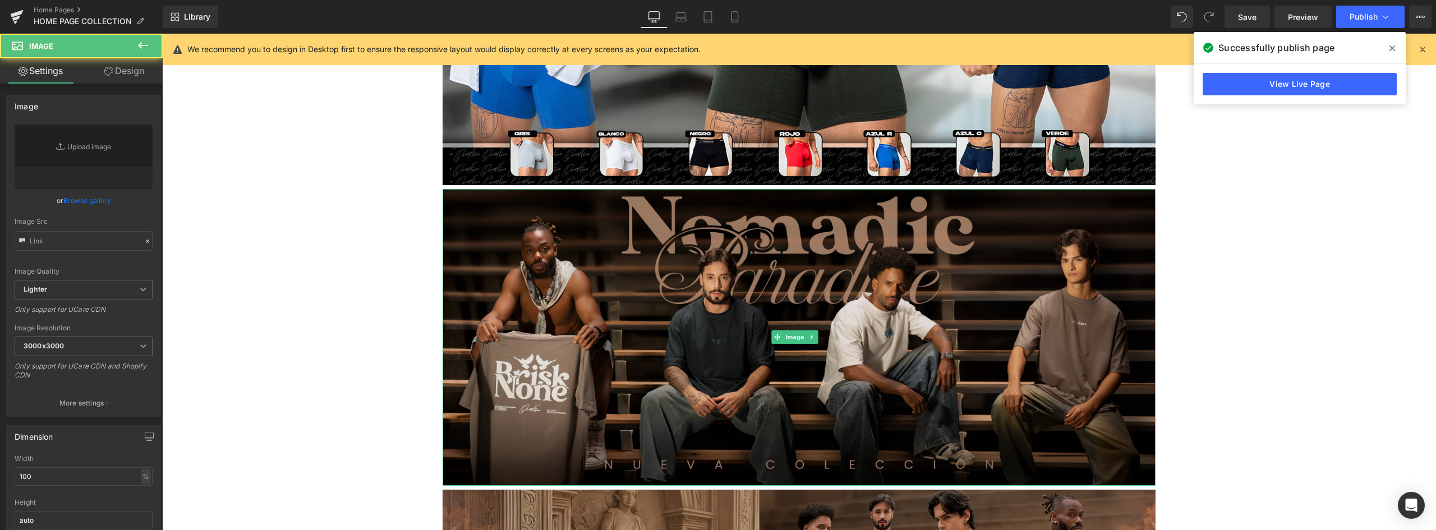
type input "[URL][DOMAIN_NAME]"
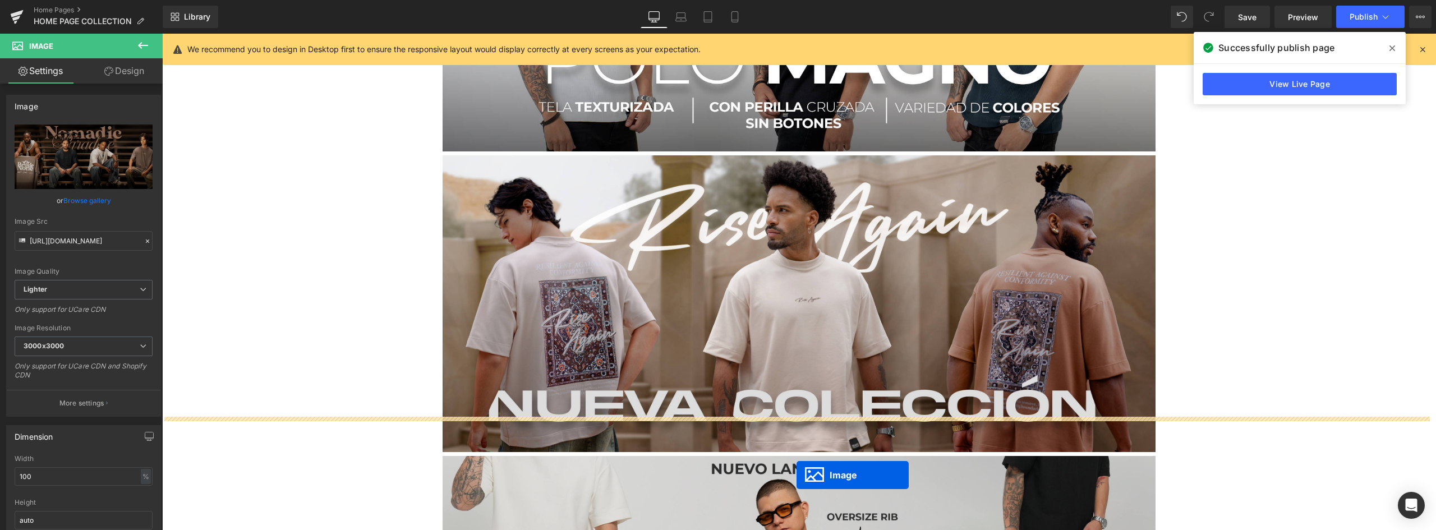
scroll to position [2200, 0]
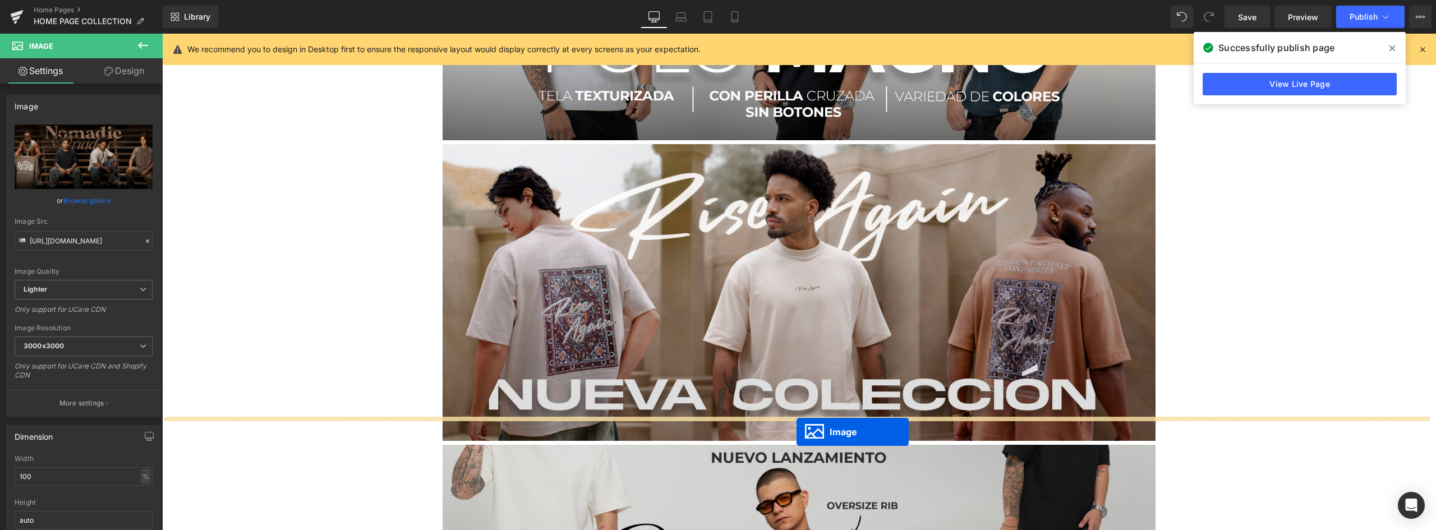
drag, startPoint x: 777, startPoint y: 328, endPoint x: 796, endPoint y: 432, distance: 106.1
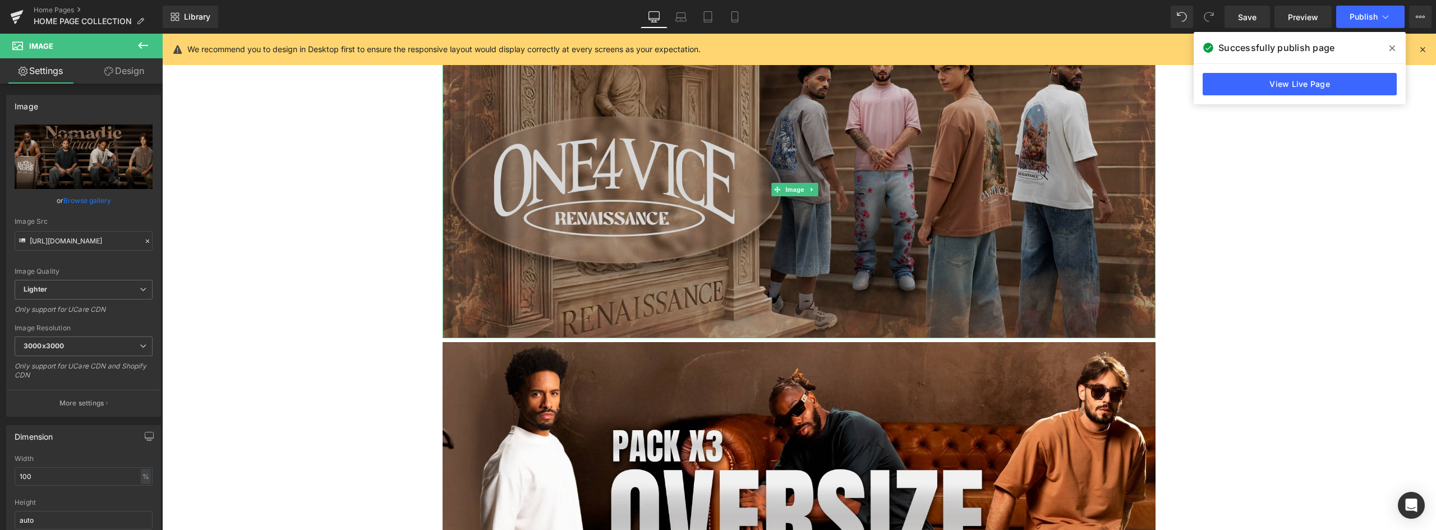
scroll to position [654, 0]
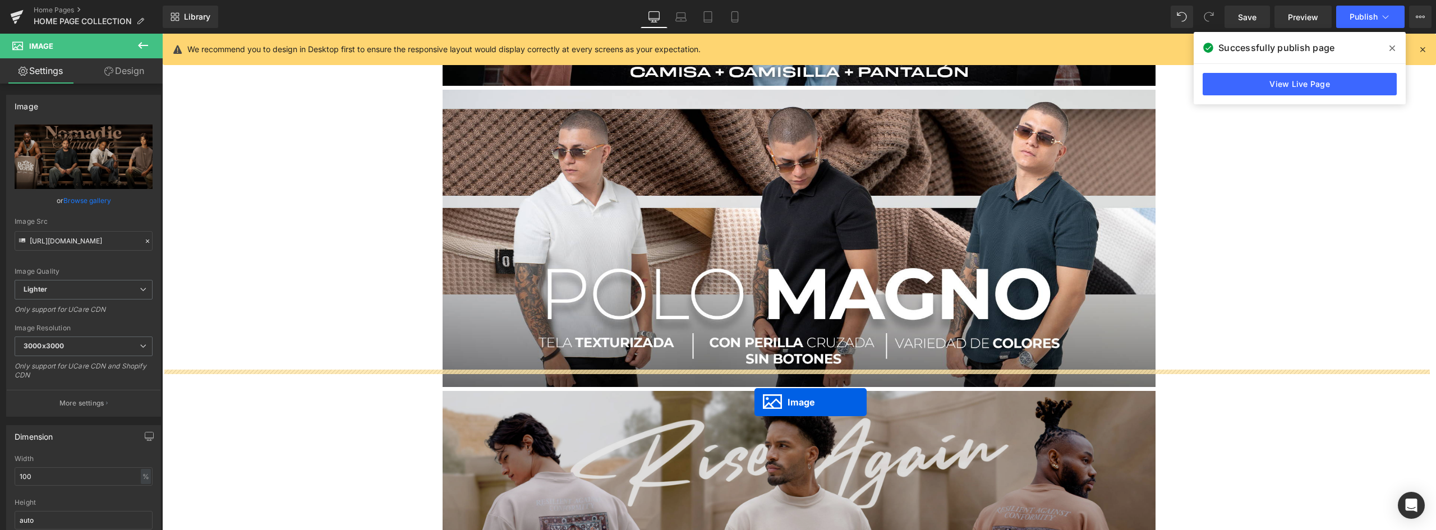
drag, startPoint x: 779, startPoint y: 290, endPoint x: 754, endPoint y: 402, distance: 114.3
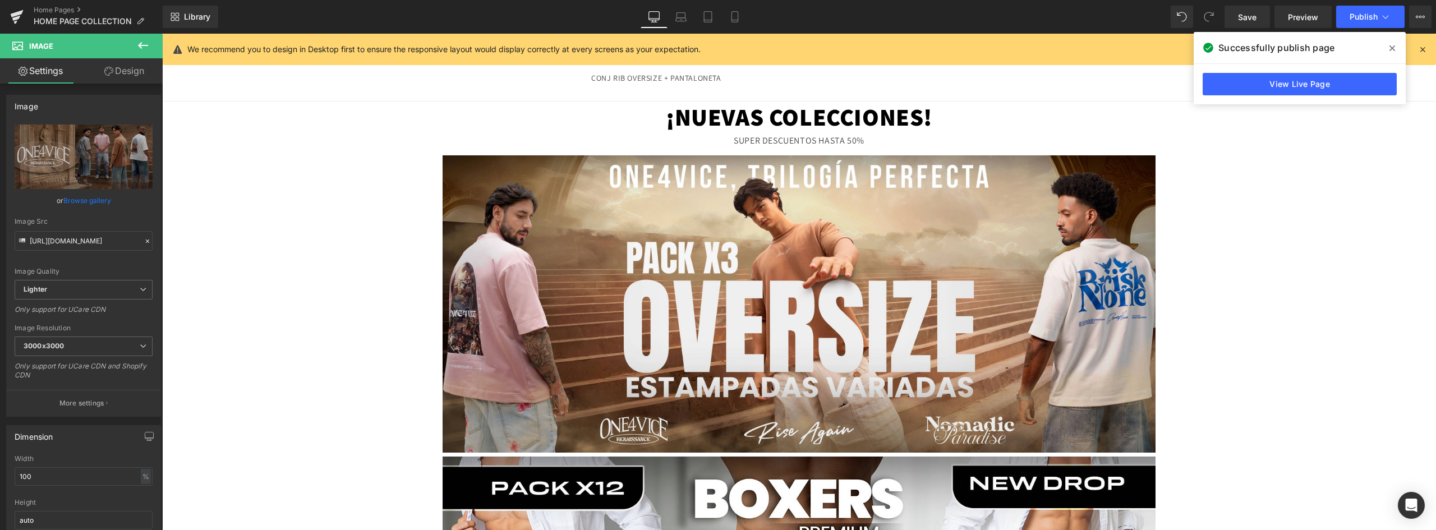
scroll to position [0, 0]
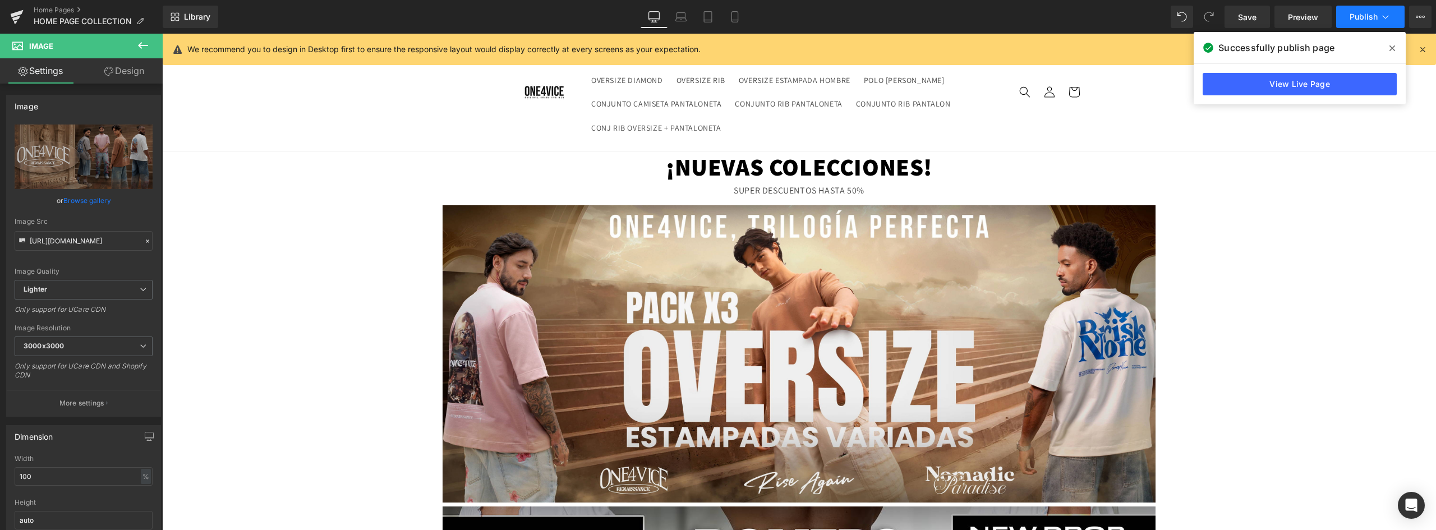
click at [1364, 20] on span "Publish" at bounding box center [1363, 16] width 28 height 9
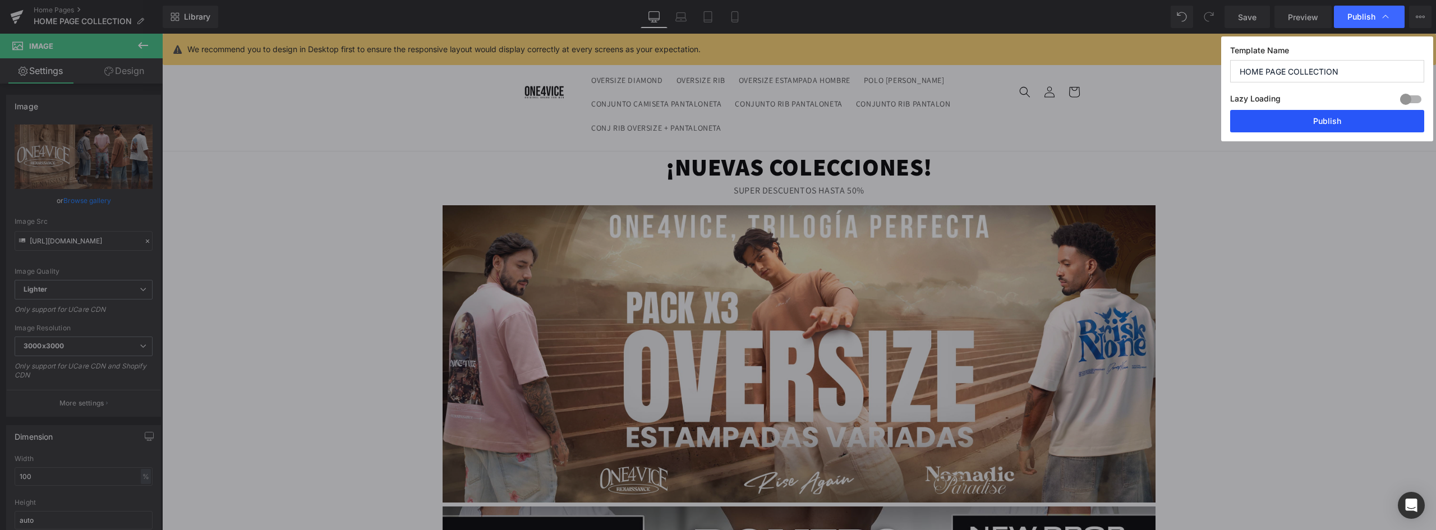
click at [1343, 113] on button "Publish" at bounding box center [1327, 121] width 194 height 22
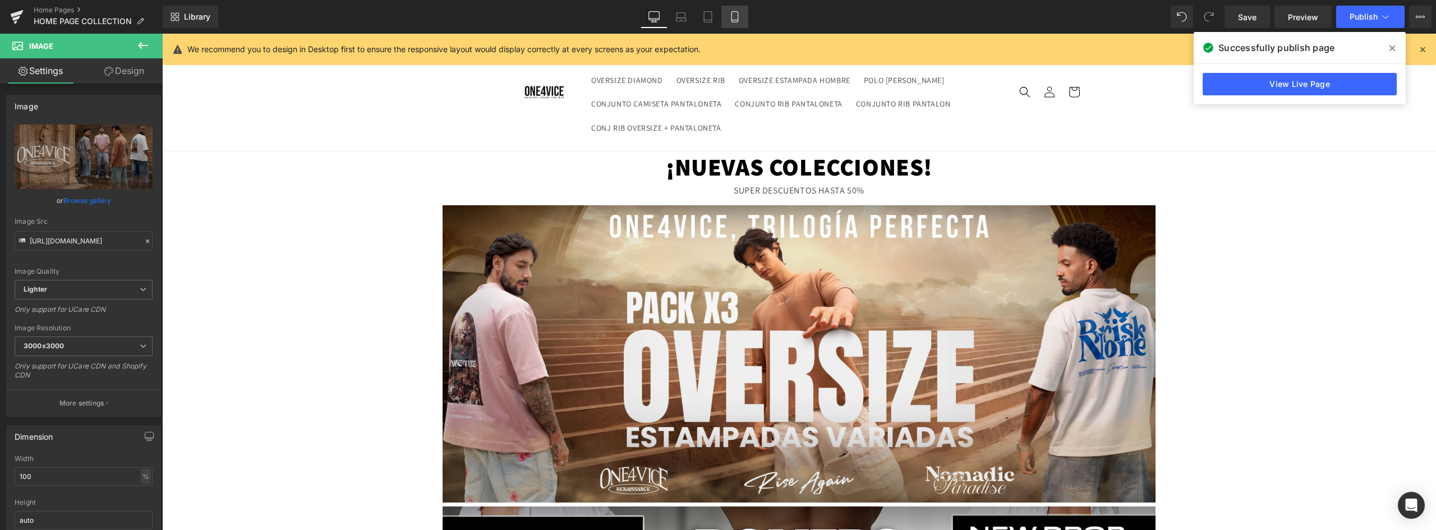
click at [740, 17] on icon at bounding box center [734, 16] width 11 height 11
